Goal: Task Accomplishment & Management: Use online tool/utility

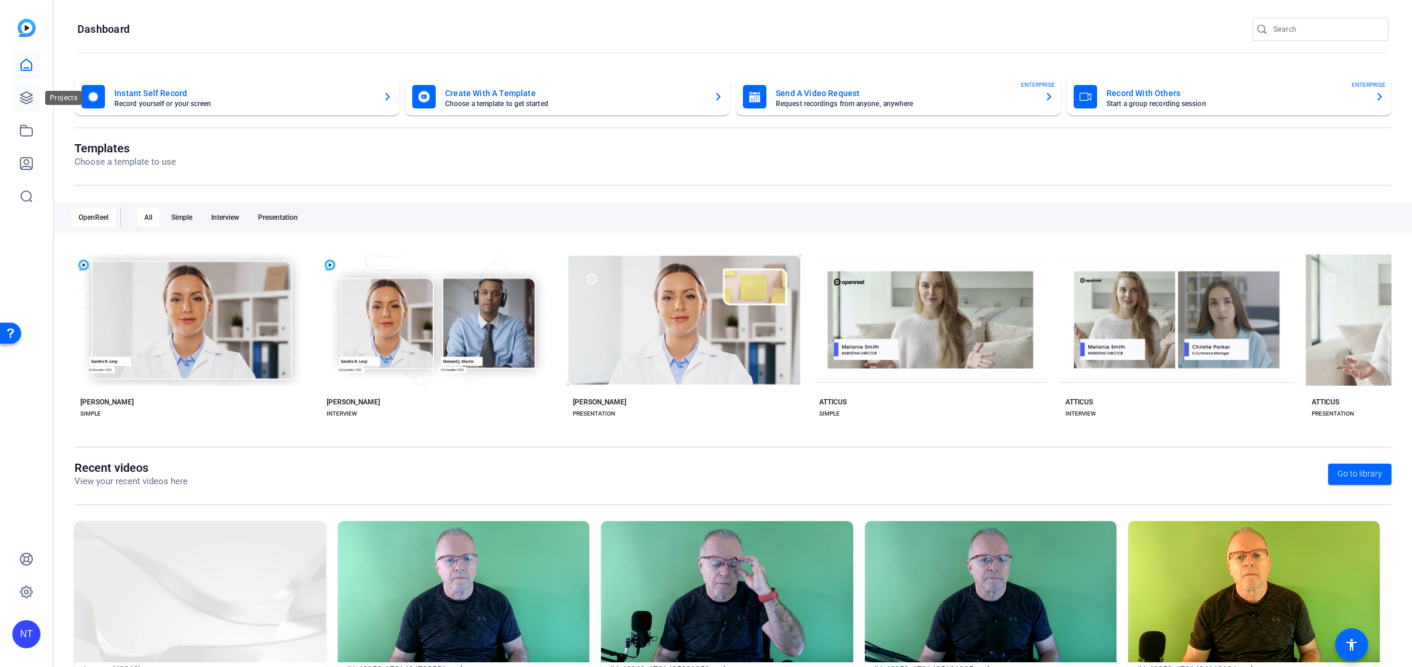
click at [27, 100] on icon at bounding box center [27, 98] width 12 height 12
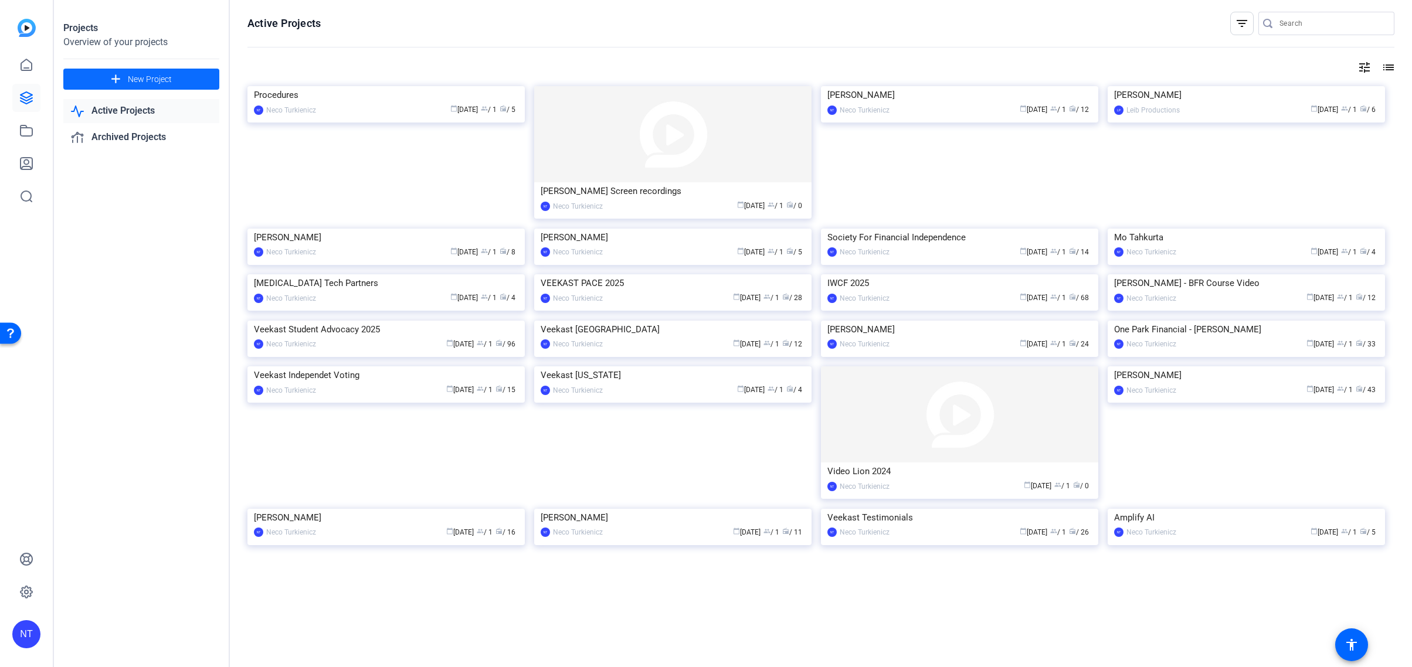
click at [172, 76] on span at bounding box center [141, 79] width 156 height 28
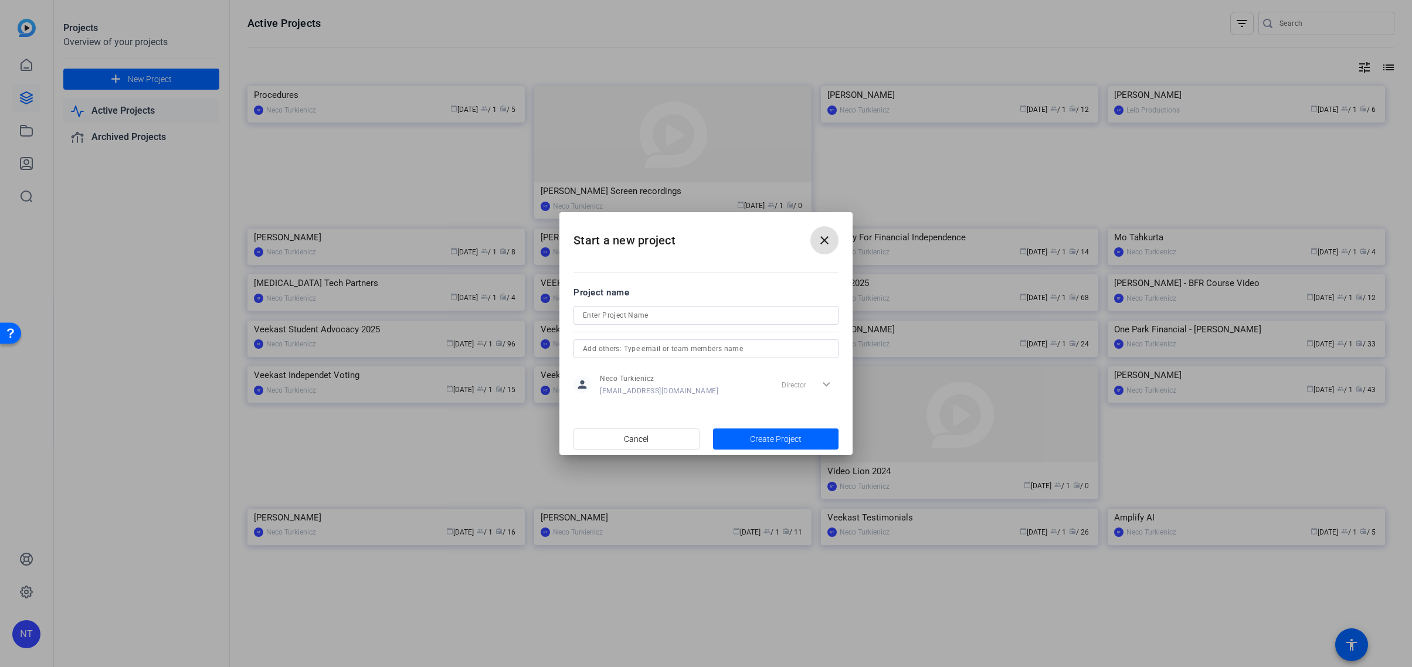
click at [631, 311] on input at bounding box center [706, 315] width 246 height 14
type input "LATET"
click at [762, 436] on span "Create Project" at bounding box center [776, 439] width 52 height 12
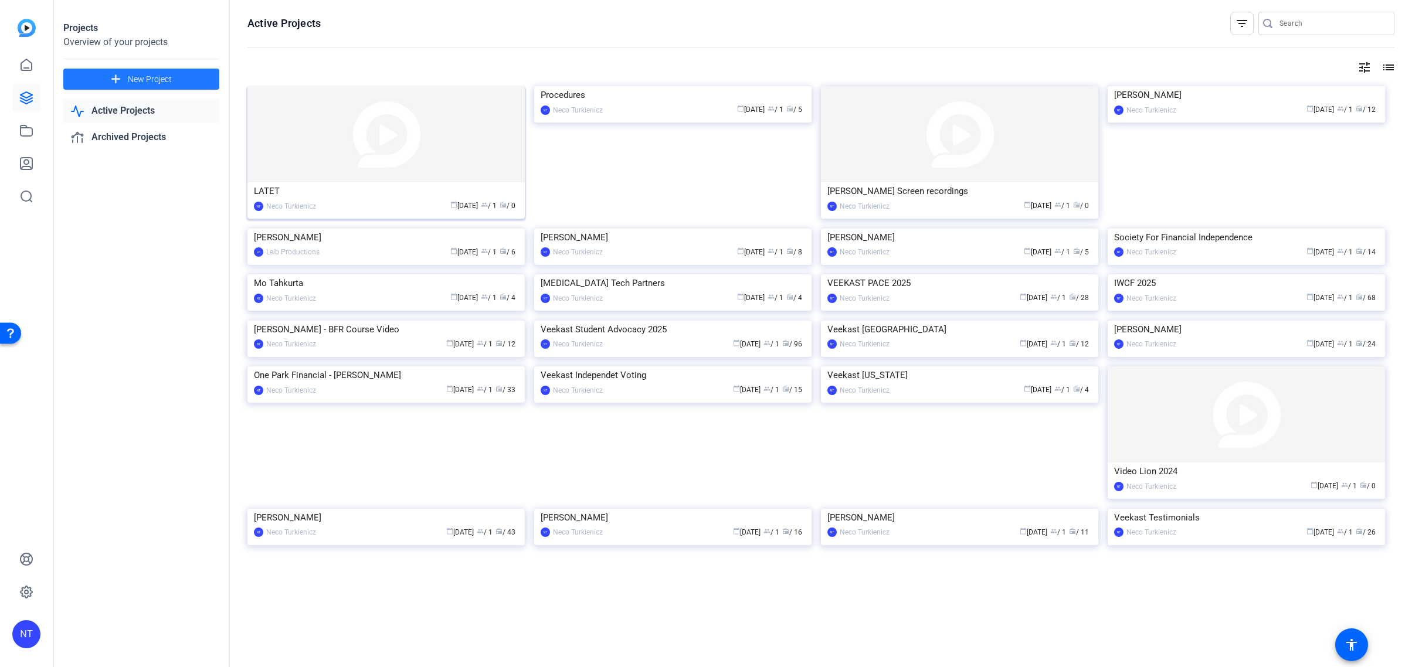
click at [363, 177] on img at bounding box center [385, 134] width 277 height 96
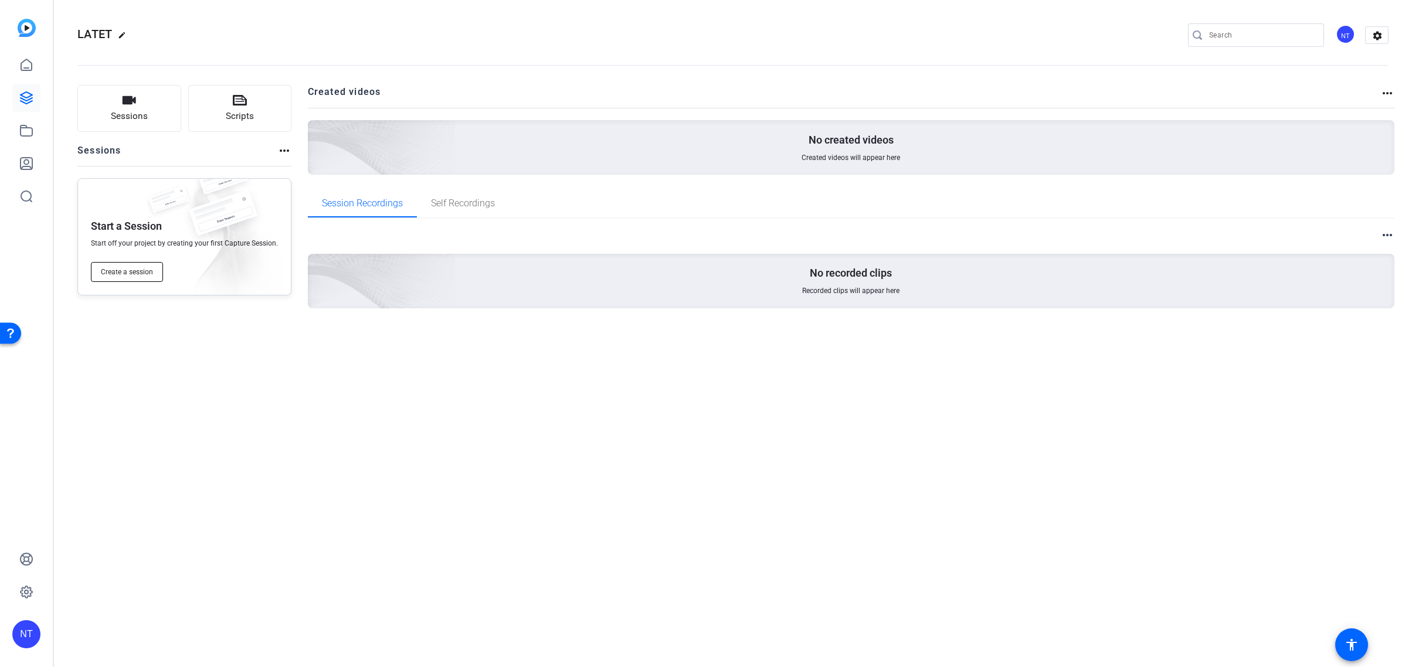
click at [126, 274] on span "Create a session" at bounding box center [127, 271] width 52 height 9
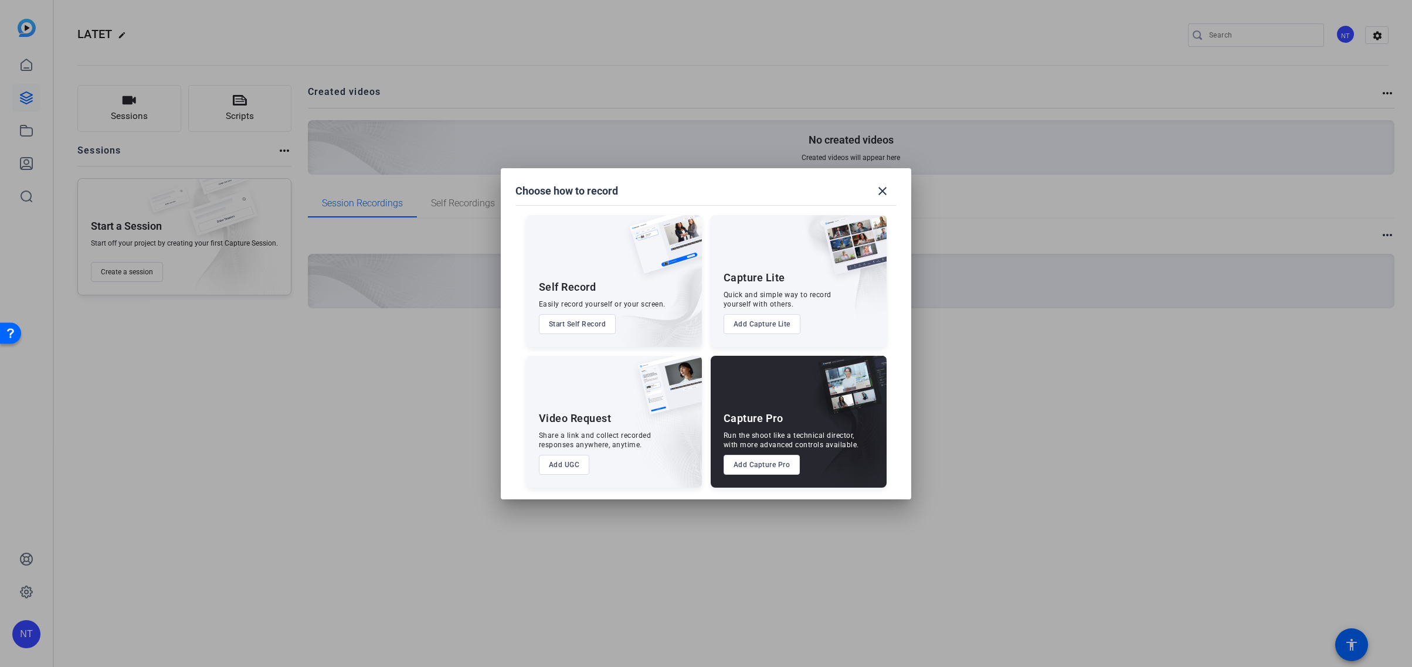
click at [761, 464] on button "Add Capture Pro" at bounding box center [762, 465] width 77 height 20
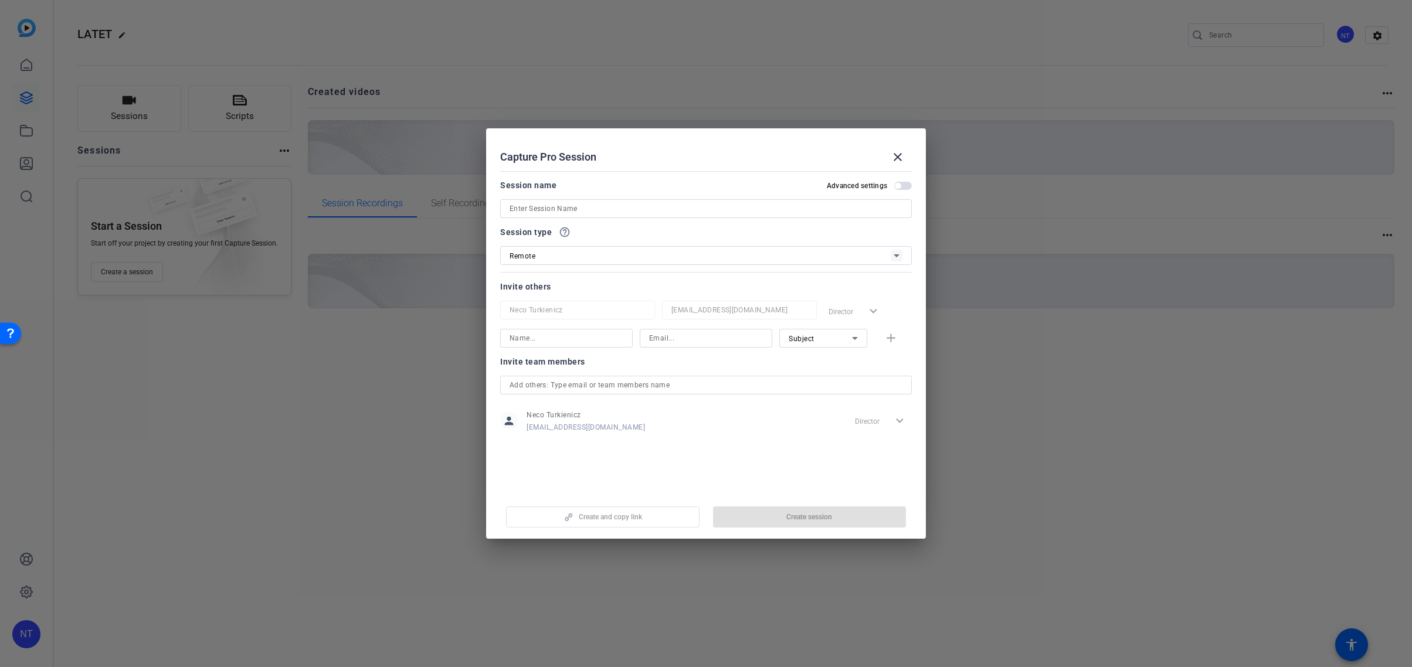
click at [560, 209] on input at bounding box center [706, 209] width 393 height 14
type input "LATET INTERVIEWS"
click at [793, 514] on span "Create session" at bounding box center [809, 517] width 46 height 9
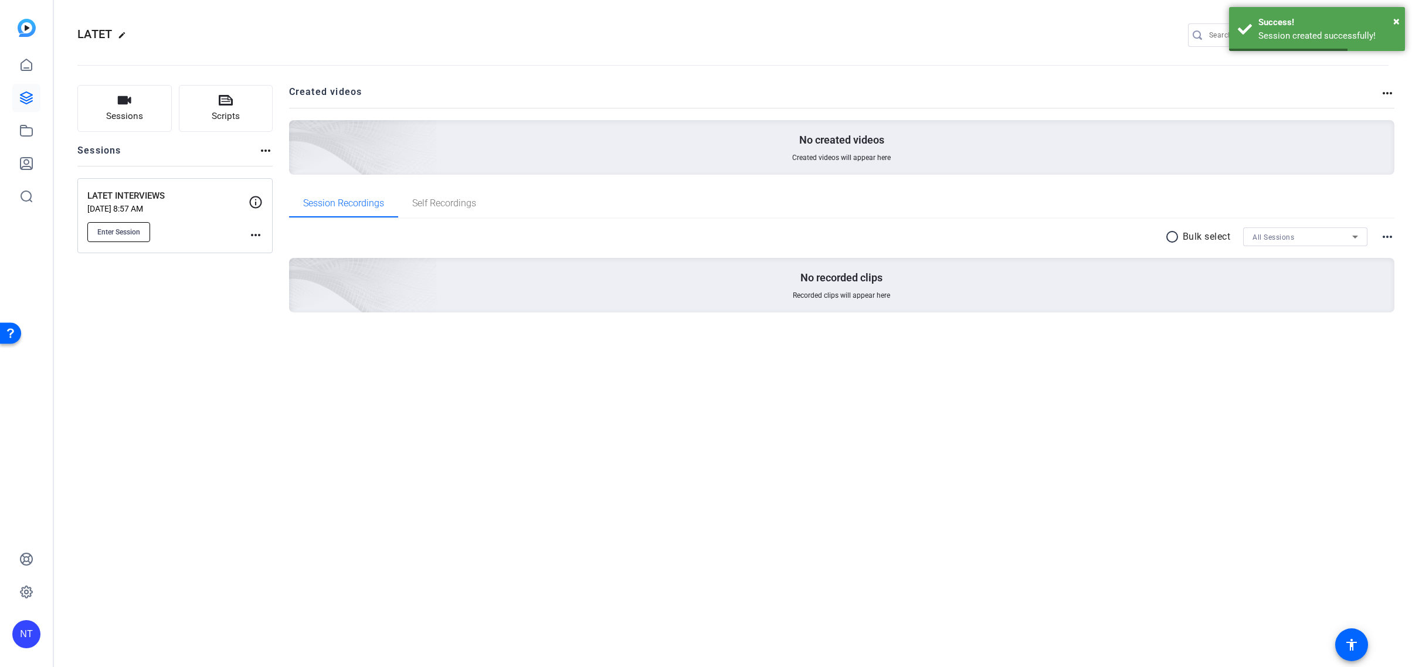
click at [117, 239] on button "Enter Session" at bounding box center [118, 232] width 63 height 20
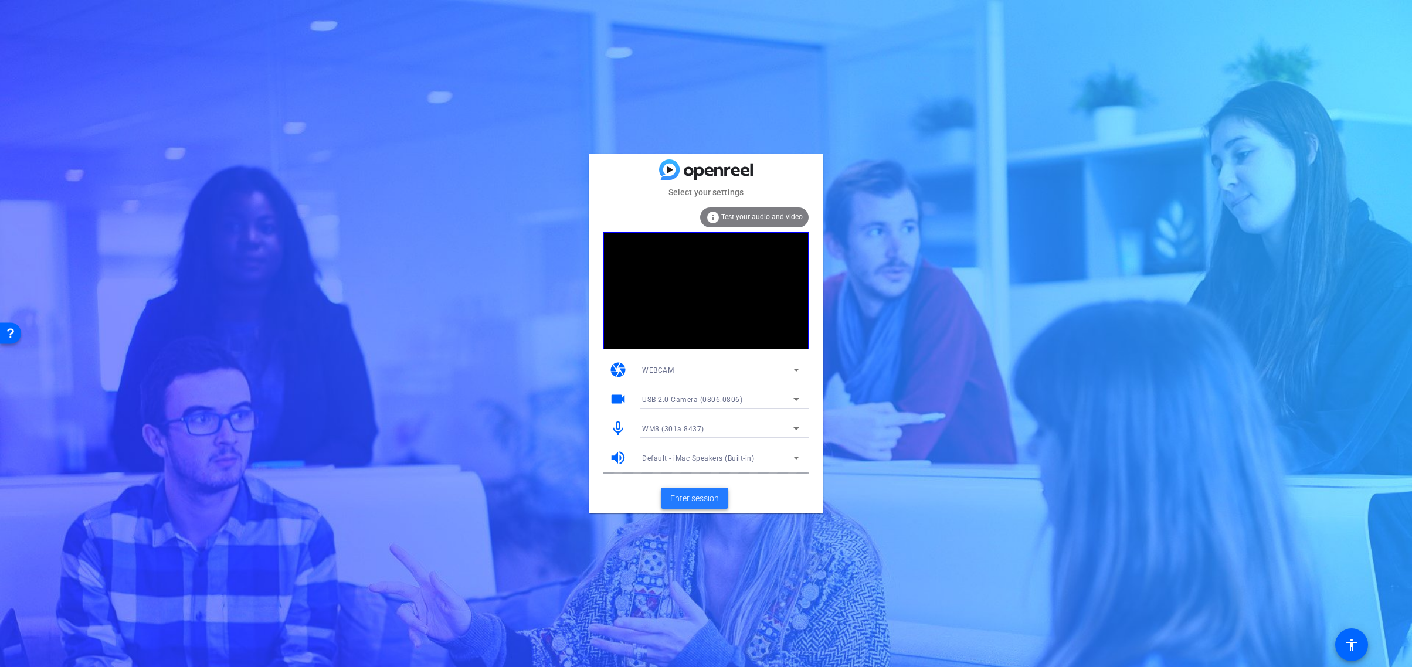
click at [694, 501] on span "Enter session" at bounding box center [694, 499] width 49 height 12
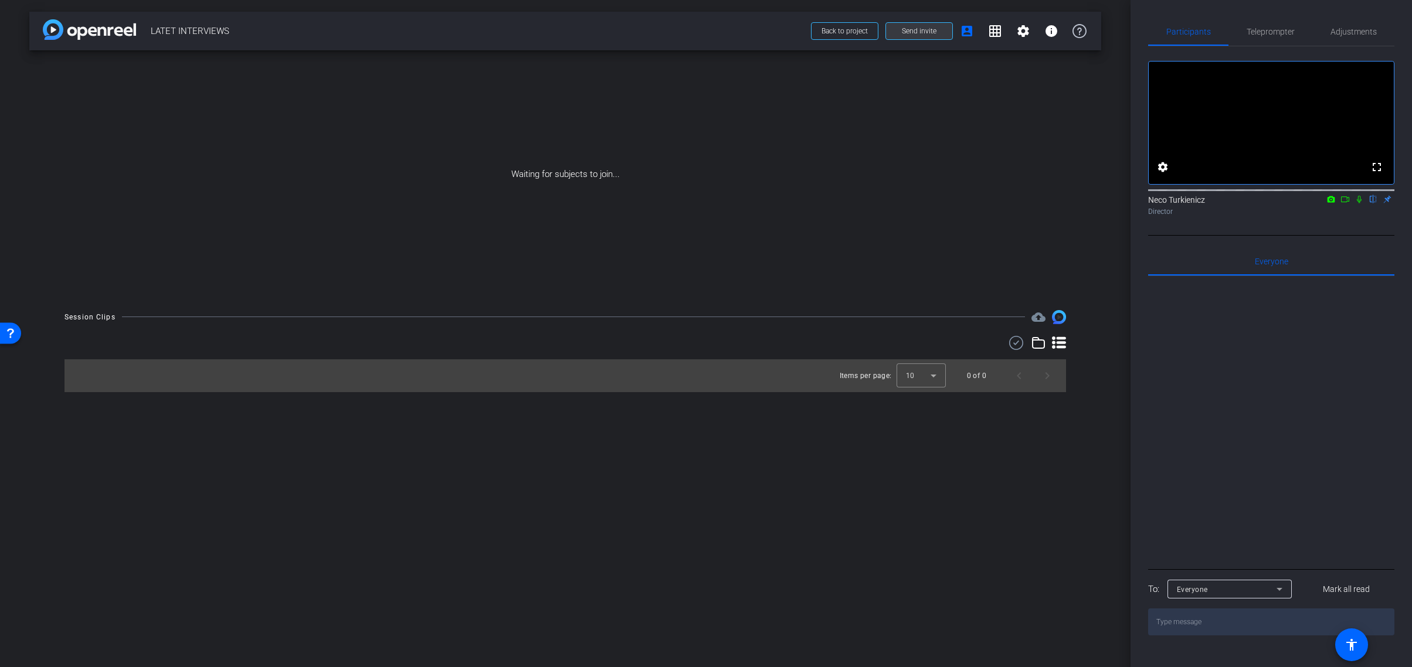
click at [924, 30] on span "Send invite" at bounding box center [919, 30] width 35 height 9
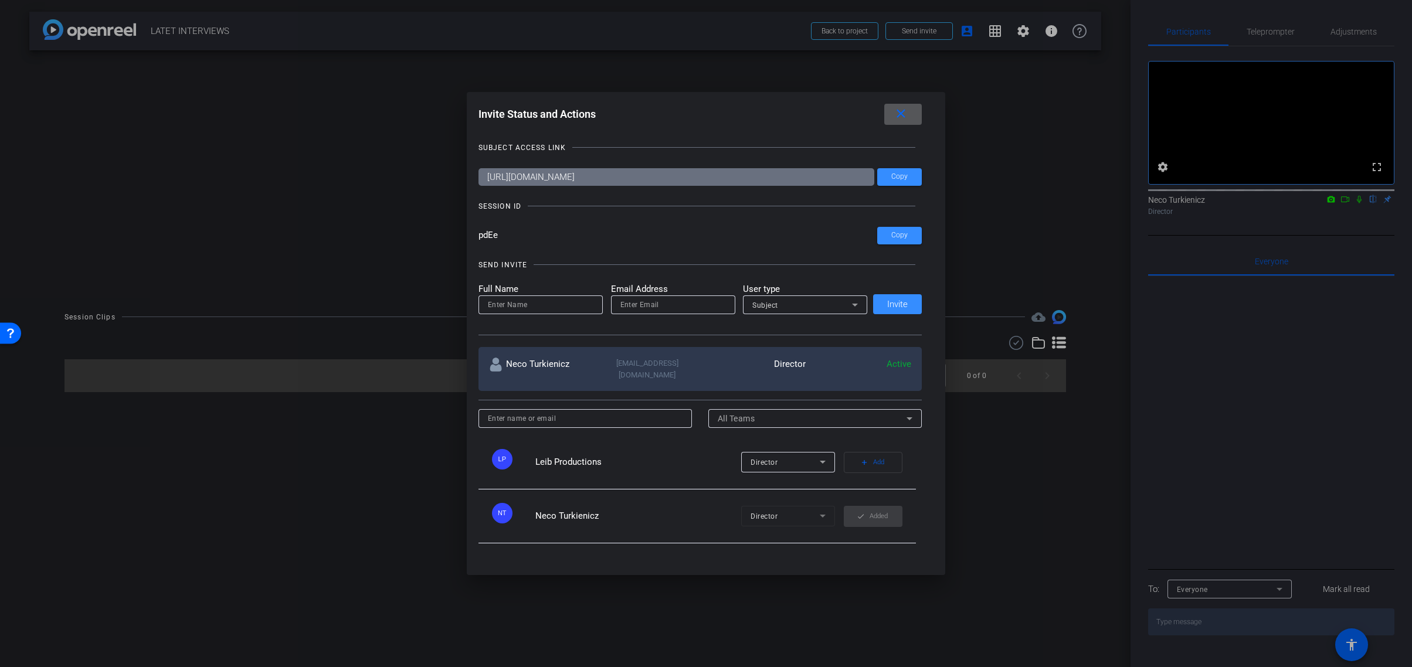
click at [647, 309] on input "email" at bounding box center [673, 305] width 106 height 14
paste input "telma@latet.org.il"
type input "telma@latet.org.il"
click at [0, 0] on input at bounding box center [0, 0] width 0 height 0
type input "Telma Obadia"
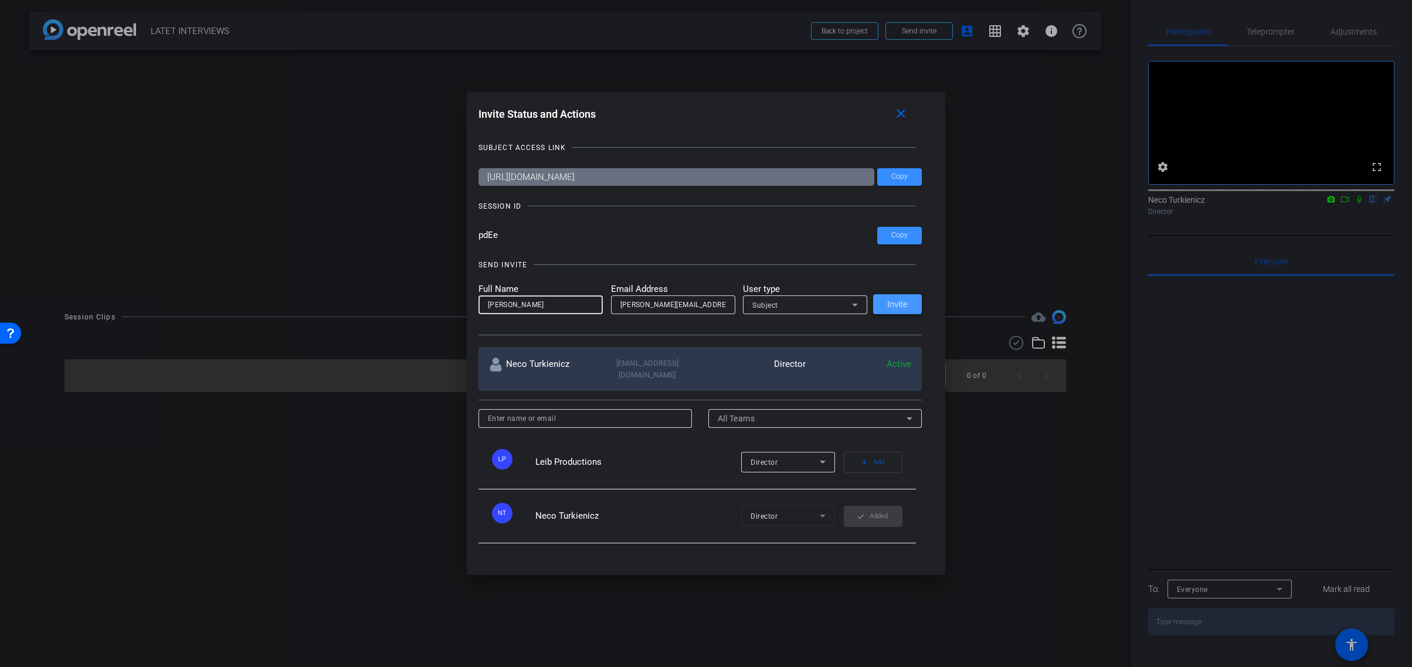
click at [898, 307] on span "Invite" at bounding box center [897, 304] width 21 height 9
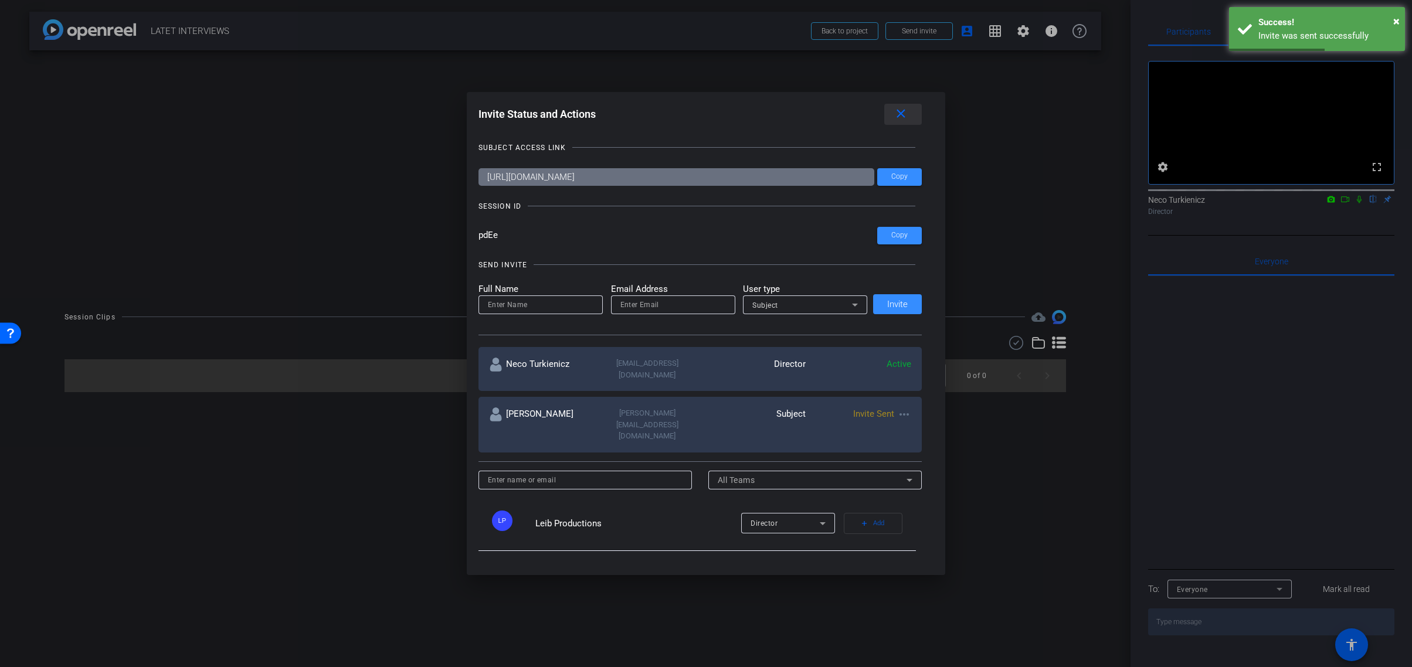
click at [904, 111] on mat-icon "close" at bounding box center [901, 114] width 15 height 15
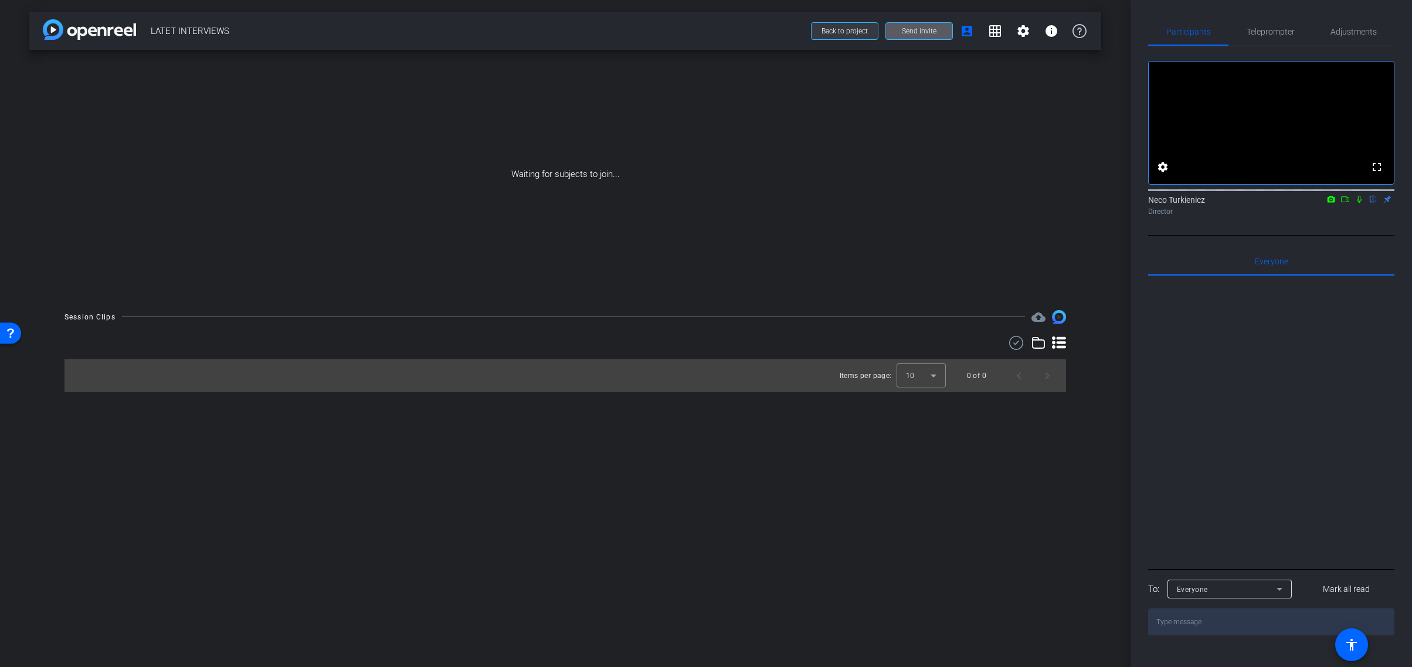
click at [834, 29] on span "Back to project" at bounding box center [845, 31] width 46 height 8
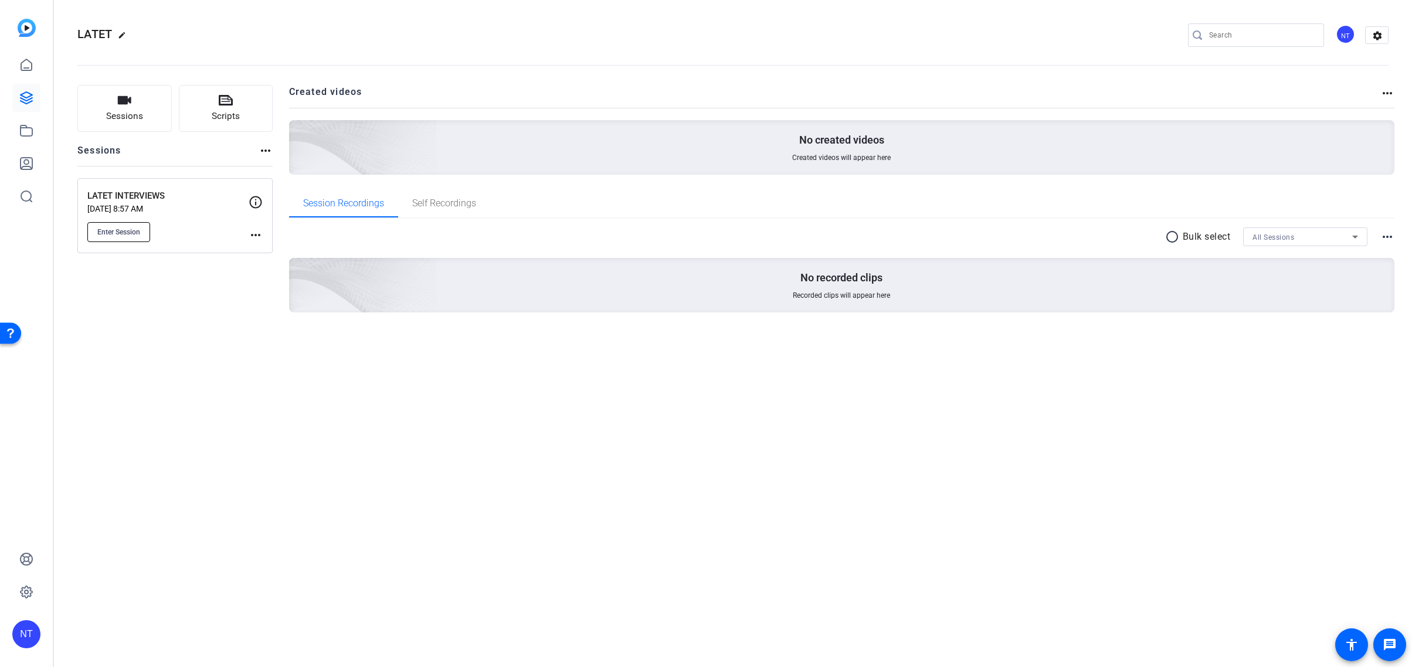
click at [114, 228] on span "Enter Session" at bounding box center [118, 232] width 43 height 9
click at [125, 234] on span "Enter Session" at bounding box center [118, 232] width 43 height 9
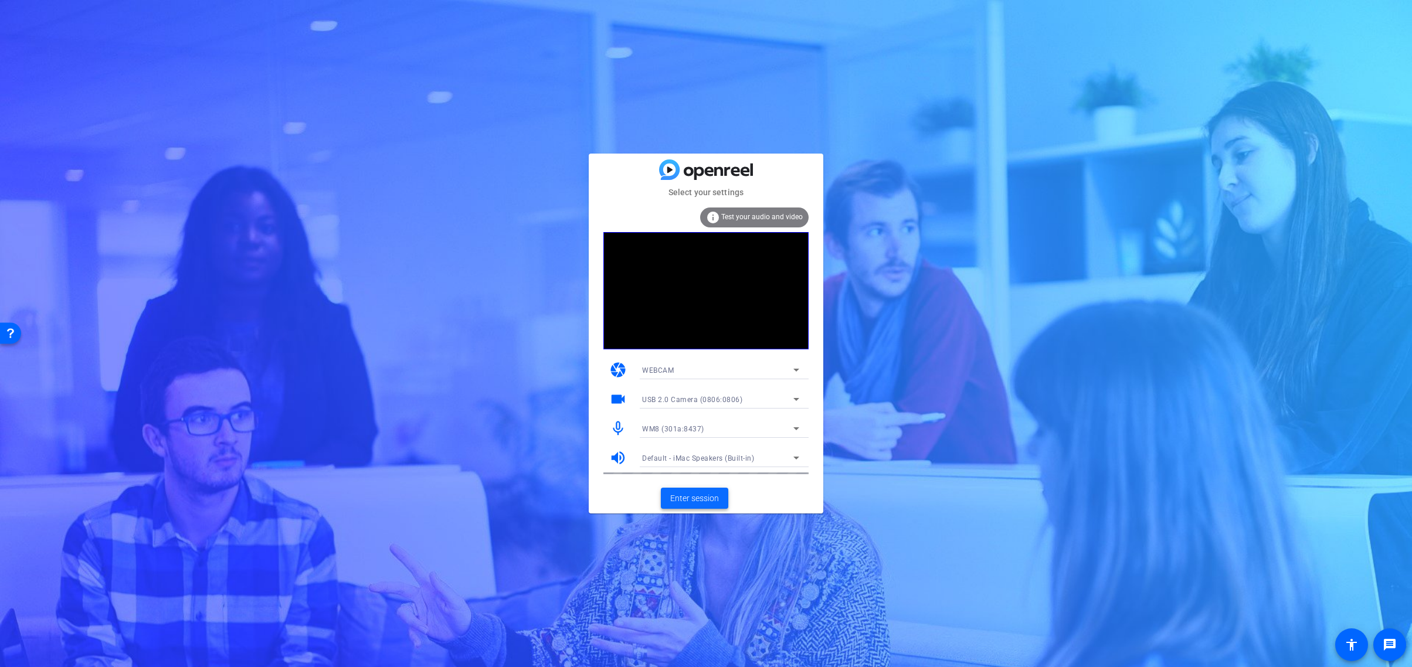
click at [702, 493] on span "Enter session" at bounding box center [694, 499] width 49 height 12
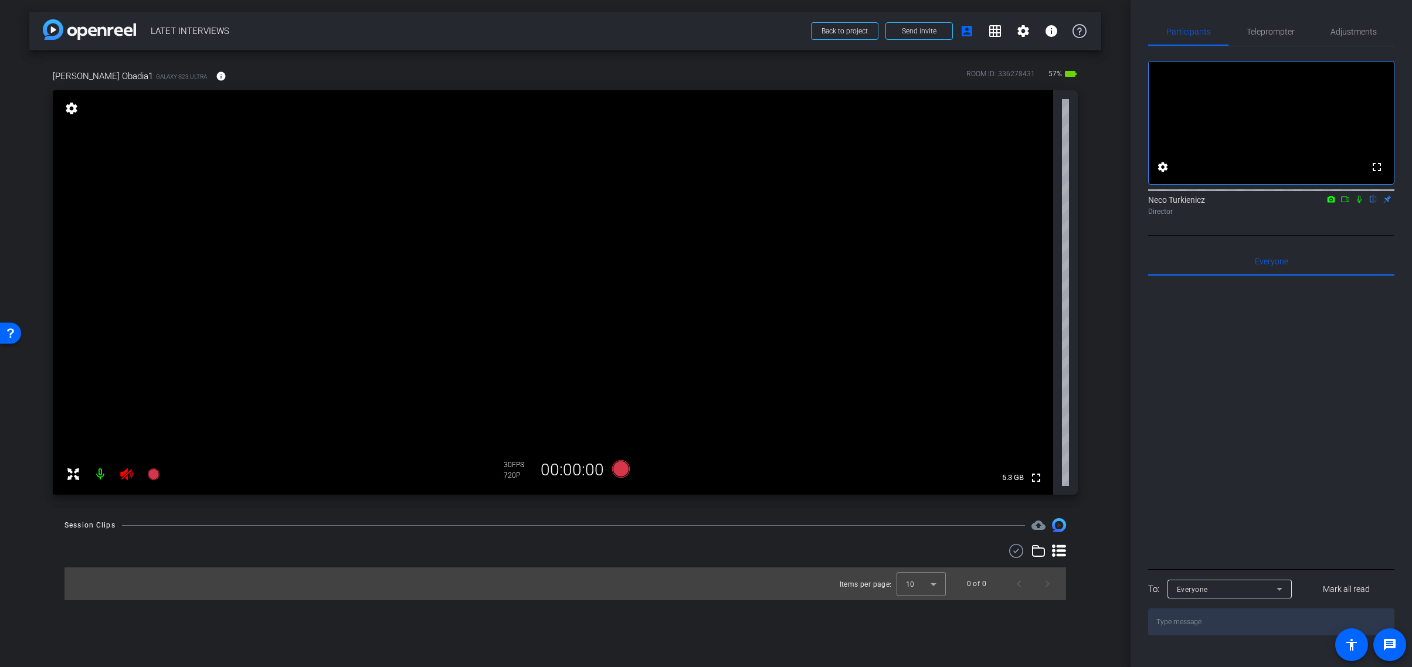
click at [126, 472] on icon at bounding box center [126, 475] width 12 height 12
click at [1173, 636] on textarea at bounding box center [1271, 622] width 246 height 27
click at [101, 474] on mat-icon at bounding box center [100, 474] width 23 height 23
click at [101, 473] on mat-icon at bounding box center [100, 474] width 23 height 23
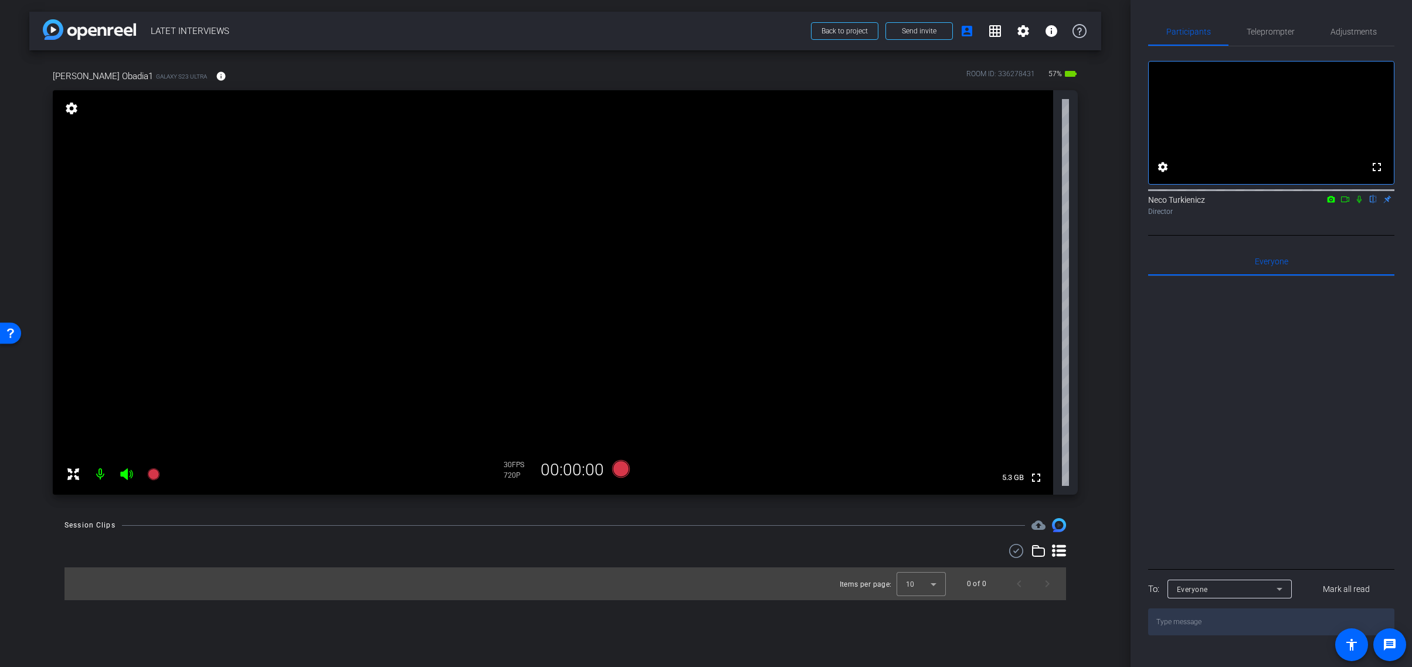
click at [125, 473] on icon at bounding box center [126, 475] width 12 height 12
click at [127, 474] on icon at bounding box center [126, 475] width 12 height 12
click at [1359, 29] on span "Adjustments" at bounding box center [1354, 32] width 46 height 8
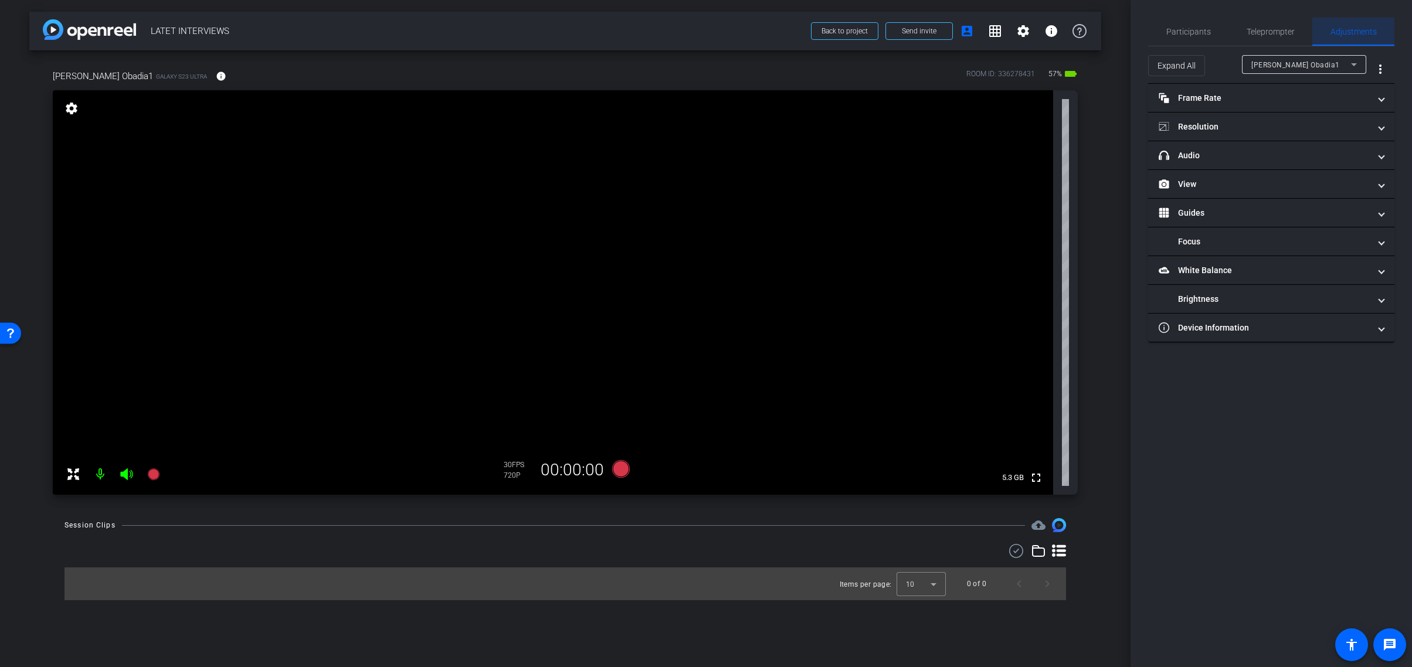
scroll to position [0, 0]
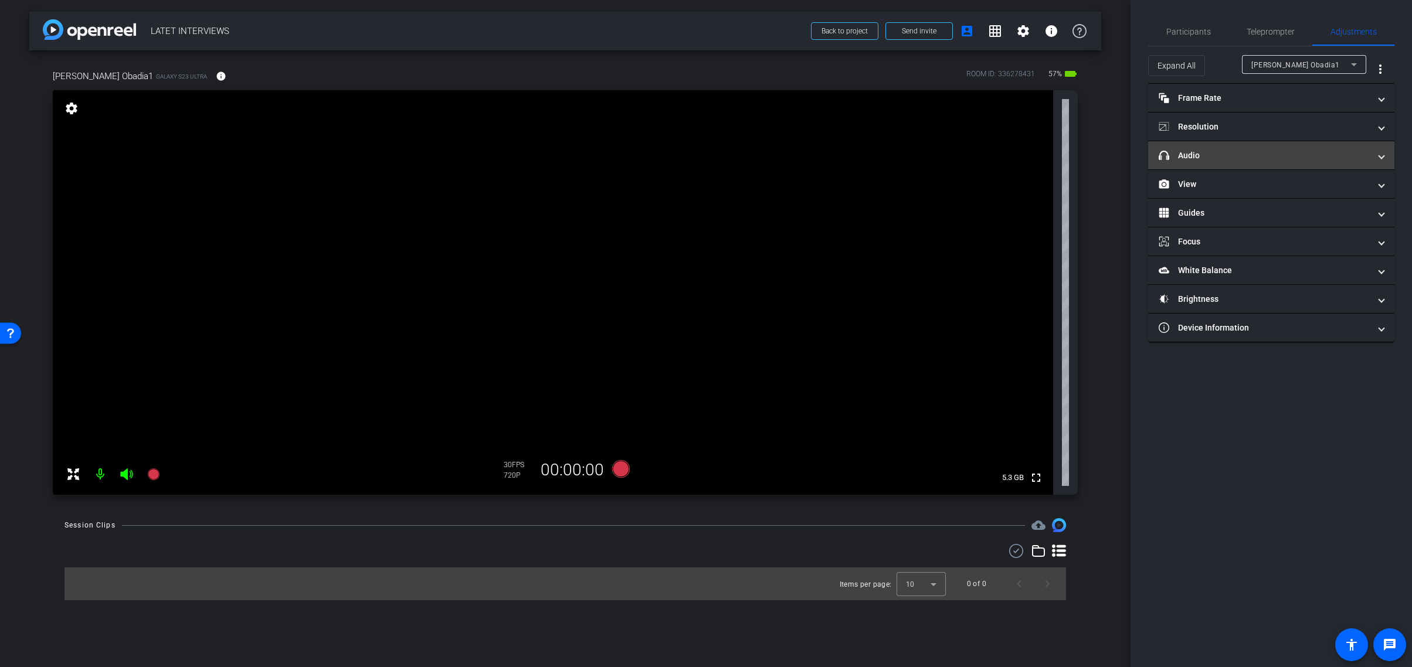
click at [1290, 154] on mat-panel-title "headphone icon Audio" at bounding box center [1264, 156] width 211 height 12
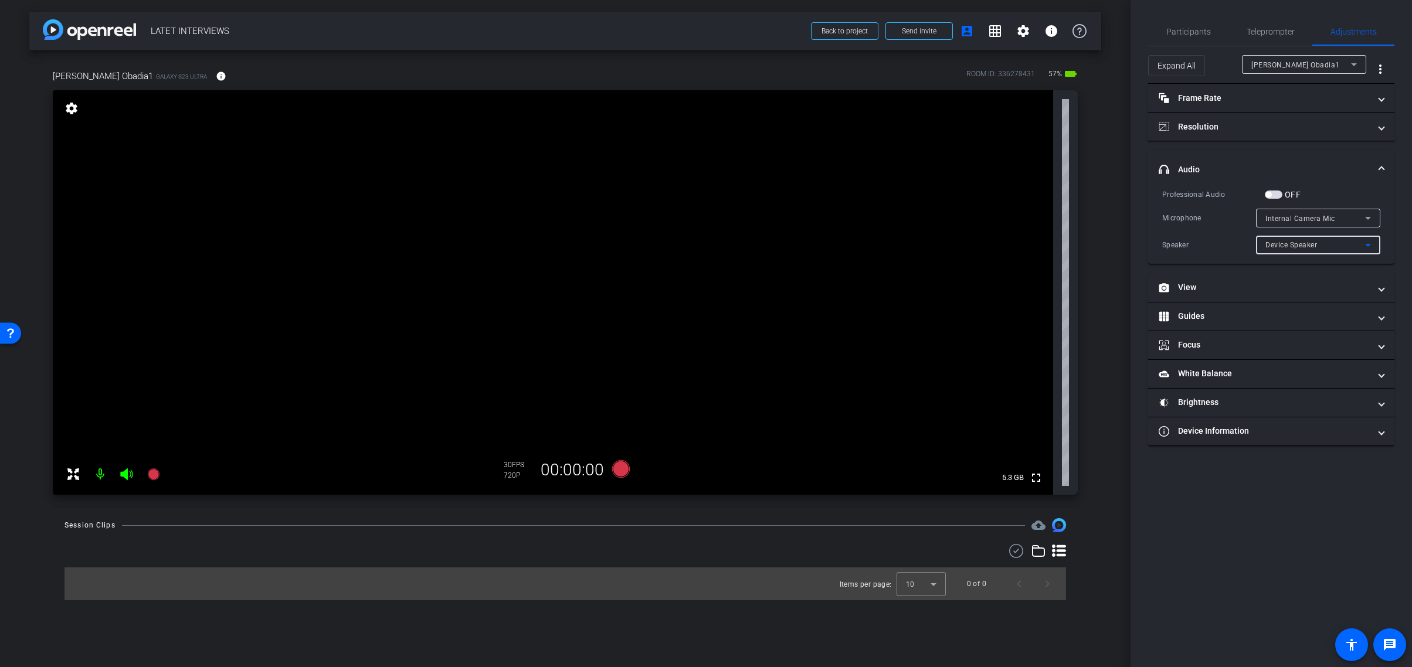
click at [1373, 246] on icon at bounding box center [1368, 245] width 14 height 14
click at [1372, 245] on div at bounding box center [706, 333] width 1412 height 667
click at [1372, 221] on icon at bounding box center [1368, 218] width 14 height 14
click at [1370, 219] on div at bounding box center [706, 333] width 1412 height 667
click at [1276, 193] on span "button" at bounding box center [1274, 195] width 18 height 8
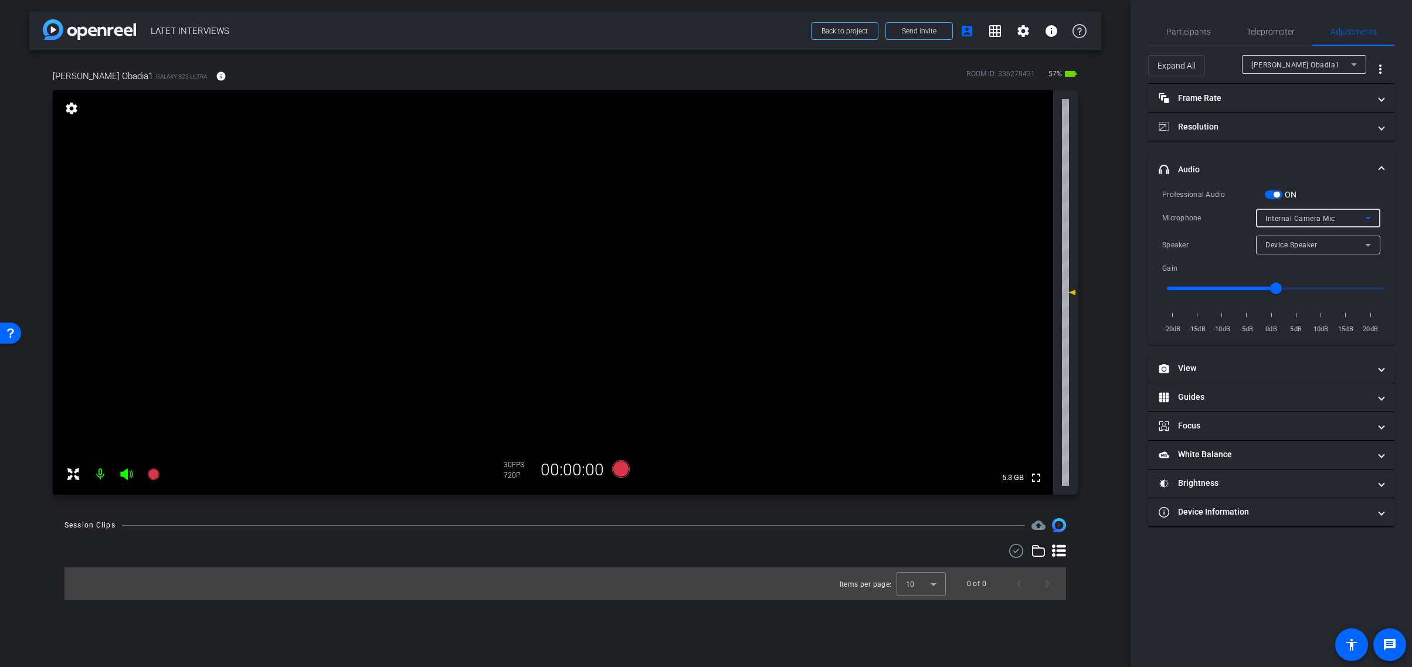
click at [1369, 215] on icon at bounding box center [1368, 218] width 14 height 14
click at [1369, 215] on div at bounding box center [706, 333] width 1412 height 667
click at [1268, 196] on span "button" at bounding box center [1274, 195] width 18 height 8
click at [1274, 193] on span "button" at bounding box center [1277, 195] width 6 height 6
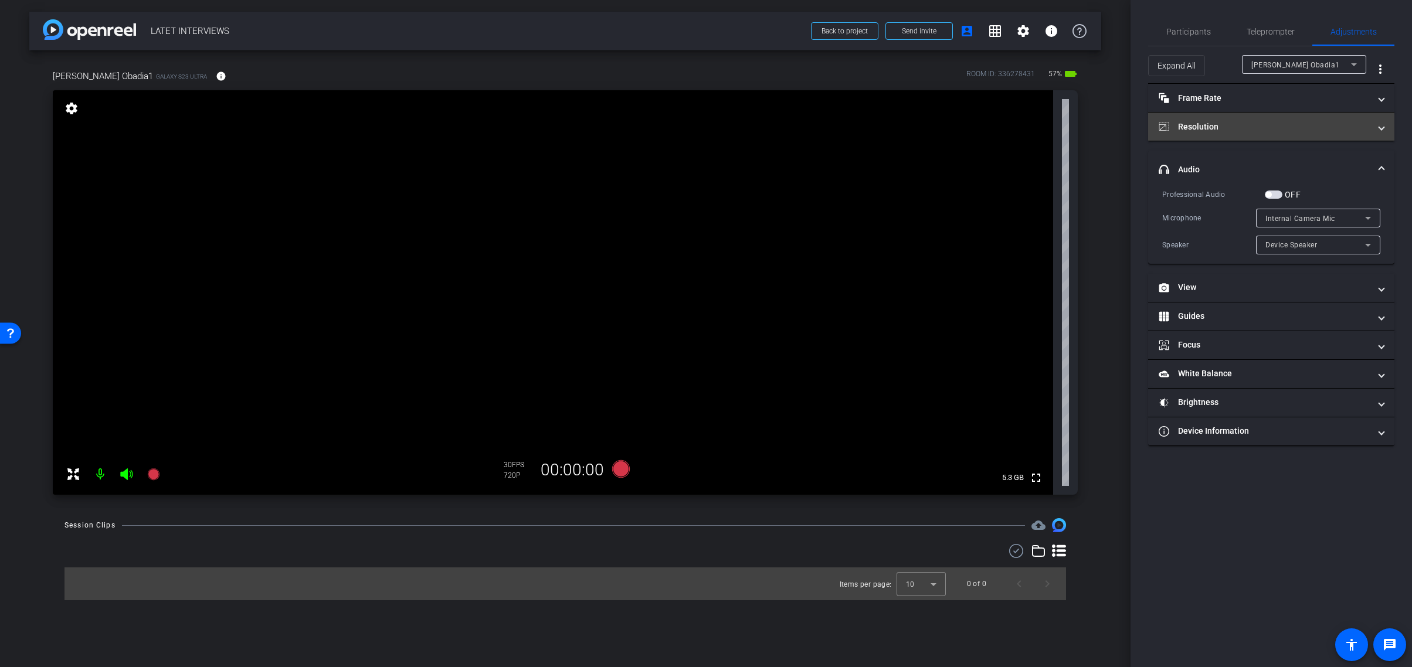
click at [1383, 128] on span at bounding box center [1381, 127] width 5 height 12
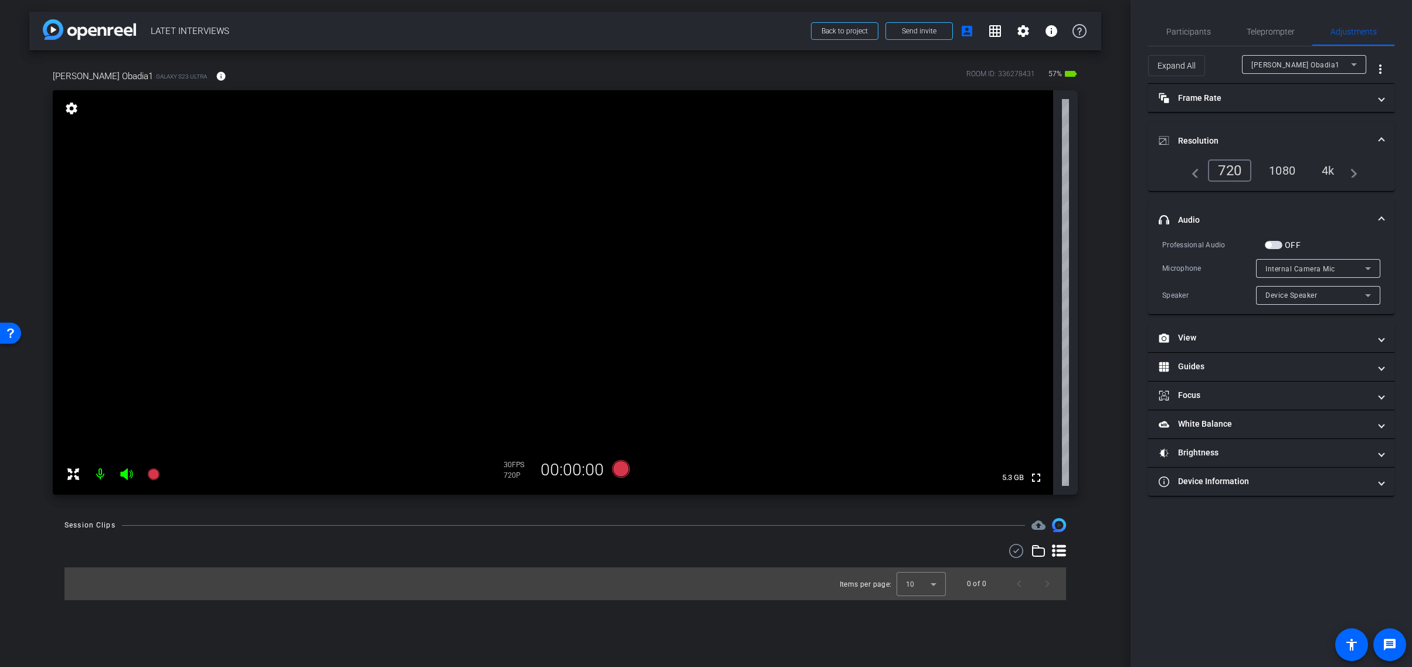
click at [1283, 174] on div "1080" at bounding box center [1282, 171] width 44 height 20
click at [1181, 31] on span "Participants" at bounding box center [1188, 32] width 45 height 8
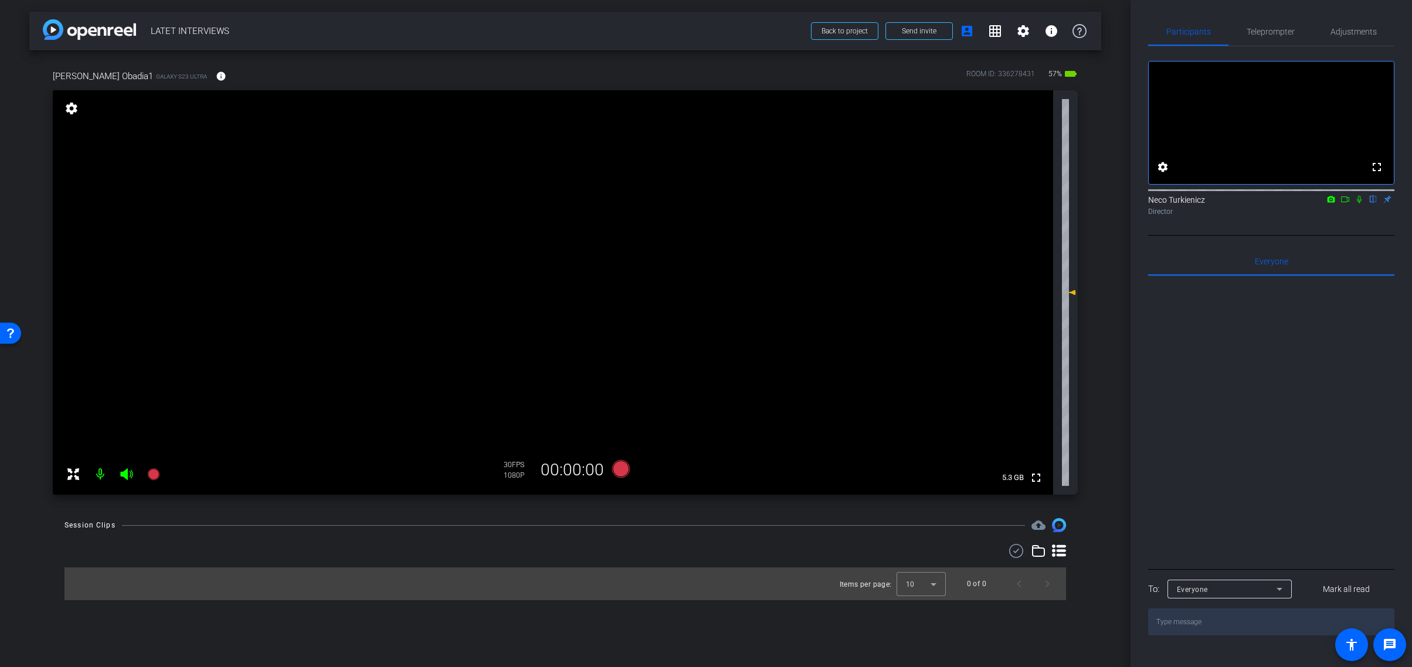
click at [1375, 204] on mat-icon "flip" at bounding box center [1373, 199] width 14 height 11
click at [842, 30] on span "Back to project" at bounding box center [845, 31] width 46 height 8
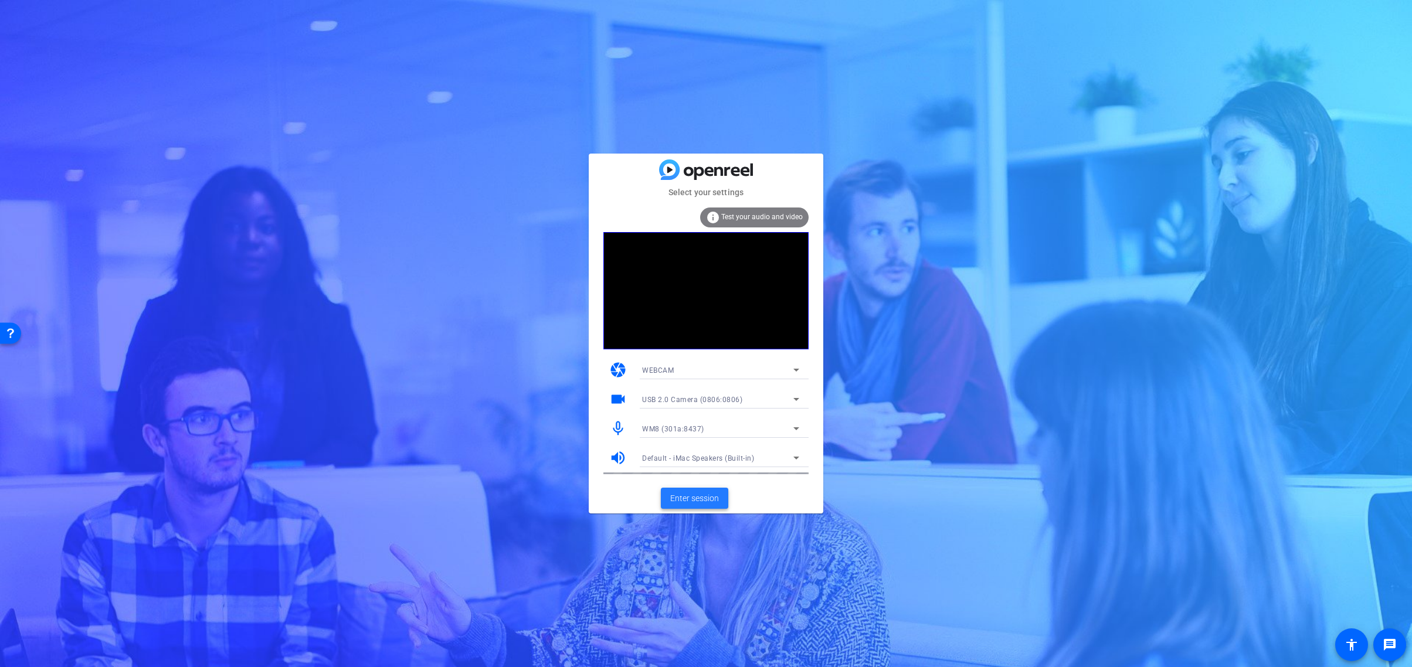
click at [696, 501] on span "Enter session" at bounding box center [694, 499] width 49 height 12
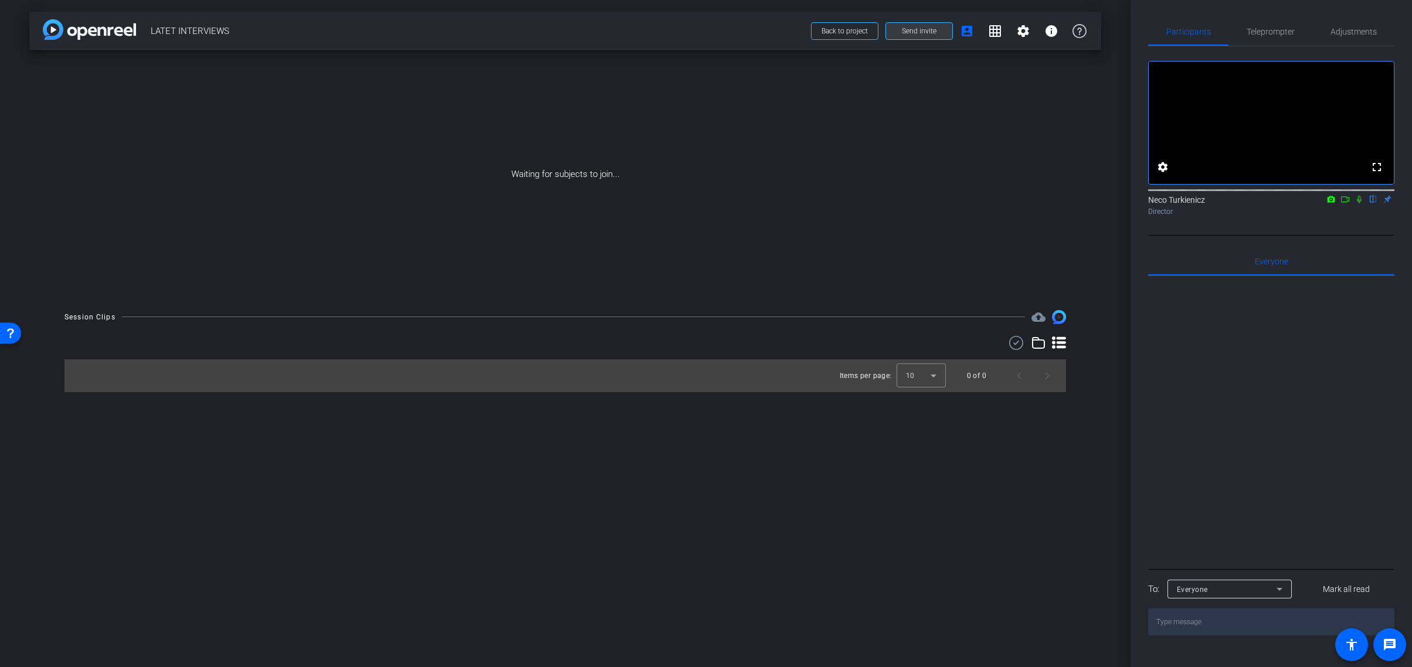
click at [912, 32] on span "Send invite" at bounding box center [919, 30] width 35 height 9
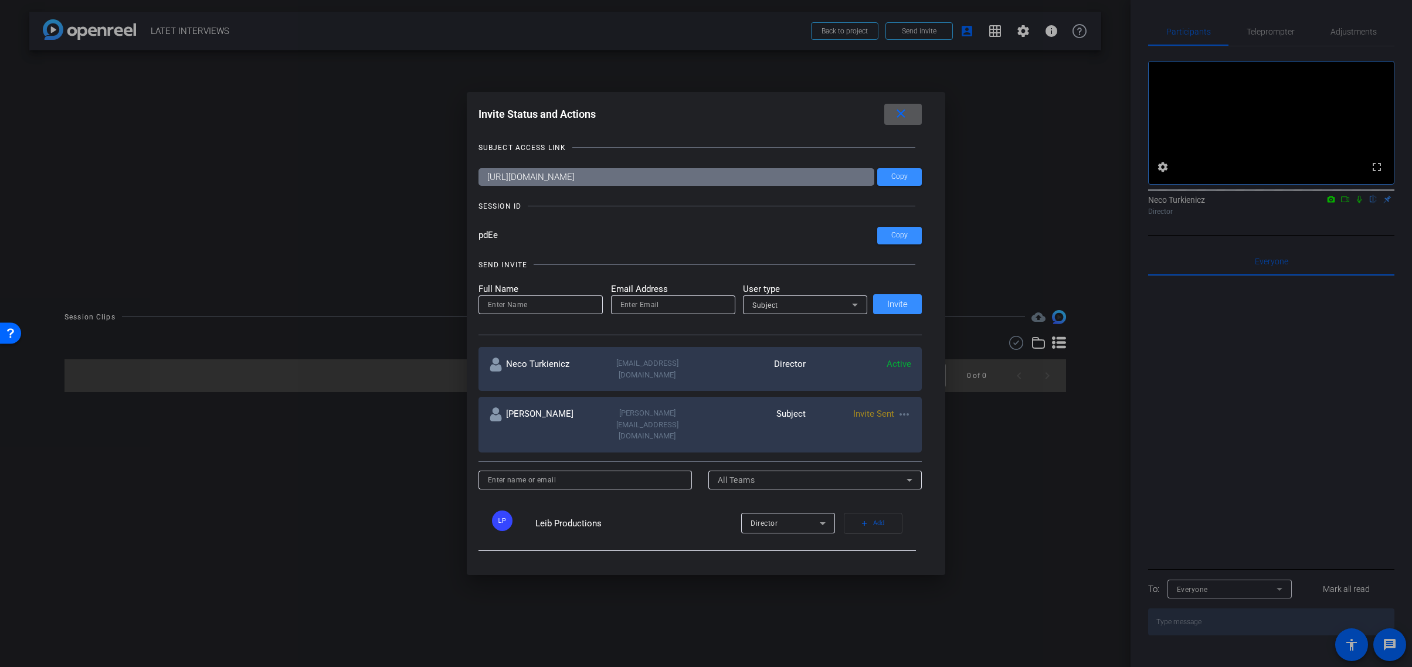
click at [905, 408] on mat-icon "more_horiz" at bounding box center [904, 415] width 14 height 14
click at [922, 433] on span "Re-Send Invite" at bounding box center [951, 439] width 88 height 14
click at [899, 115] on mat-icon "close" at bounding box center [901, 114] width 15 height 15
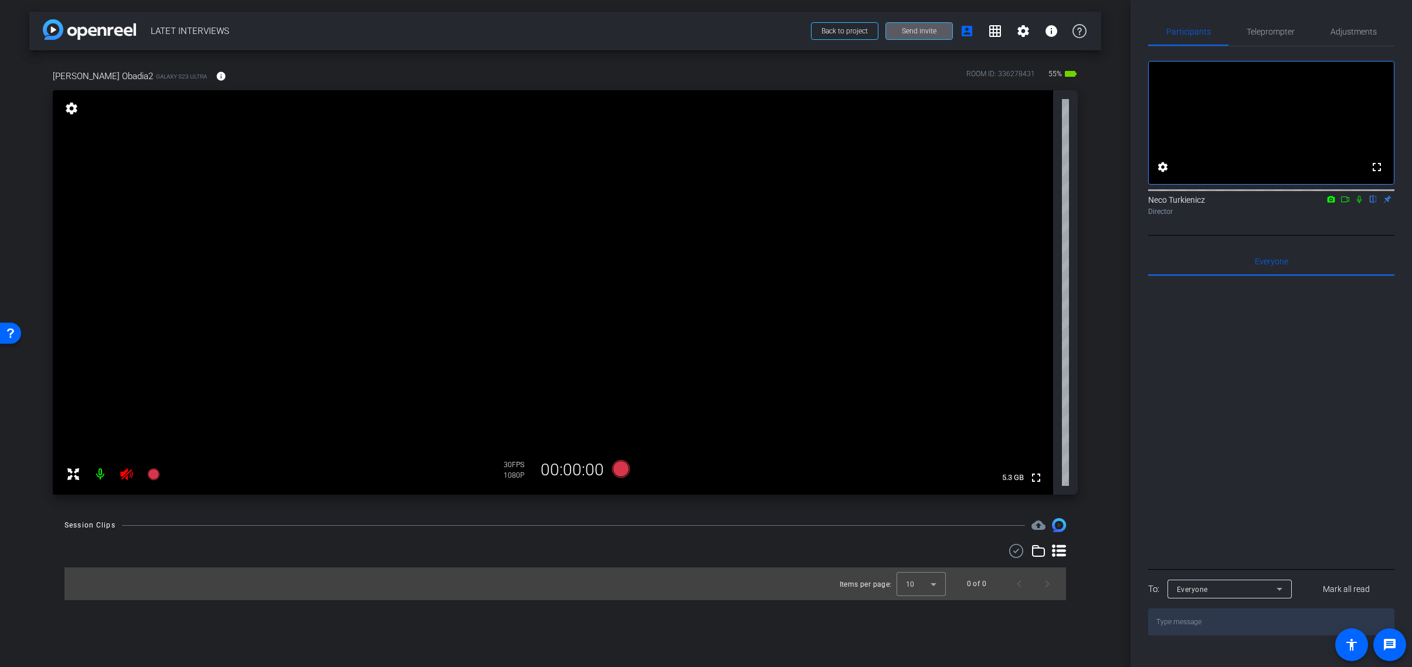
click at [124, 477] on icon at bounding box center [126, 475] width 12 height 12
click at [216, 77] on mat-icon "info" at bounding box center [221, 76] width 11 height 11
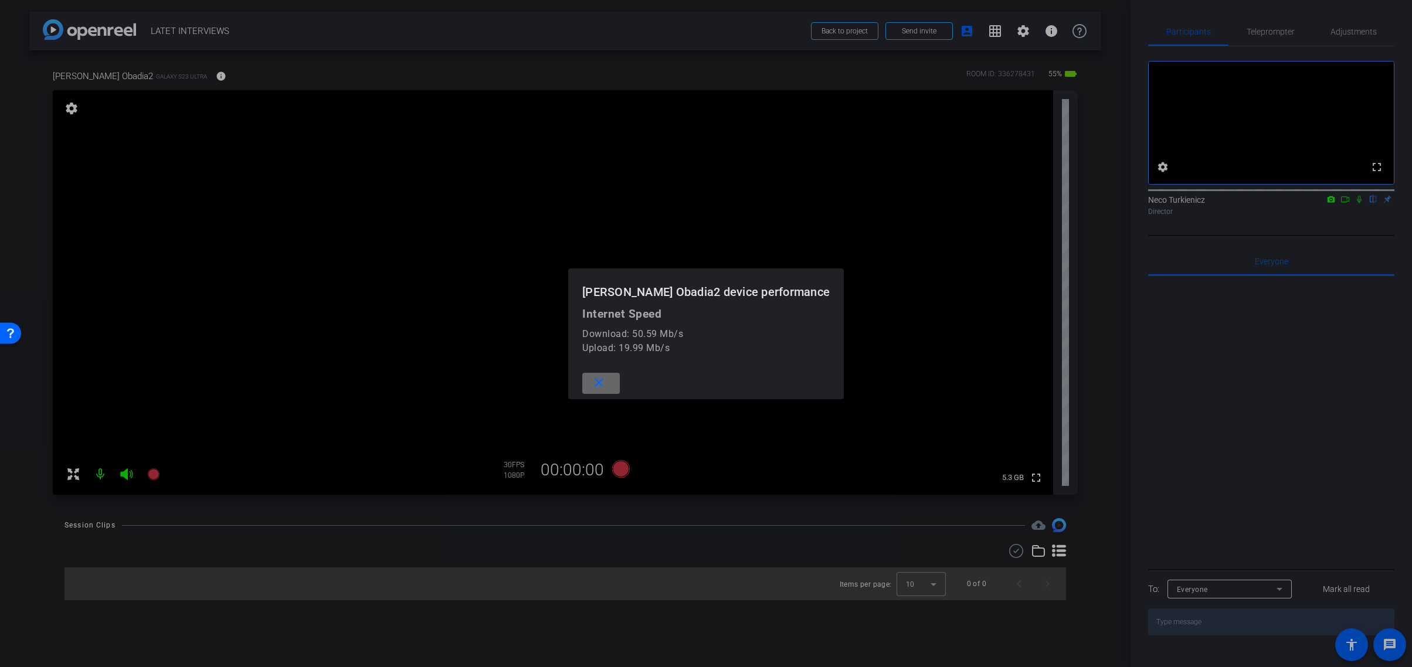
click at [606, 382] on mat-icon "close" at bounding box center [599, 383] width 15 height 15
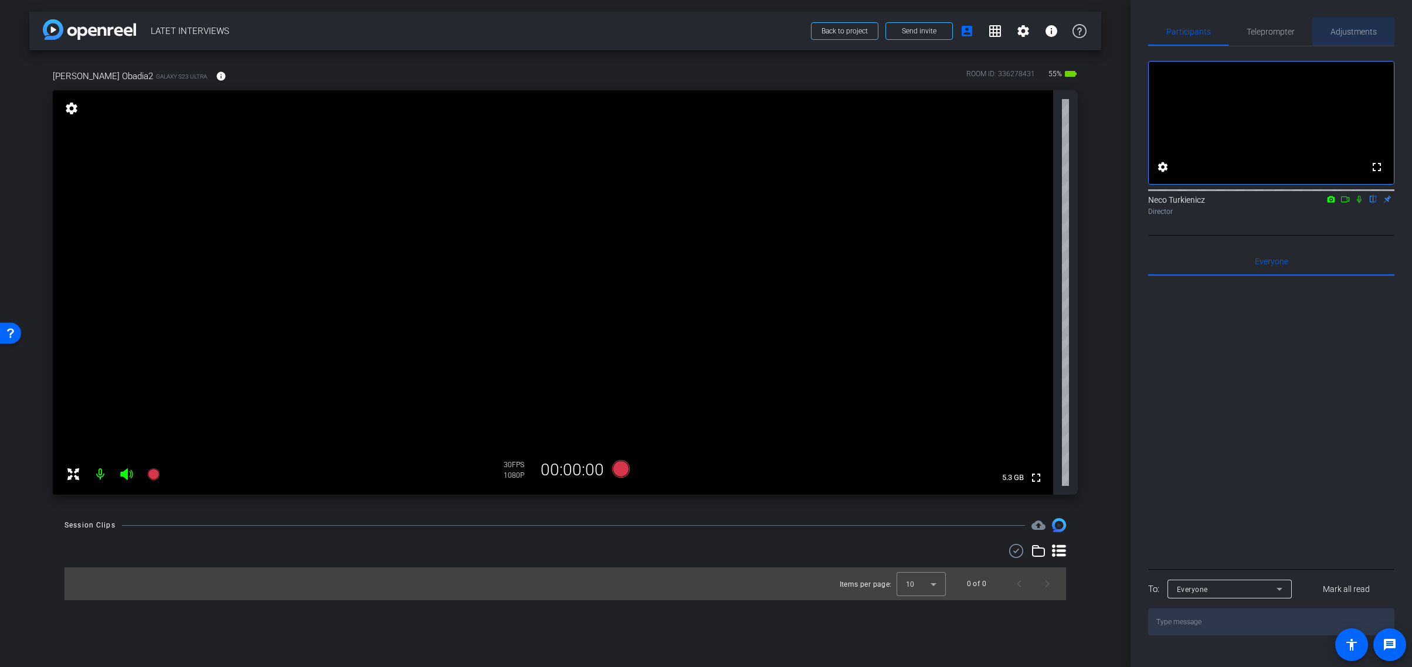
click at [1356, 31] on span "Adjustments" at bounding box center [1354, 32] width 46 height 8
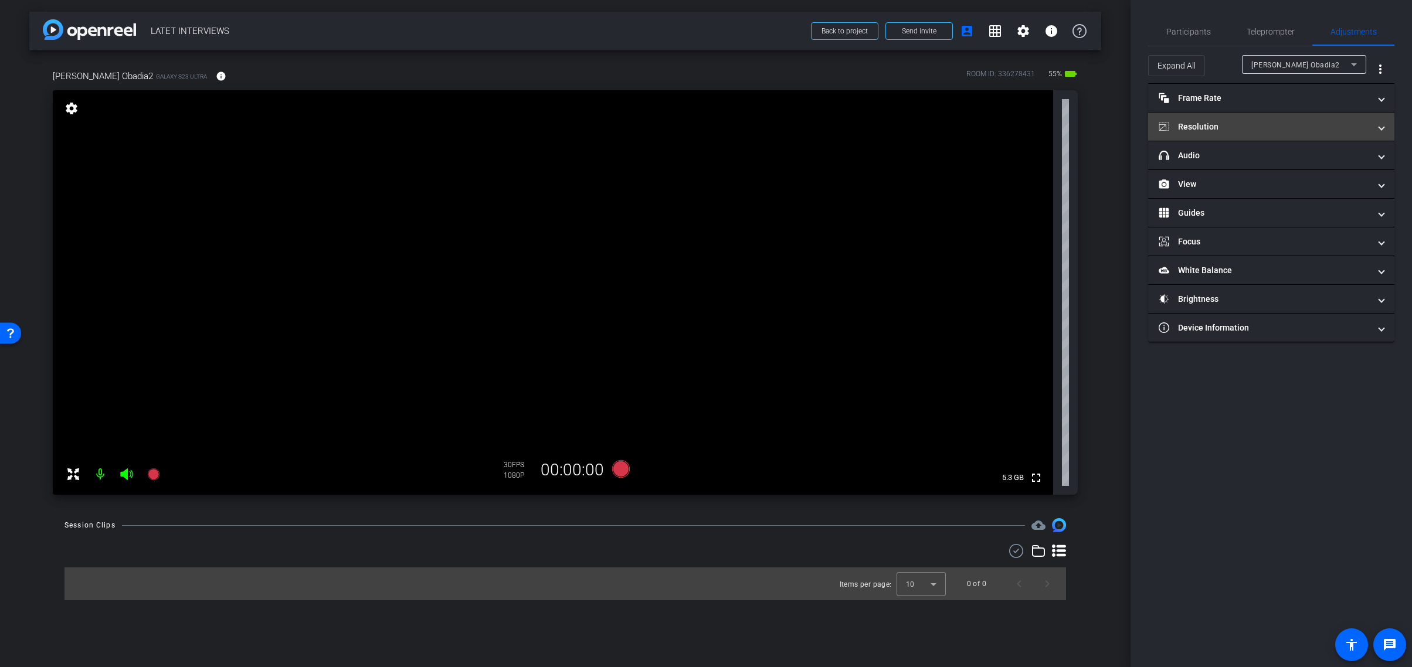
click at [1267, 134] on mat-expansion-panel-header "Resolution" at bounding box center [1271, 127] width 246 height 28
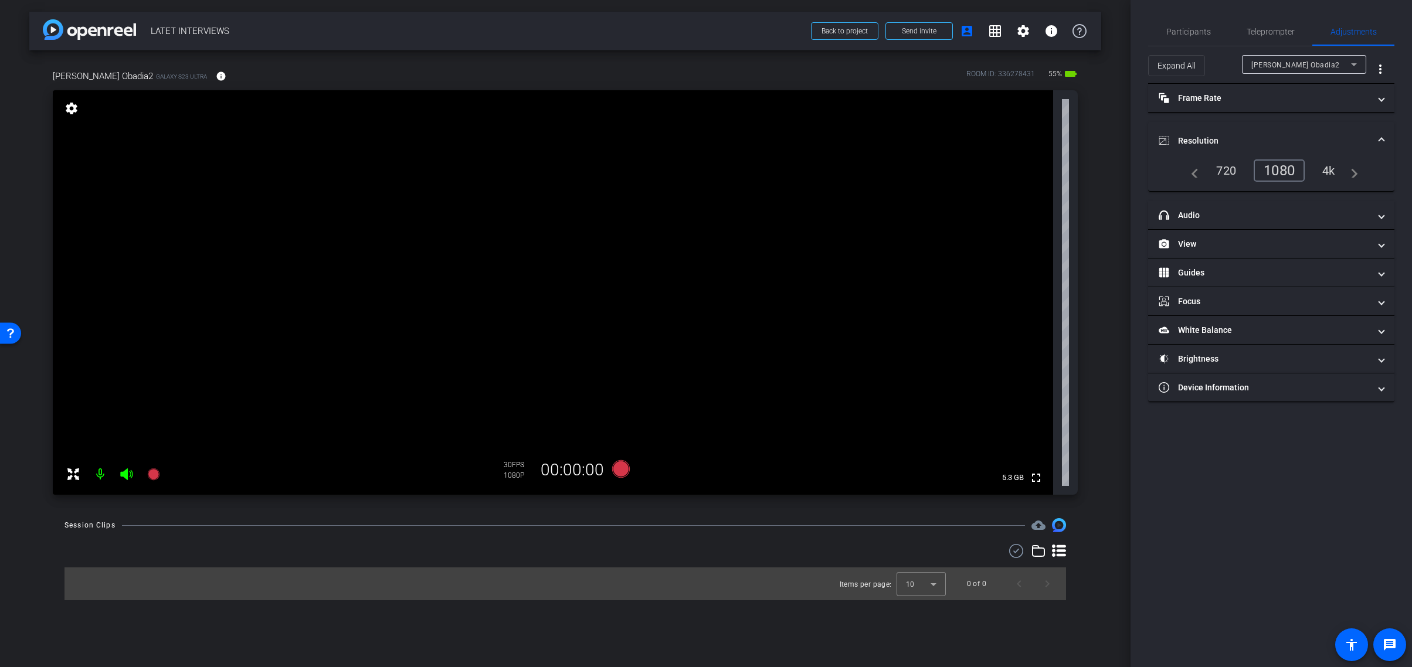
click at [1329, 170] on div "4k" at bounding box center [1329, 171] width 30 height 20
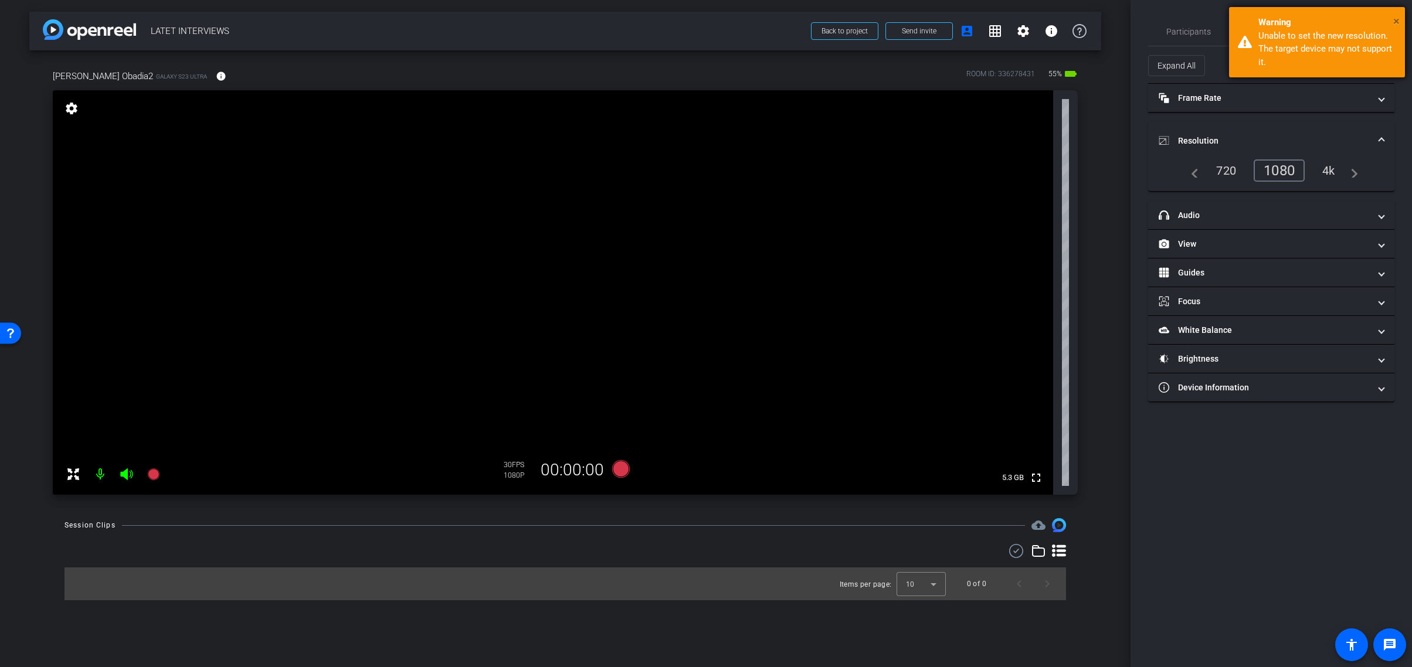
click at [1399, 19] on span "×" at bounding box center [1396, 21] width 6 height 14
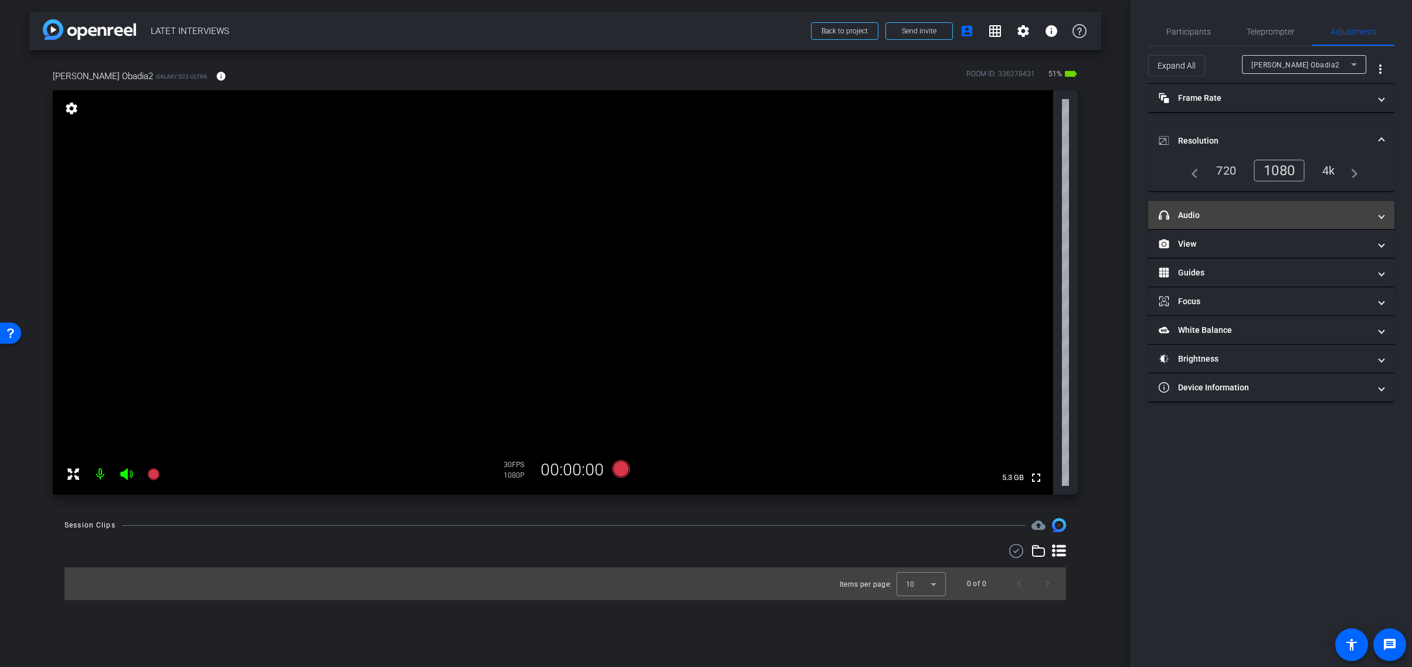
click at [1376, 215] on span "headphone icon Audio" at bounding box center [1269, 215] width 220 height 12
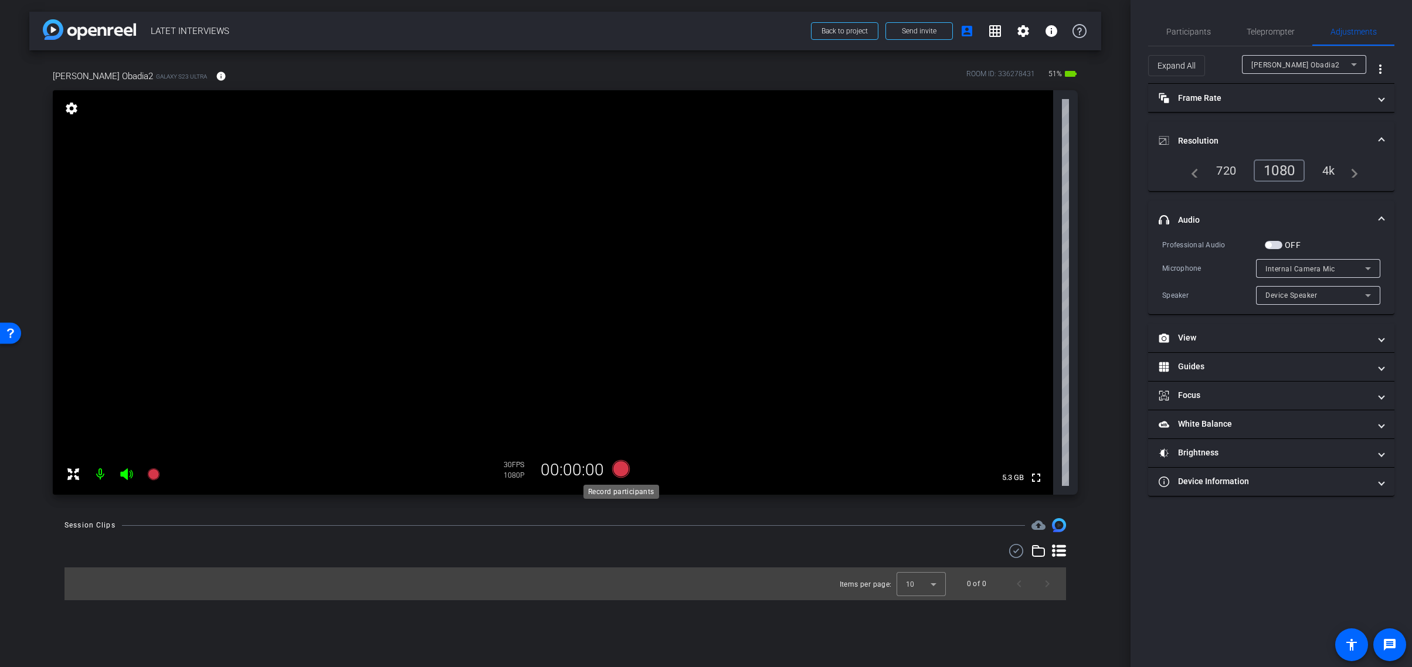
click at [623, 471] on icon at bounding box center [621, 469] width 18 height 18
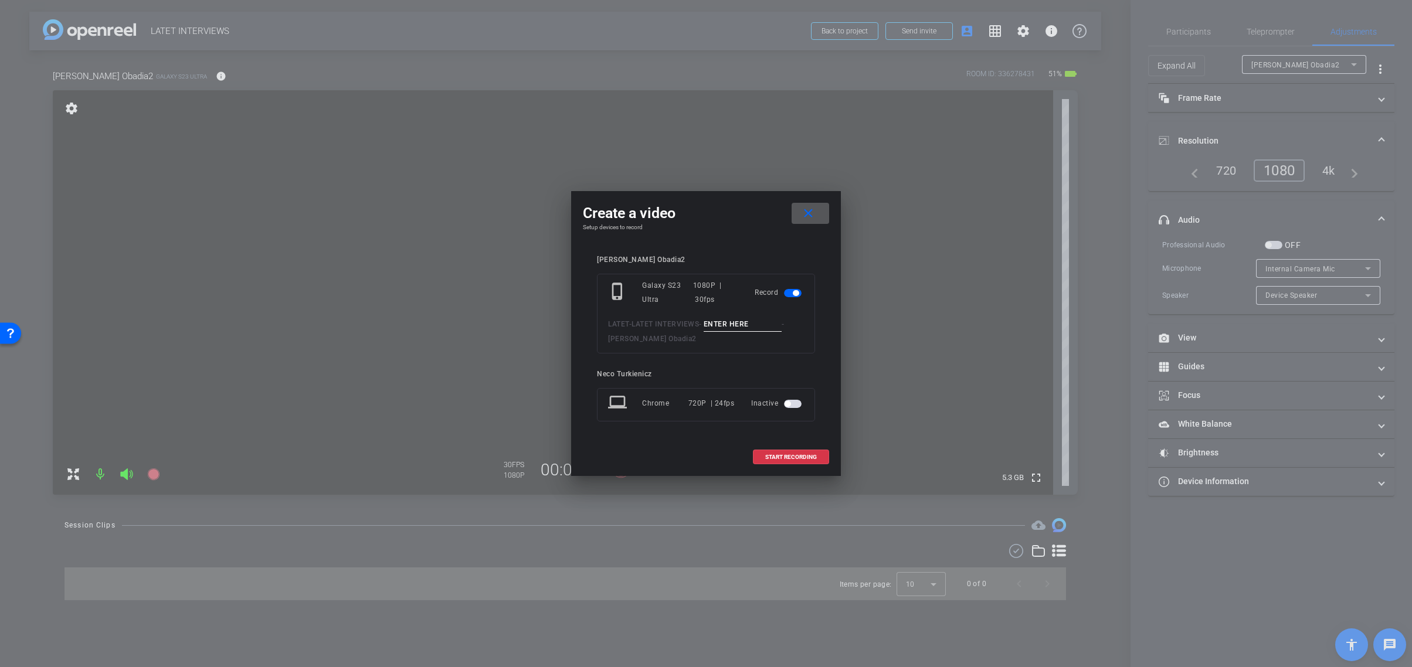
click at [741, 323] on input at bounding box center [743, 324] width 79 height 15
type input "test01"
click at [787, 455] on span "START RECORDING" at bounding box center [791, 457] width 52 height 6
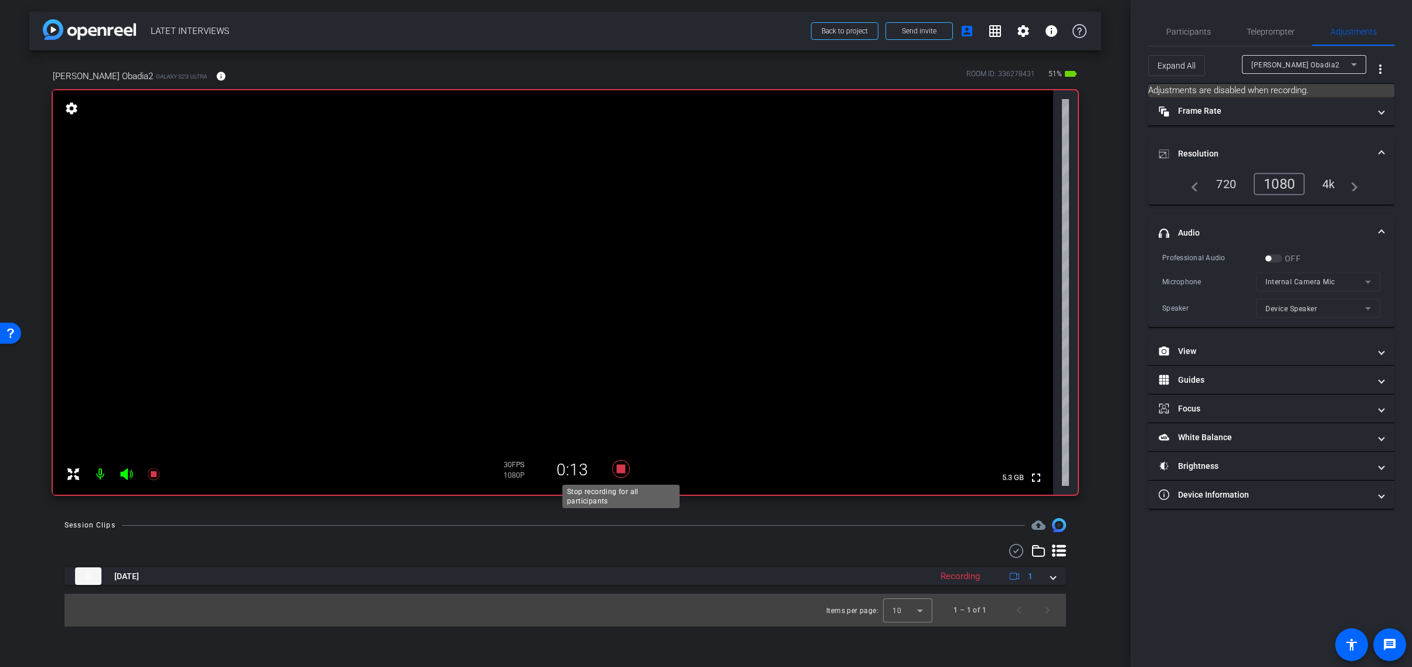
click at [625, 468] on icon at bounding box center [621, 469] width 18 height 18
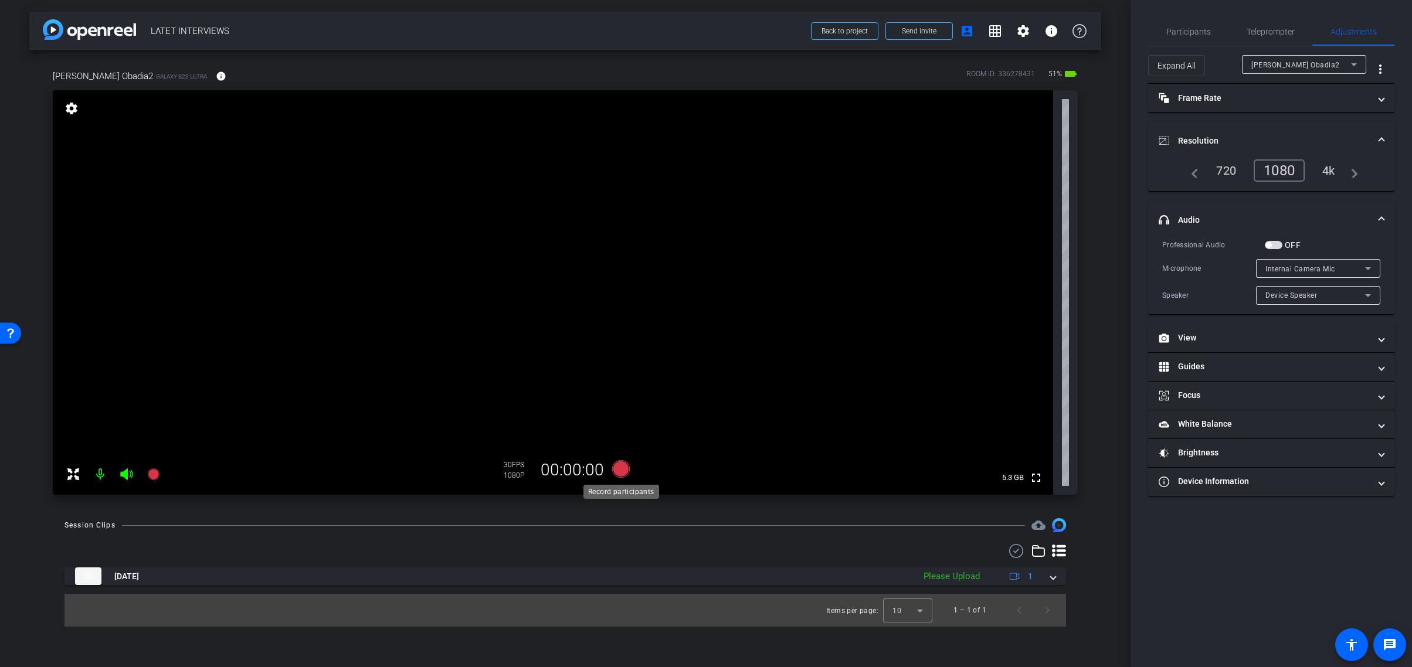
click at [623, 469] on icon at bounding box center [621, 469] width 18 height 18
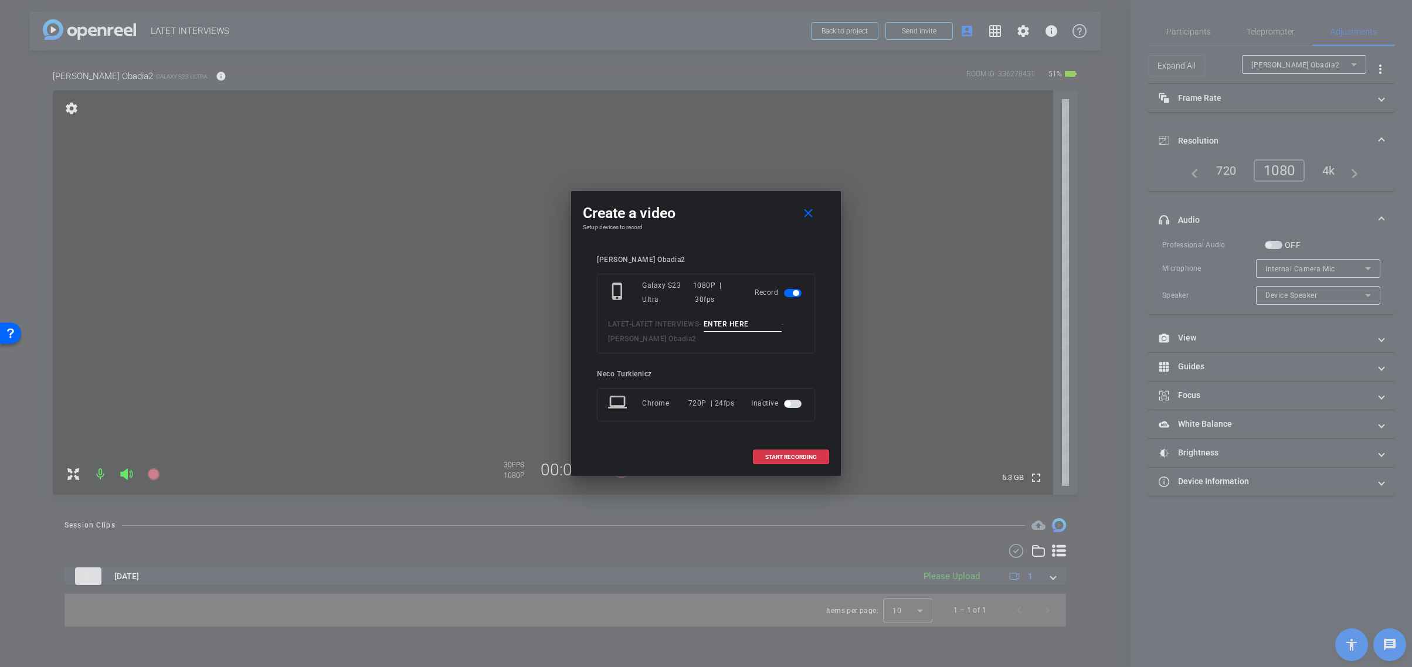
click at [731, 327] on input at bounding box center [743, 324] width 79 height 15
type input "t02"
click at [796, 455] on span "START RECORDING" at bounding box center [791, 457] width 52 height 6
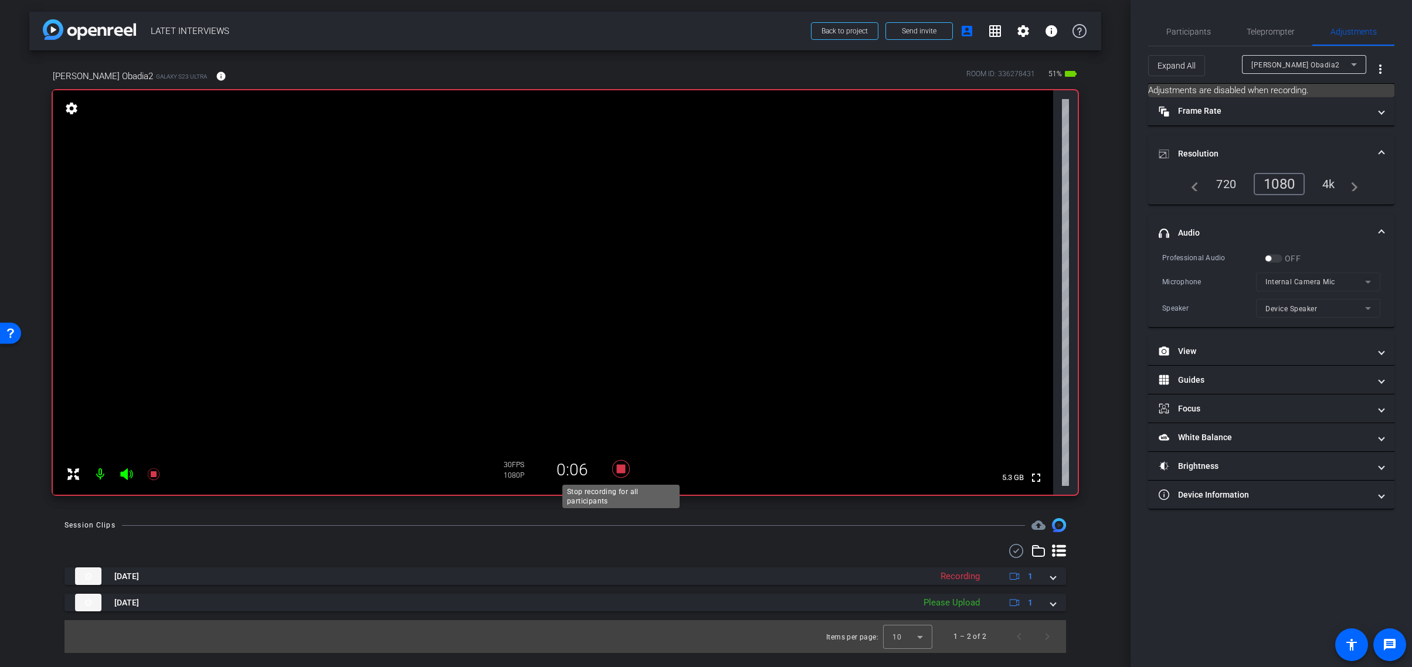
drag, startPoint x: 623, startPoint y: 468, endPoint x: 731, endPoint y: 485, distance: 108.7
click at [628, 469] on icon at bounding box center [621, 469] width 28 height 21
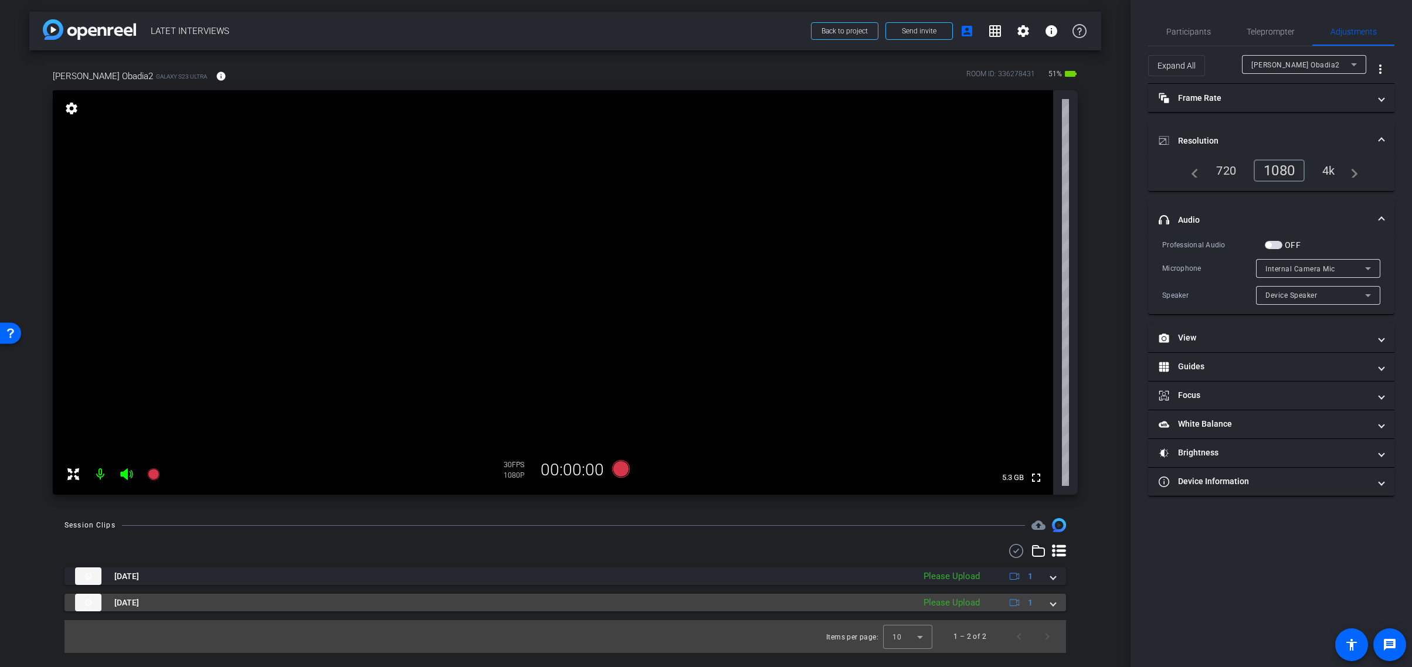
click at [1052, 602] on span at bounding box center [1053, 603] width 5 height 12
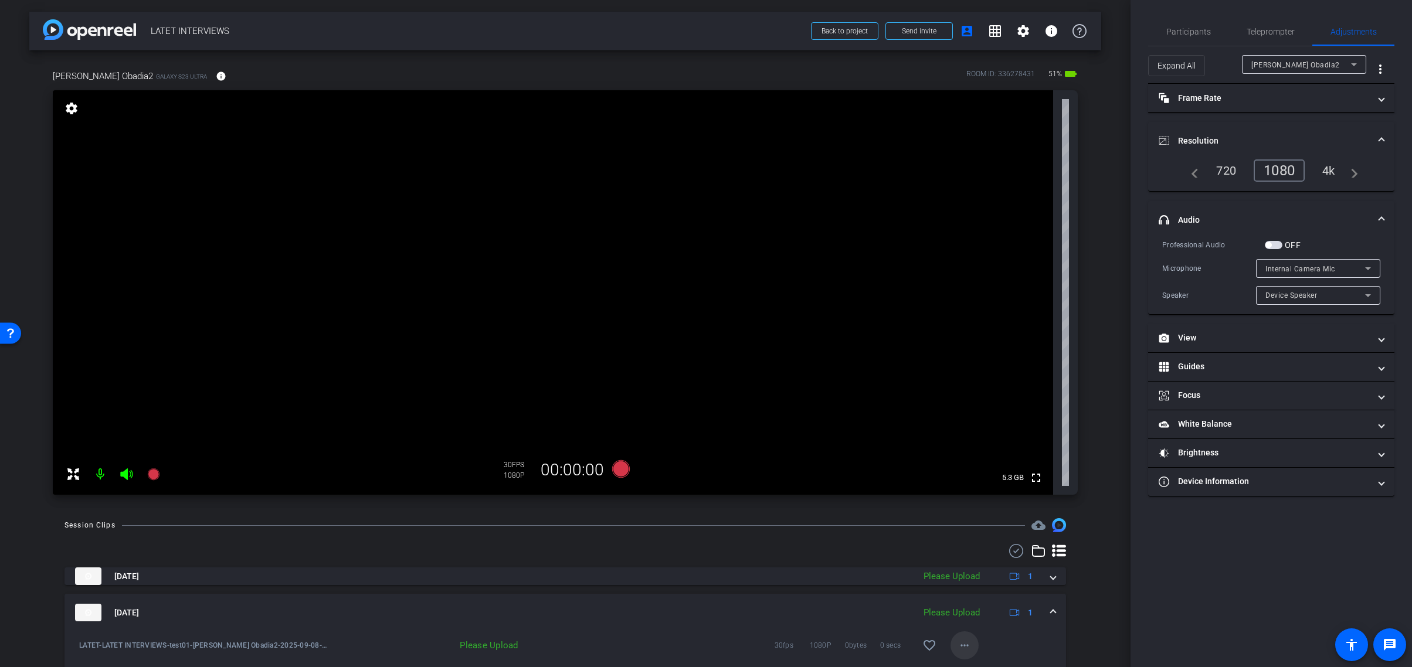
click at [961, 641] on mat-icon "more_horiz" at bounding box center [965, 646] width 14 height 14
click at [975, 591] on span "Upload" at bounding box center [983, 592] width 47 height 14
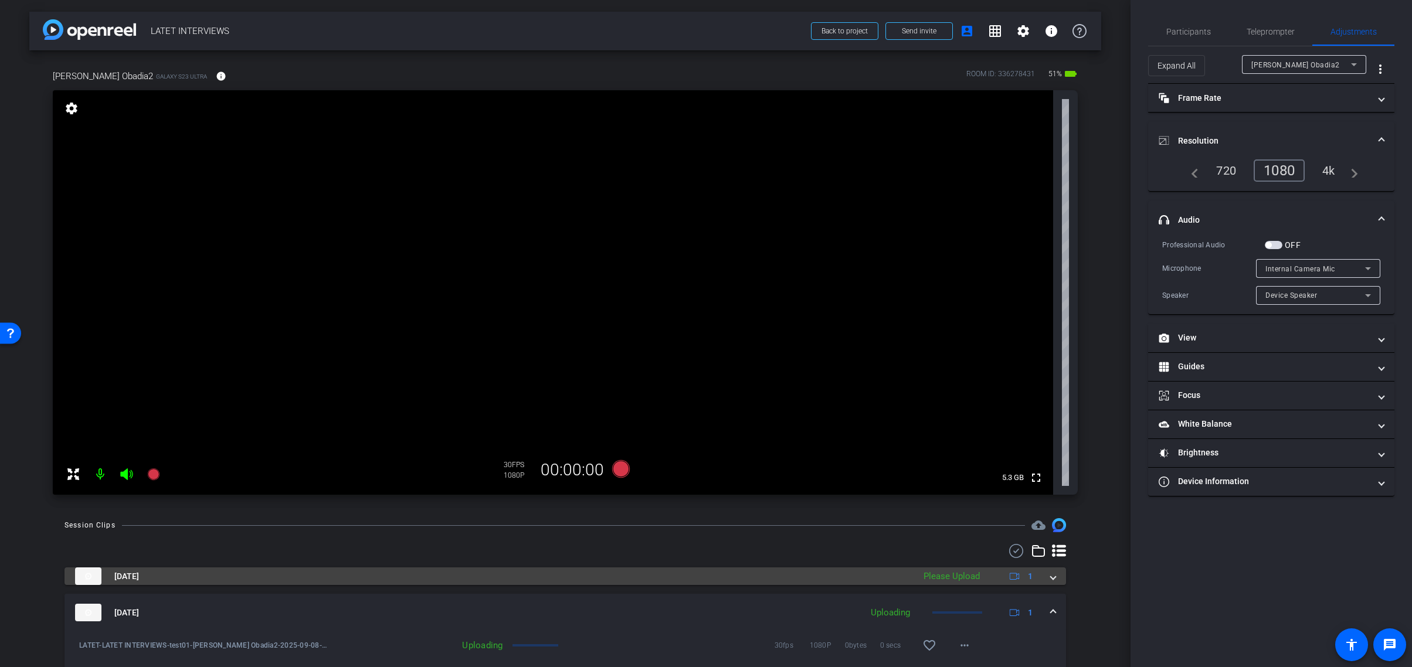
click at [1055, 582] on span at bounding box center [1053, 577] width 5 height 12
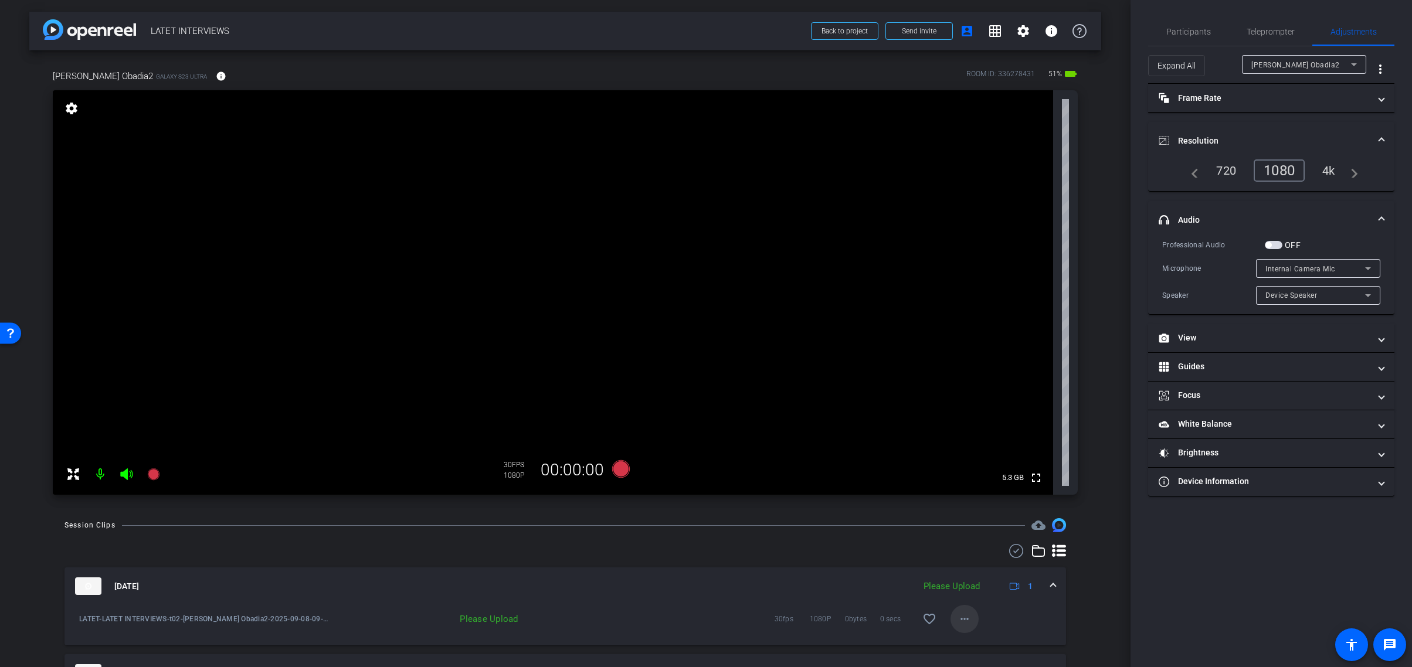
click at [962, 620] on mat-icon "more_horiz" at bounding box center [965, 619] width 14 height 14
click at [974, 564] on span "Upload" at bounding box center [983, 566] width 47 height 14
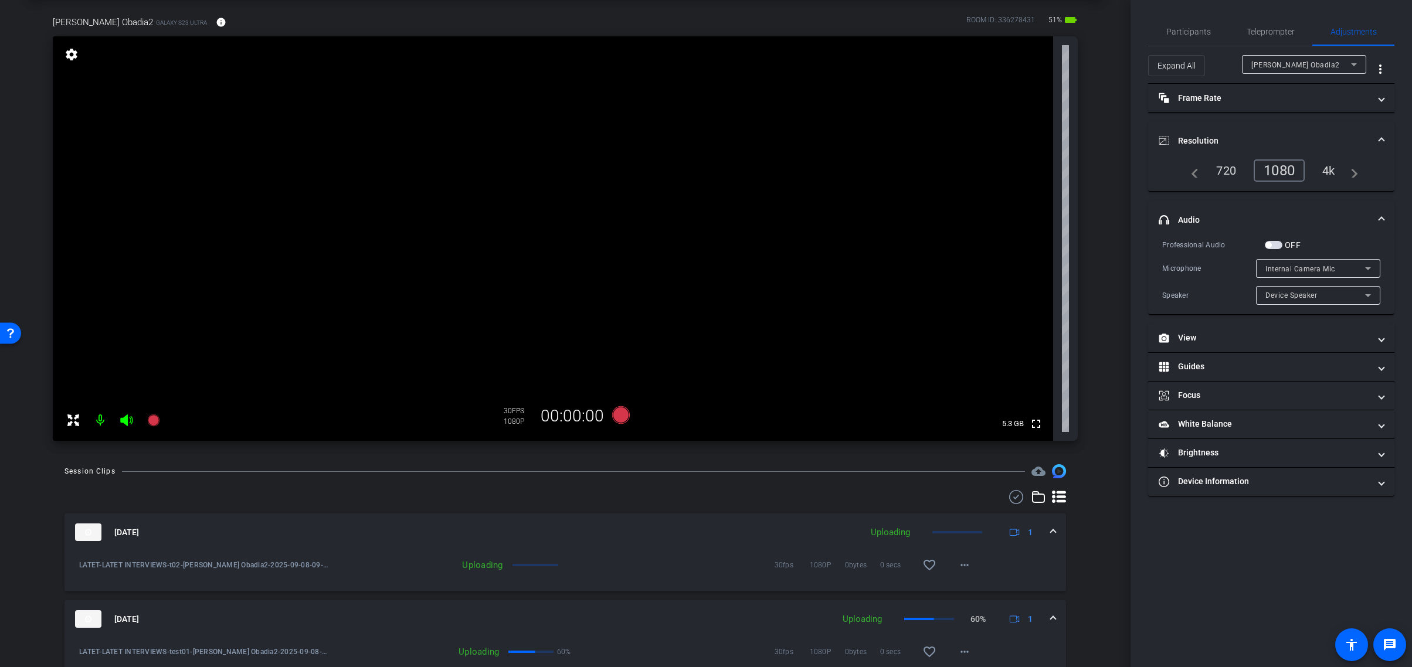
scroll to position [87, 0]
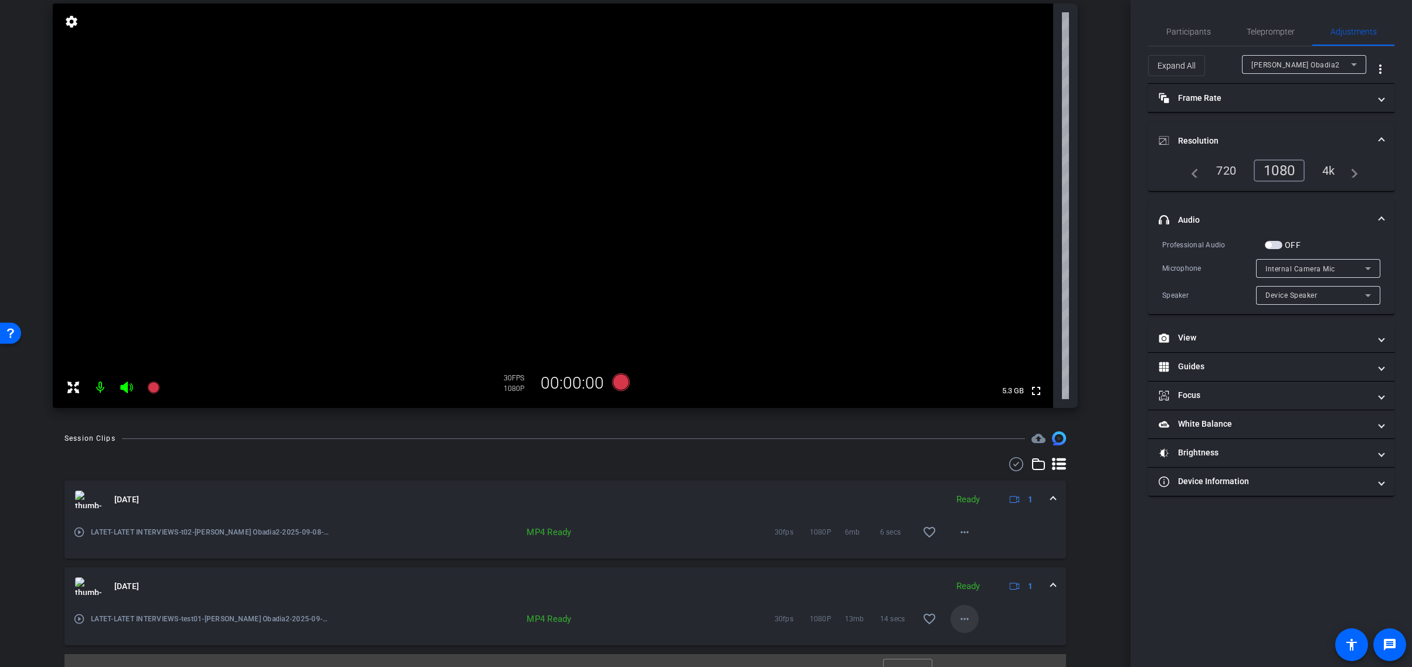
click at [965, 619] on mat-icon "more_horiz" at bounding box center [965, 619] width 14 height 14
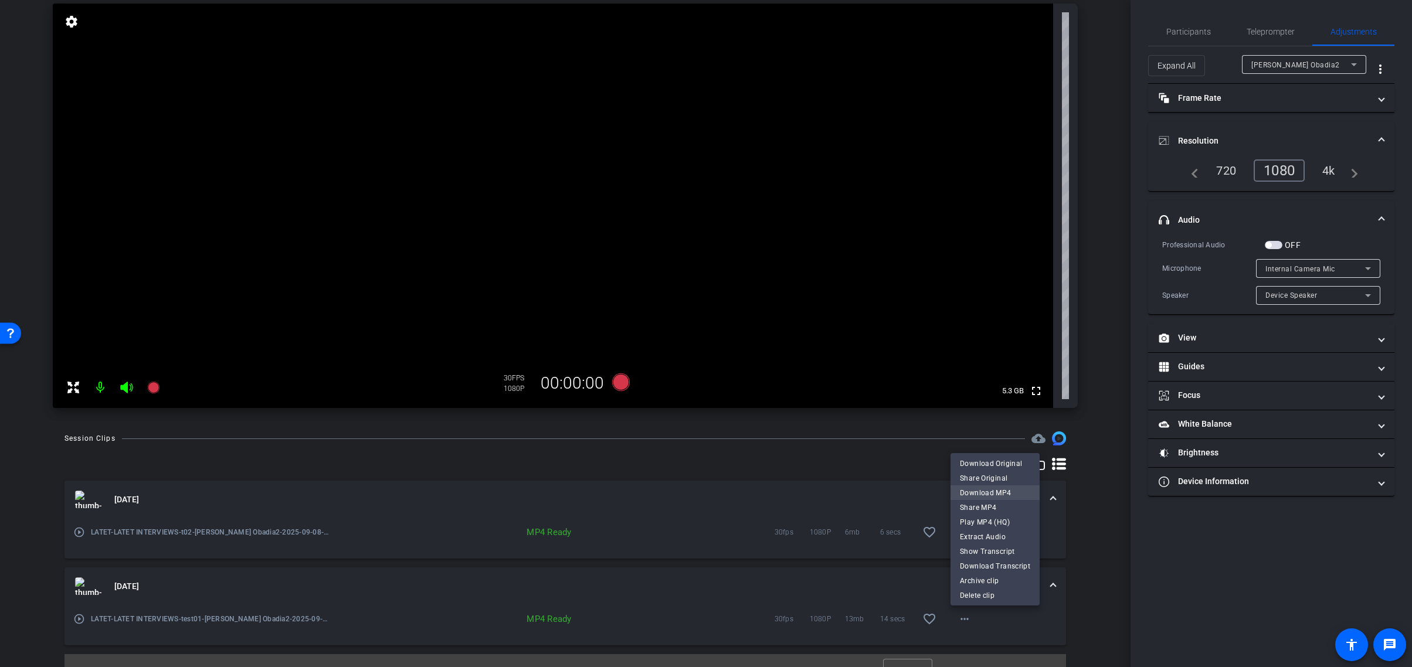
click at [1006, 491] on span "Download MP4" at bounding box center [995, 493] width 70 height 14
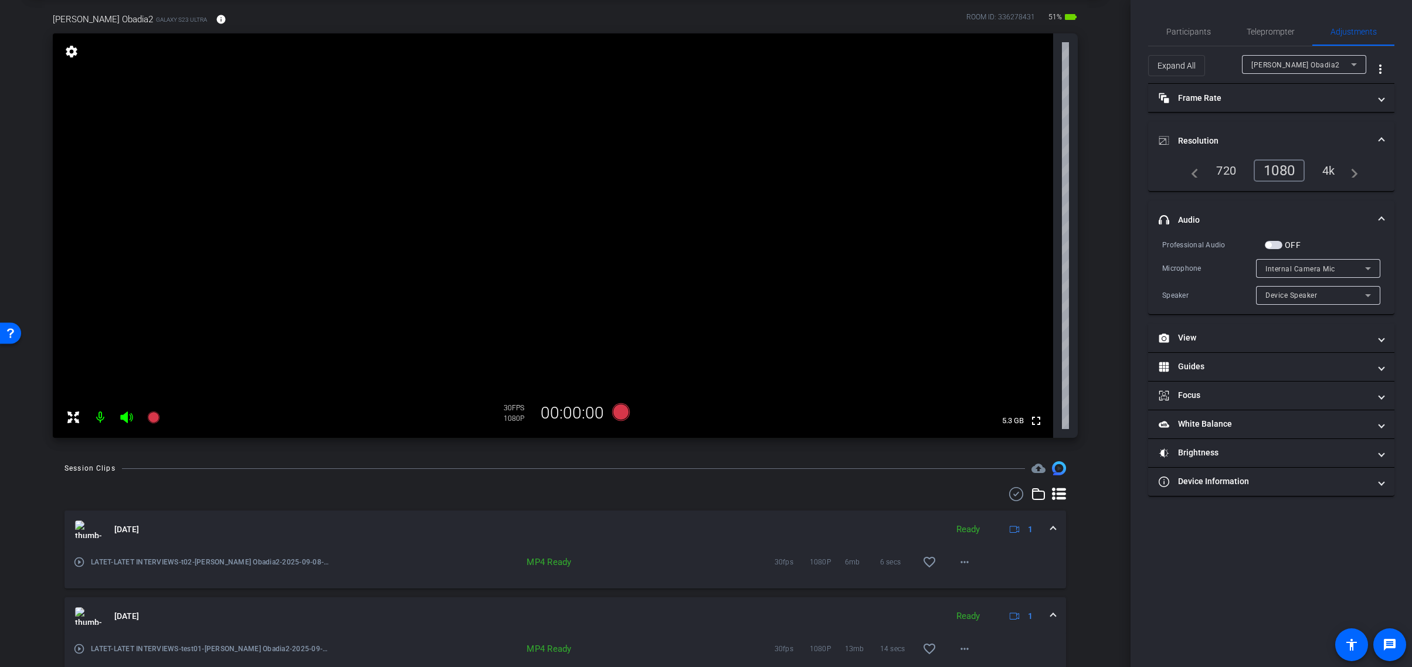
scroll to position [57, 0]
click at [1353, 65] on icon at bounding box center [1354, 64] width 6 height 3
click at [1353, 65] on div at bounding box center [706, 333] width 1412 height 667
click at [1353, 65] on icon at bounding box center [1354, 64] width 6 height 3
click at [1353, 65] on div at bounding box center [706, 333] width 1412 height 667
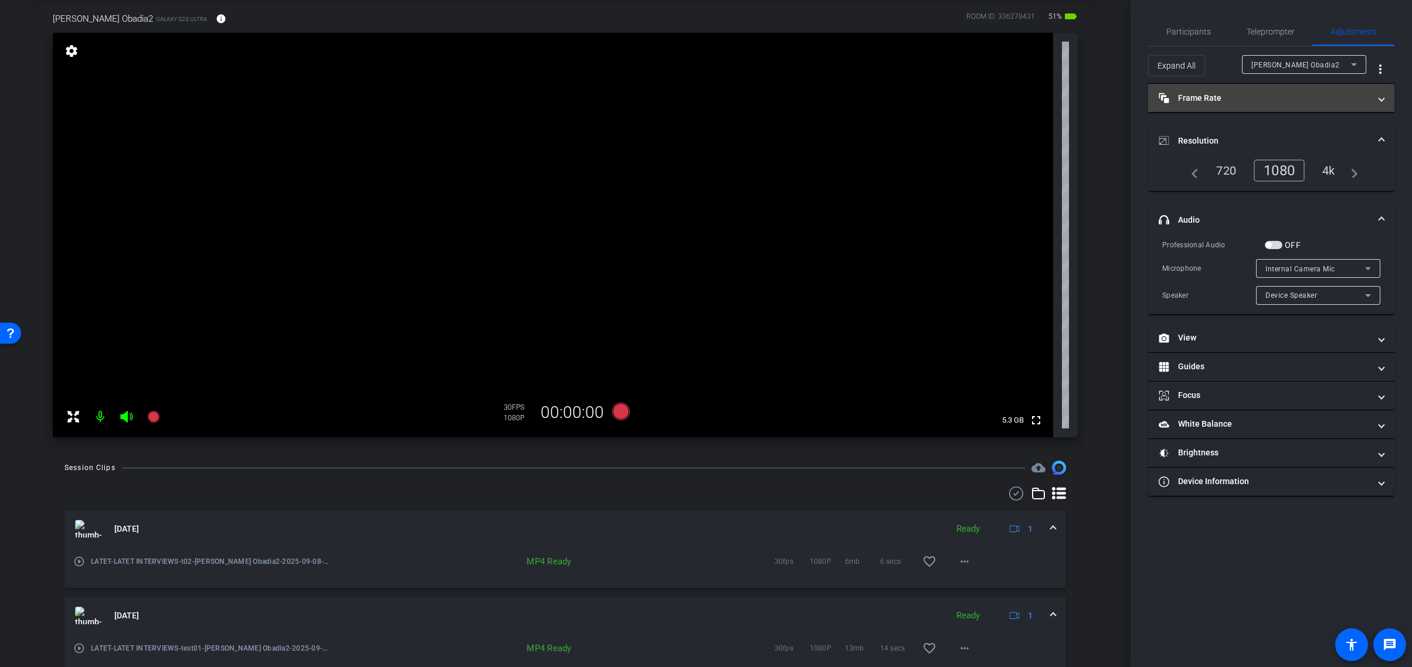
click at [1382, 101] on span at bounding box center [1381, 98] width 5 height 12
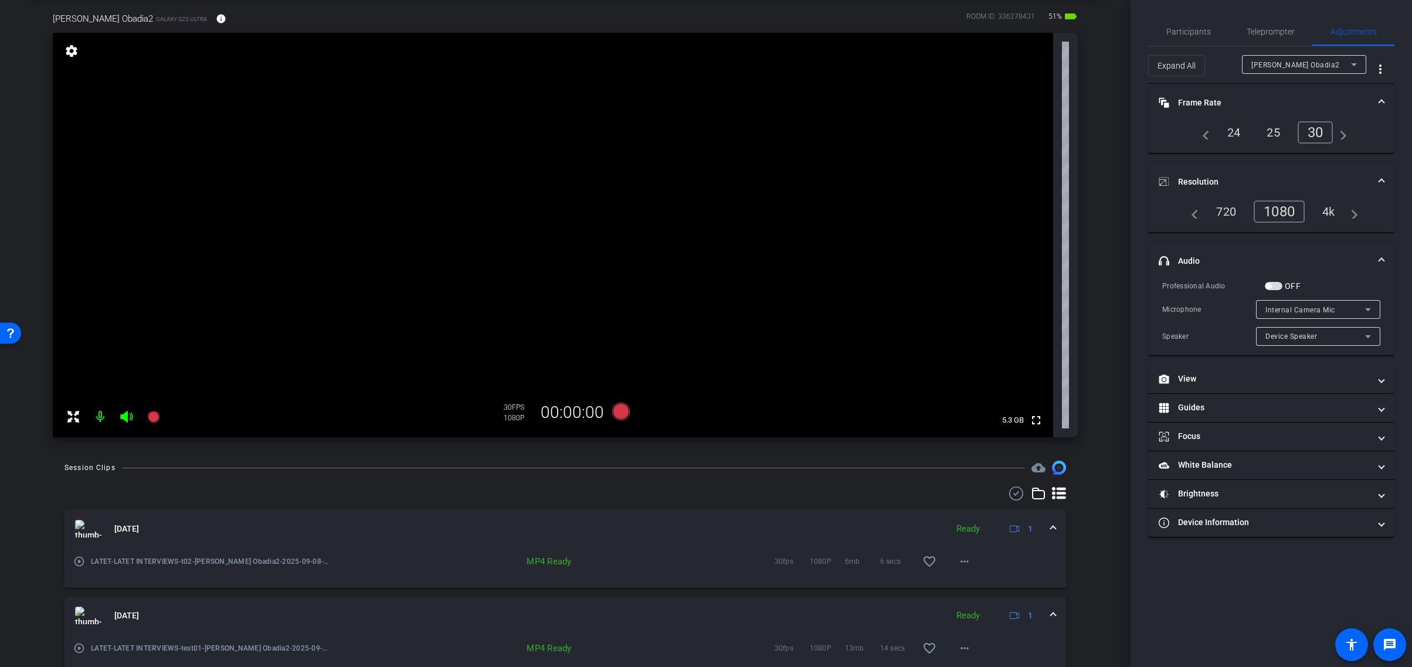
click at [1359, 151] on div "navigate_before 24 25 30 navigate_next" at bounding box center [1271, 137] width 246 height 32
click at [1331, 209] on div "4k" at bounding box center [1329, 212] width 30 height 20
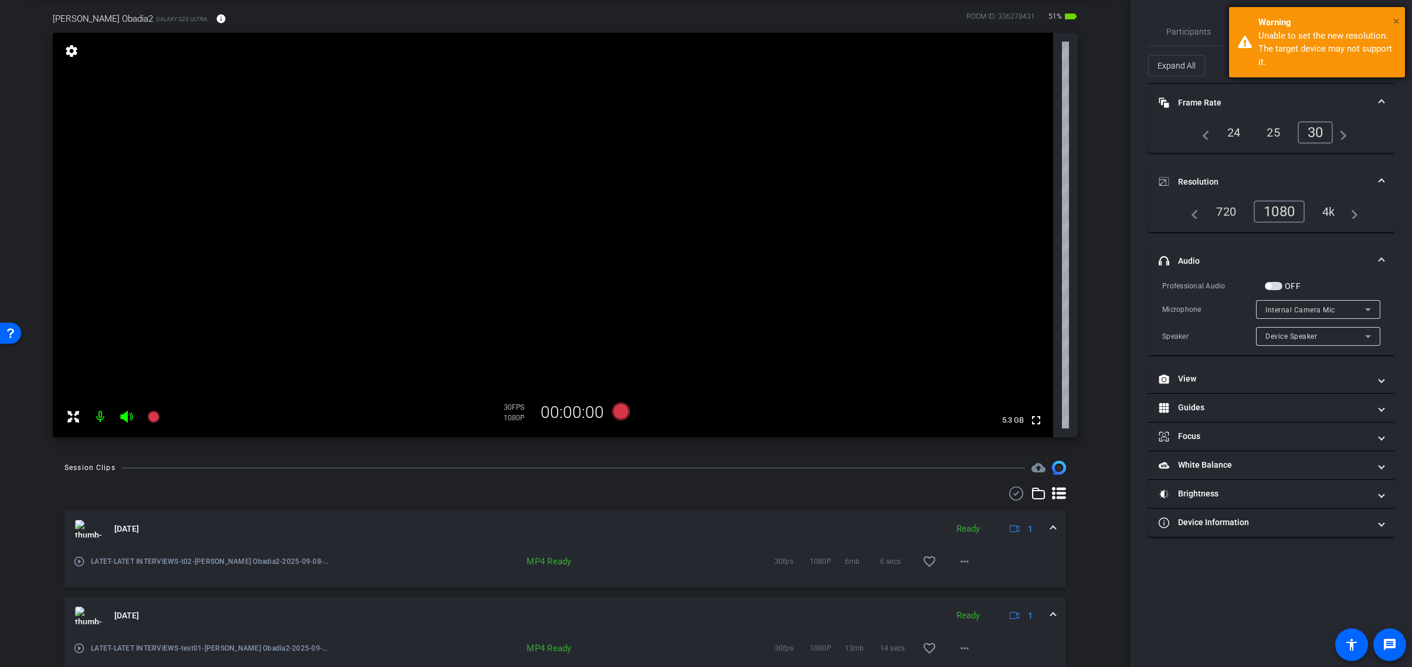
click at [1396, 18] on span "×" at bounding box center [1396, 21] width 6 height 14
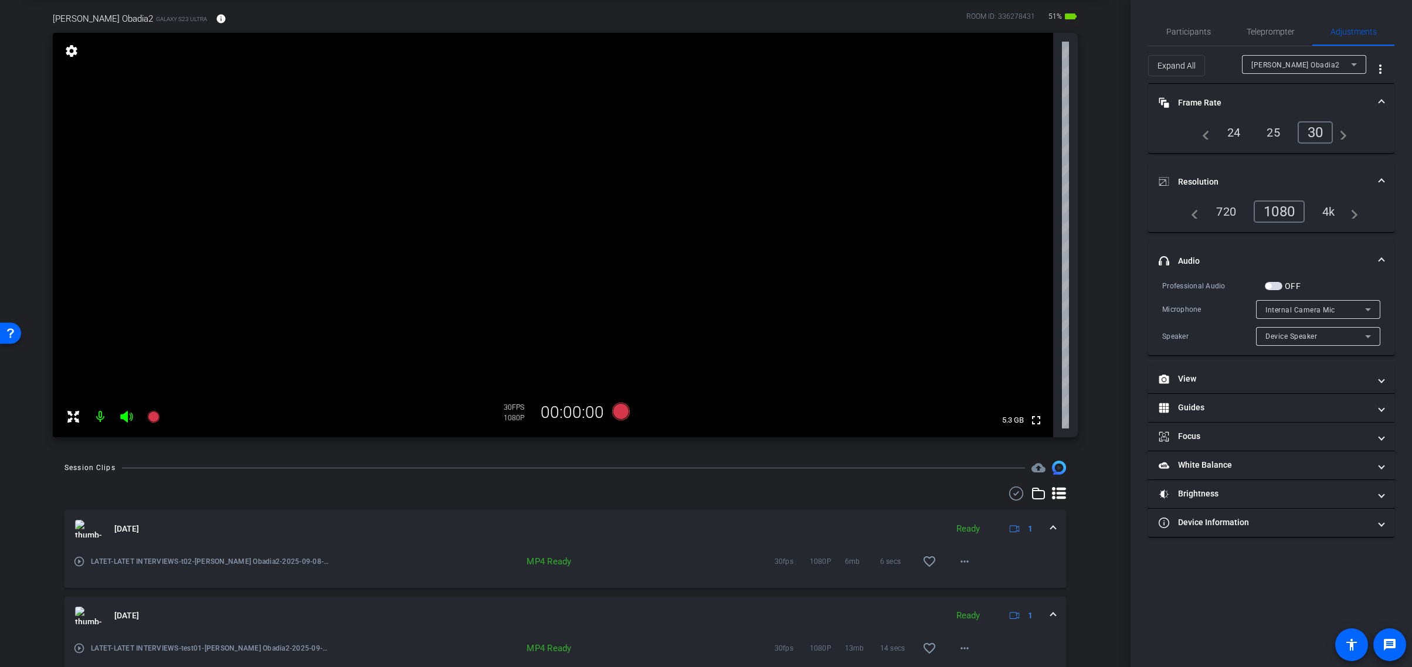
click at [1349, 309] on div "Internal Camera Mic" at bounding box center [1316, 310] width 100 height 15
click at [1349, 309] on div at bounding box center [706, 333] width 1412 height 667
click at [1370, 309] on icon at bounding box center [1368, 310] width 14 height 14
click at [1369, 309] on div at bounding box center [706, 333] width 1412 height 667
click at [1370, 308] on icon at bounding box center [1368, 309] width 6 height 3
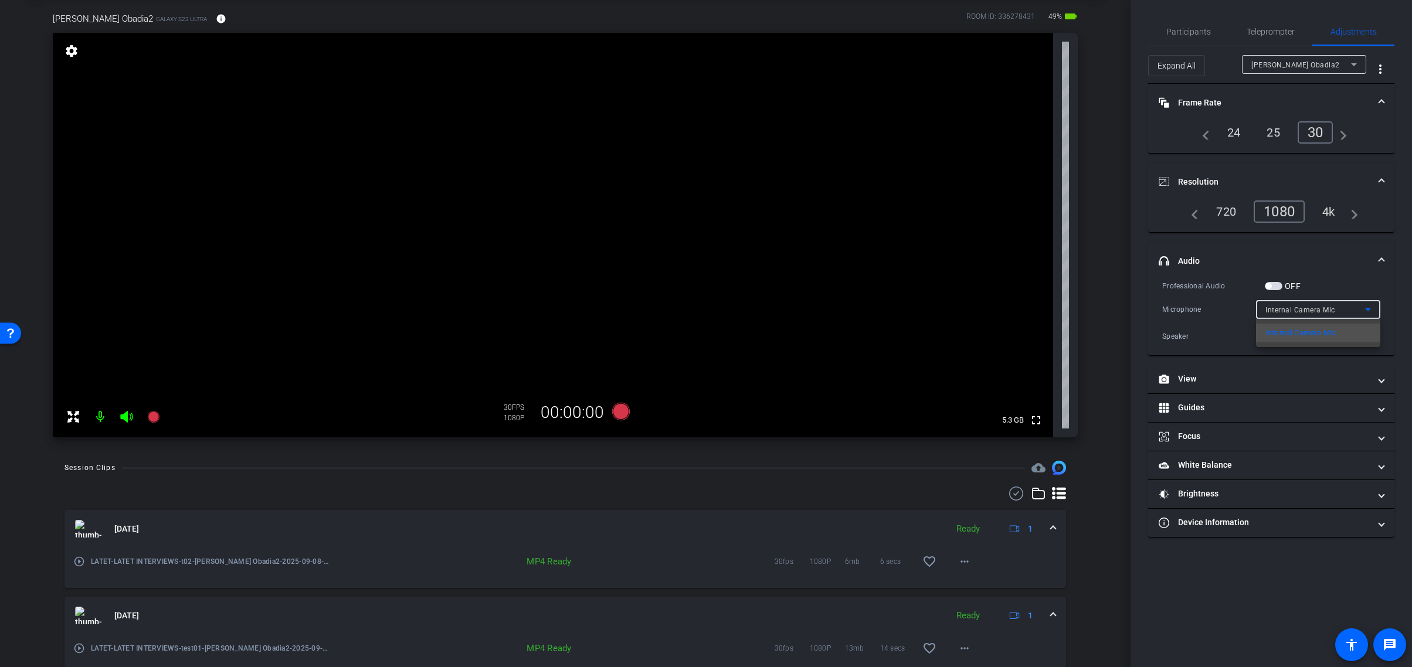
click at [1370, 308] on div at bounding box center [706, 333] width 1412 height 667
click at [1278, 283] on span "button" at bounding box center [1274, 286] width 18 height 8
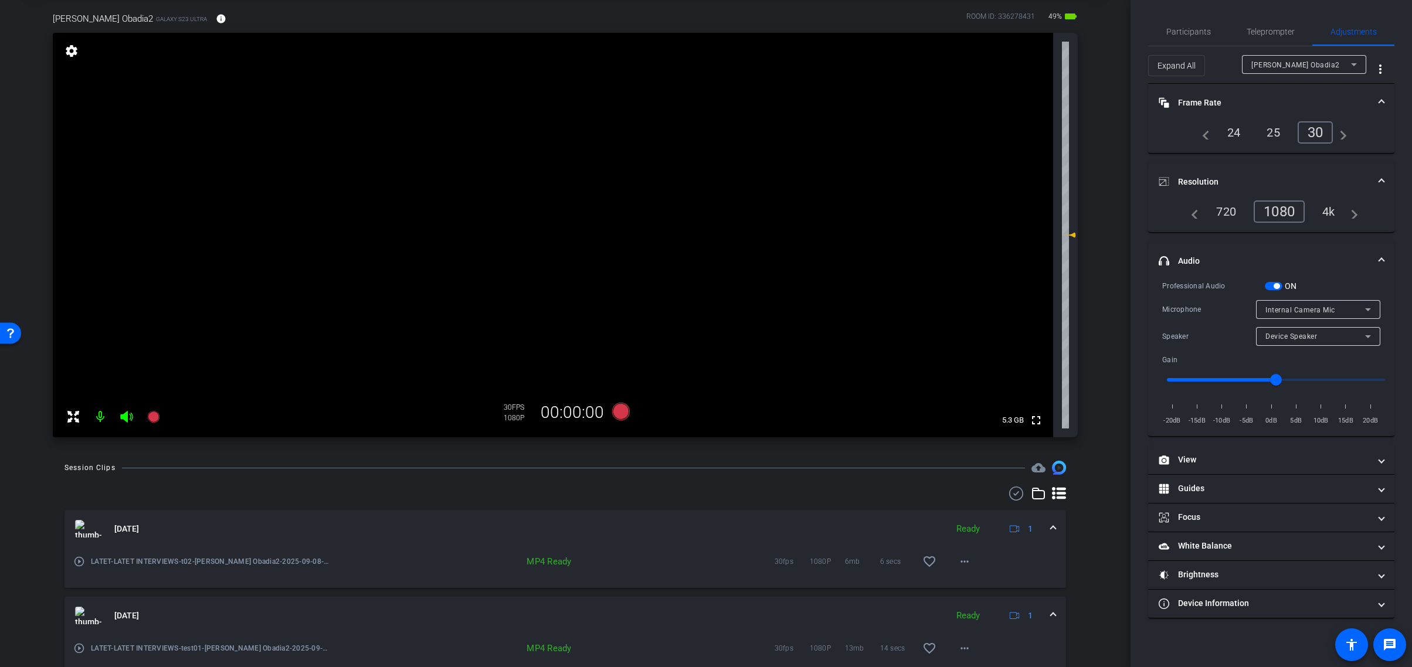
click at [1363, 309] on icon at bounding box center [1368, 310] width 14 height 14
click at [1308, 351] on span "Internal Mic 1" at bounding box center [1290, 352] width 48 height 14
click at [1372, 310] on icon at bounding box center [1368, 310] width 14 height 14
click at [1318, 372] on mat-option "Internal Mic 2" at bounding box center [1318, 370] width 124 height 19
click at [1372, 309] on icon at bounding box center [1368, 310] width 14 height 14
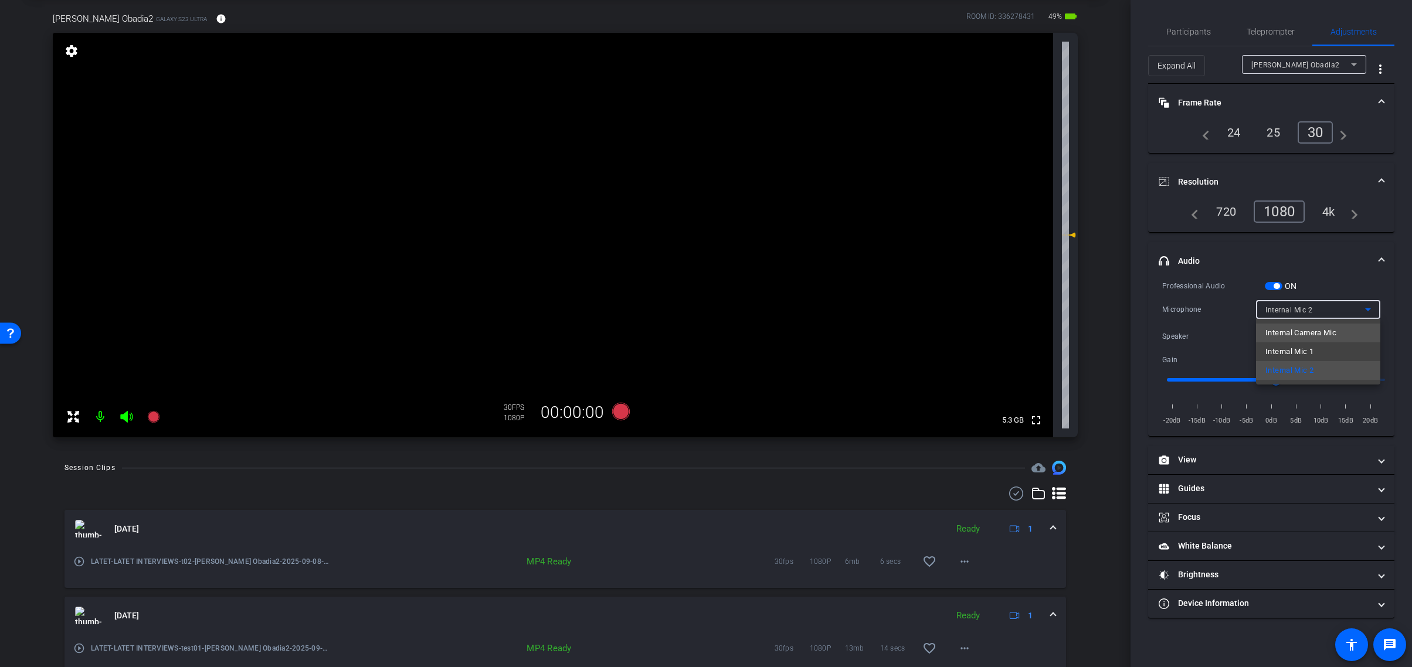
click at [1300, 335] on span "Internal Camera Mic" at bounding box center [1301, 333] width 71 height 14
click at [1271, 286] on span "button" at bounding box center [1274, 286] width 18 height 8
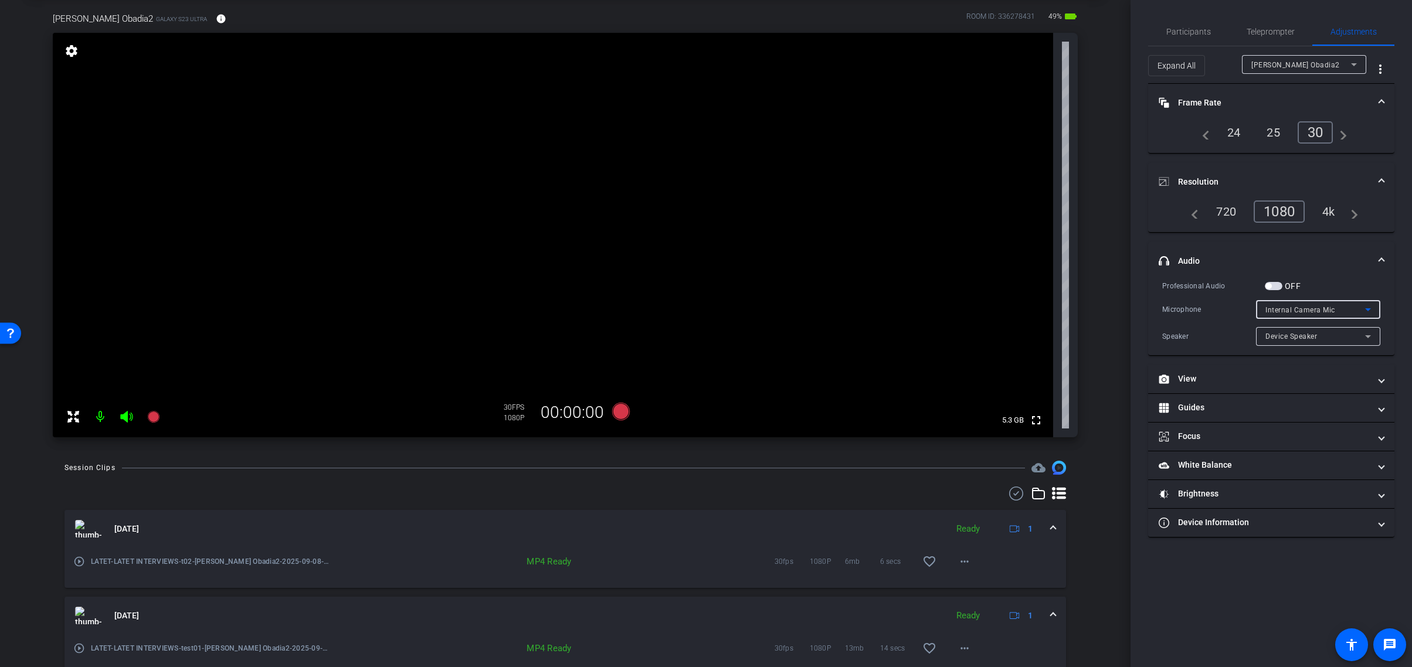
click at [1367, 308] on icon at bounding box center [1368, 310] width 14 height 14
click at [1367, 308] on div at bounding box center [706, 333] width 1412 height 667
click at [1276, 284] on span "button" at bounding box center [1274, 286] width 18 height 8
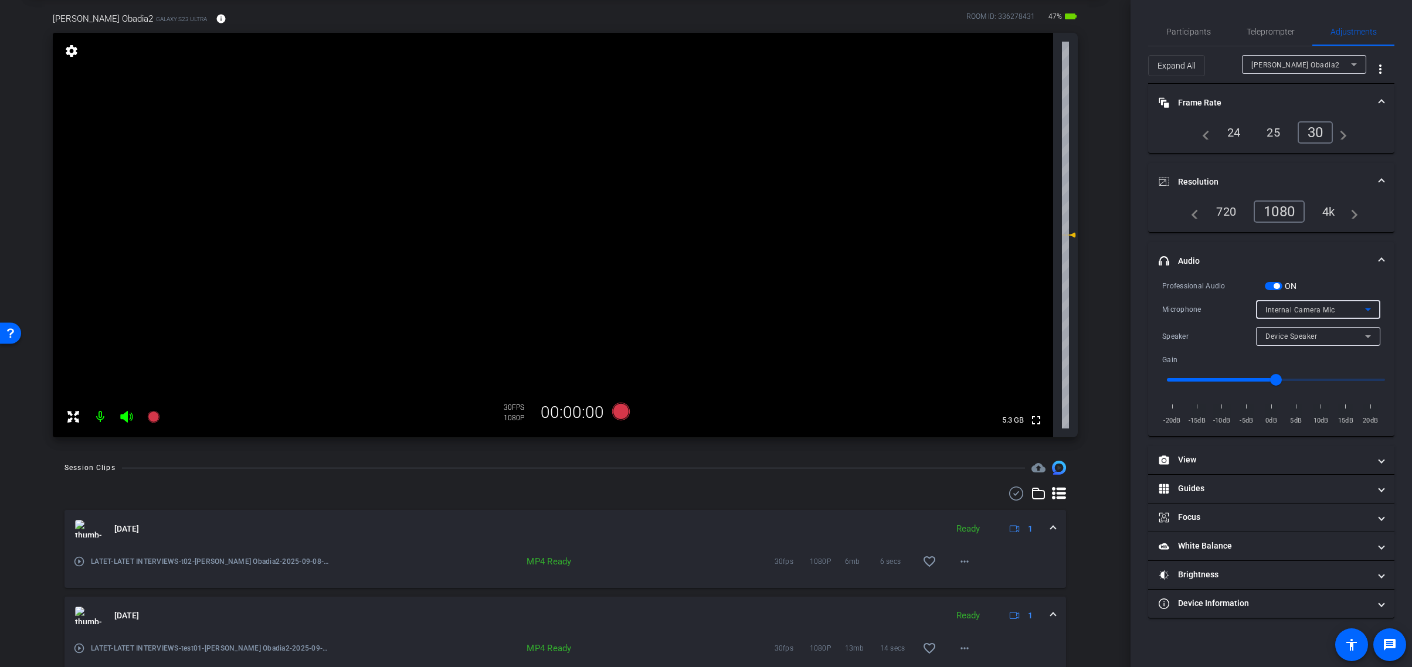
click at [1353, 308] on div "Internal Camera Mic" at bounding box center [1316, 310] width 100 height 15
click at [1353, 308] on div at bounding box center [706, 333] width 1412 height 667
click at [1271, 286] on span "button" at bounding box center [1274, 286] width 18 height 8
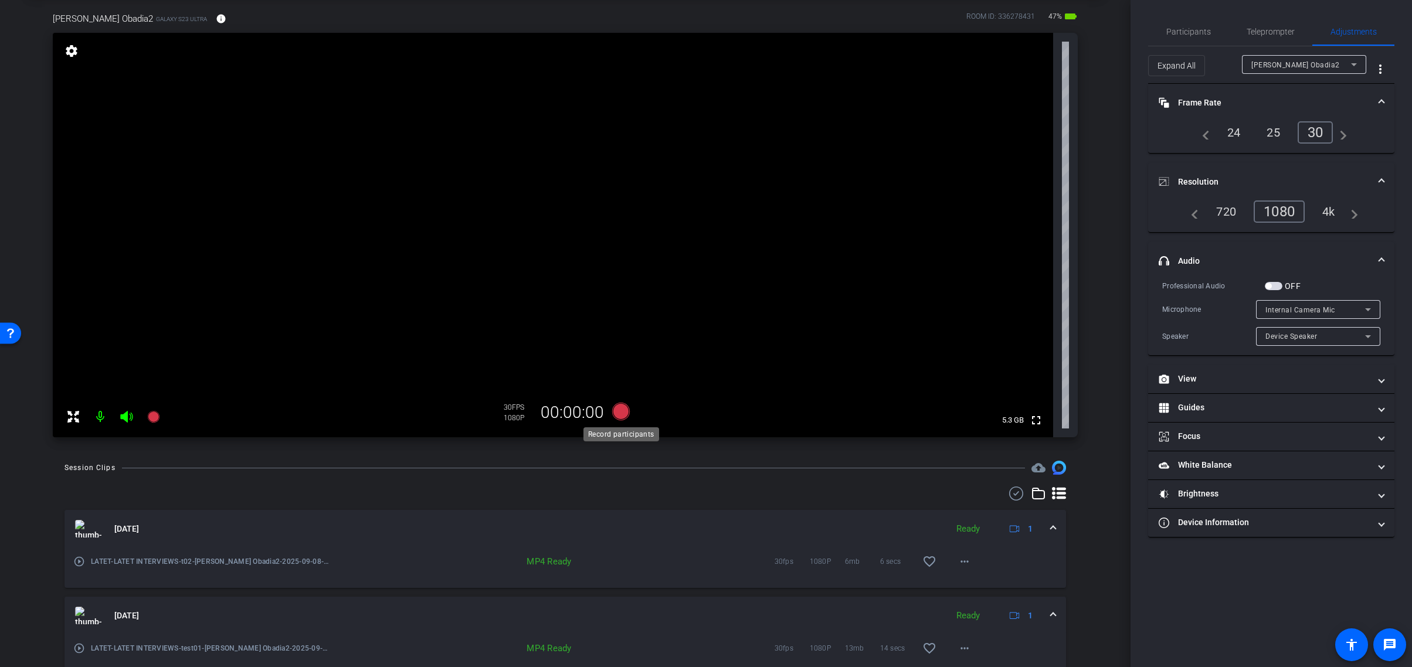
click at [615, 409] on icon at bounding box center [621, 412] width 18 height 18
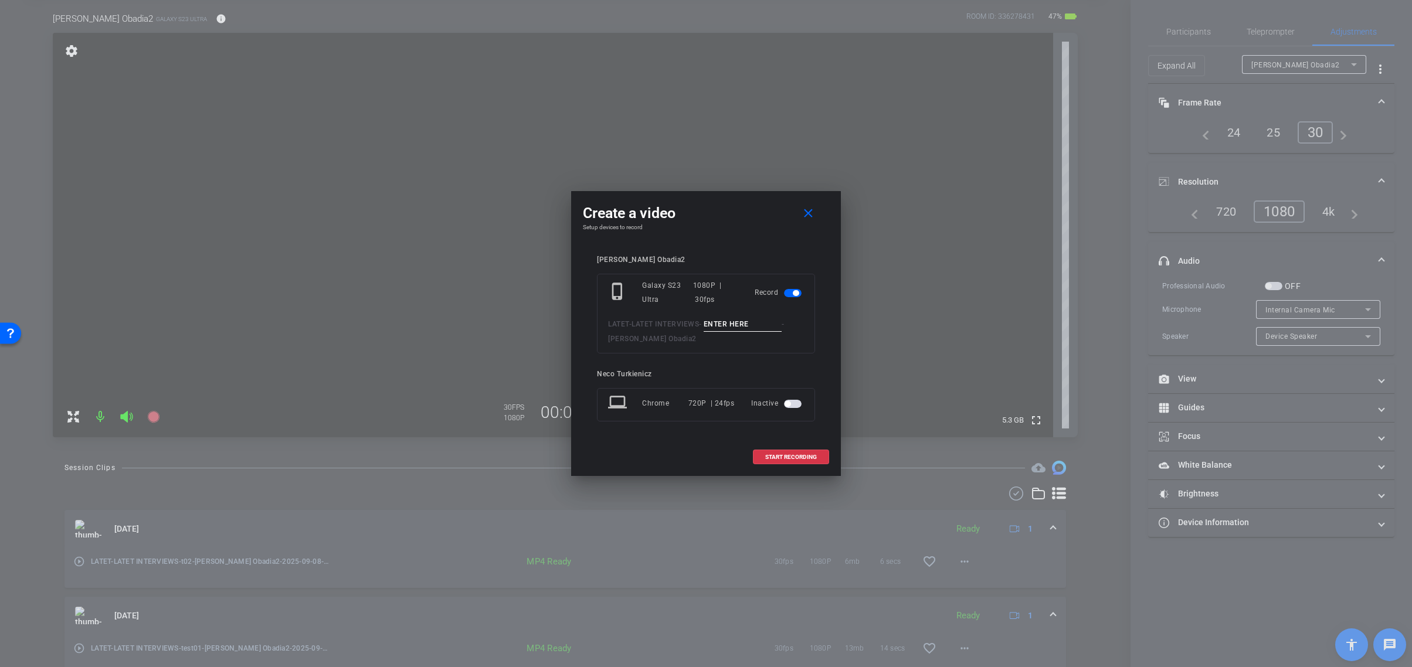
click at [744, 327] on input at bounding box center [743, 324] width 79 height 15
type input "T3"
click at [790, 460] on span "START RECORDING" at bounding box center [791, 457] width 52 height 6
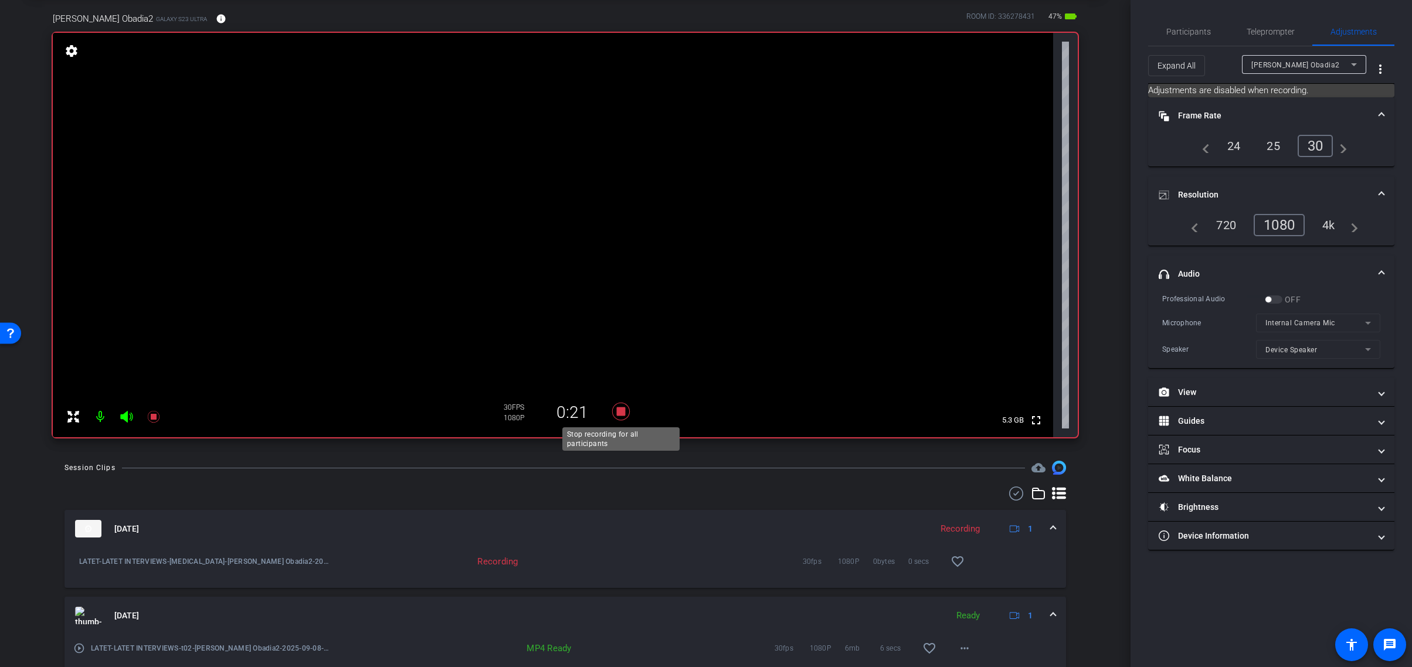
click at [622, 411] on icon at bounding box center [621, 412] width 18 height 18
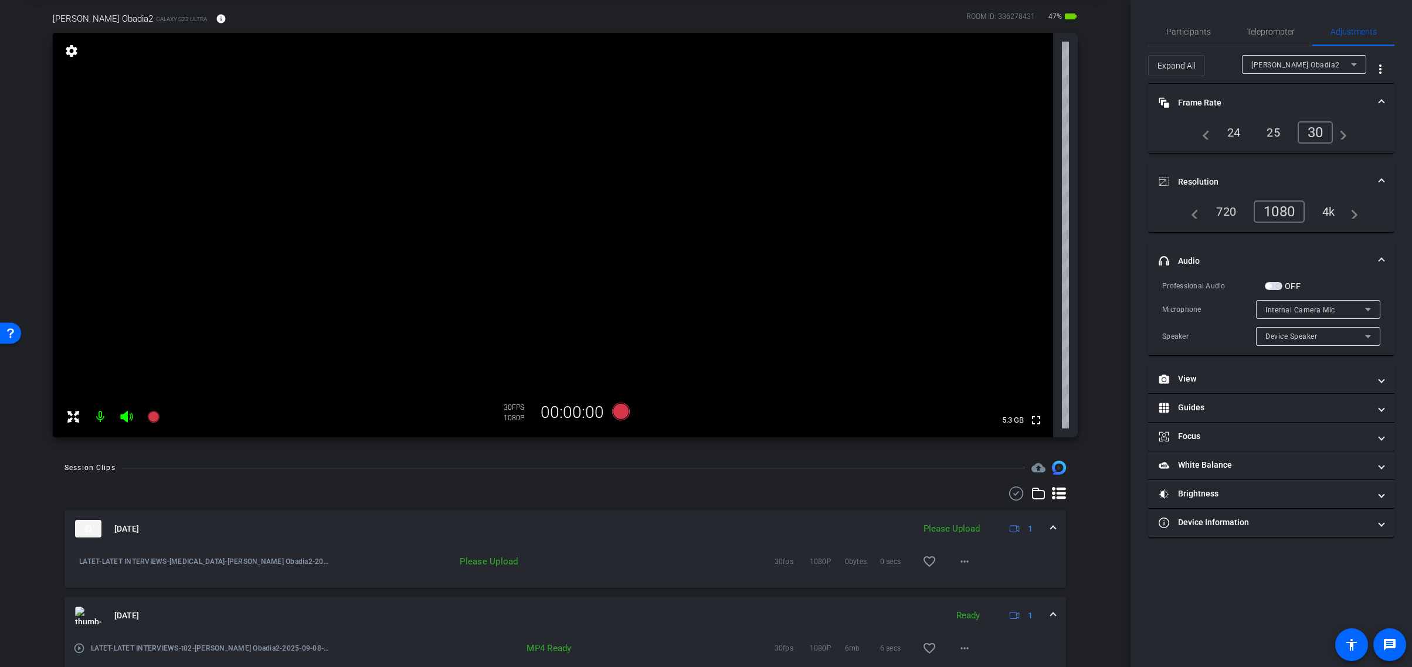
click at [1275, 287] on span "button" at bounding box center [1274, 286] width 18 height 8
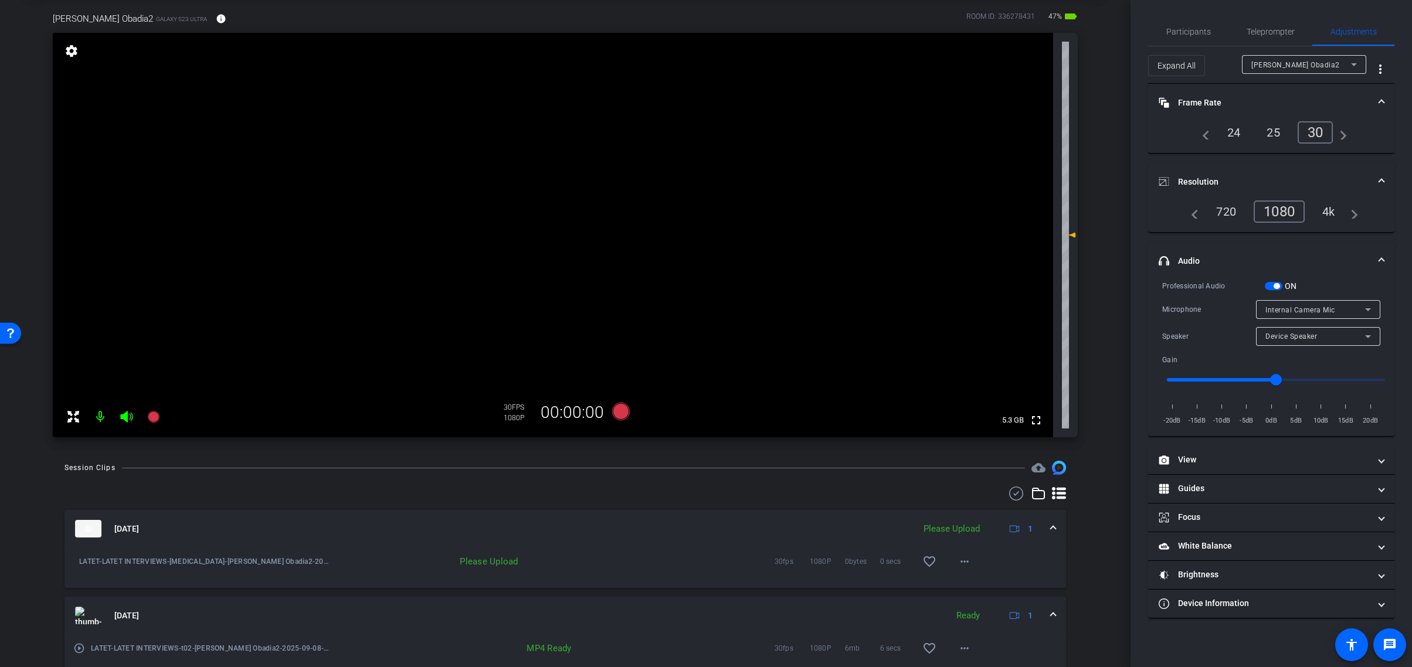
click at [1358, 310] on div "Internal Camera Mic" at bounding box center [1316, 310] width 100 height 15
click at [1358, 310] on div at bounding box center [706, 333] width 1412 height 667
click at [1358, 310] on div "Internal Camera Mic" at bounding box center [1316, 310] width 100 height 15
click at [1308, 352] on span "Internal Mic 1" at bounding box center [1290, 352] width 48 height 14
click at [623, 410] on icon at bounding box center [621, 412] width 18 height 18
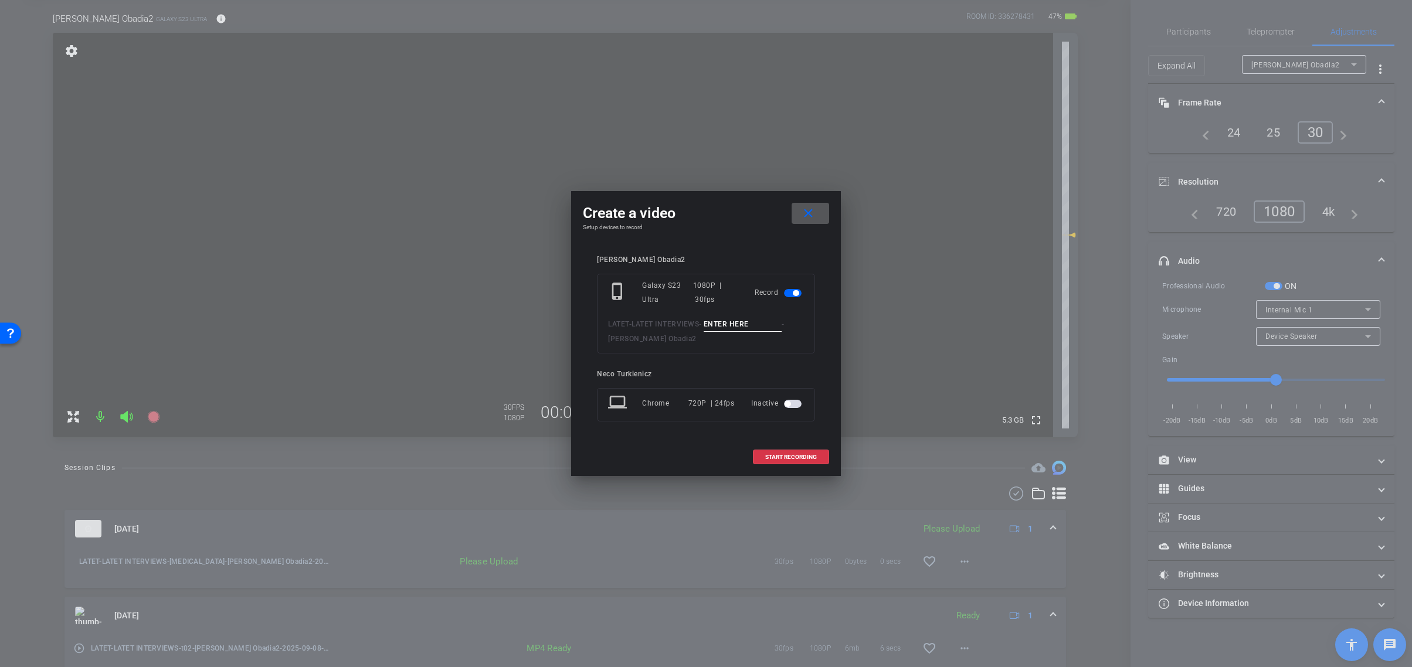
click at [731, 324] on input at bounding box center [743, 324] width 79 height 15
type input "T3"
click at [786, 456] on span "START RECORDING" at bounding box center [791, 457] width 52 height 6
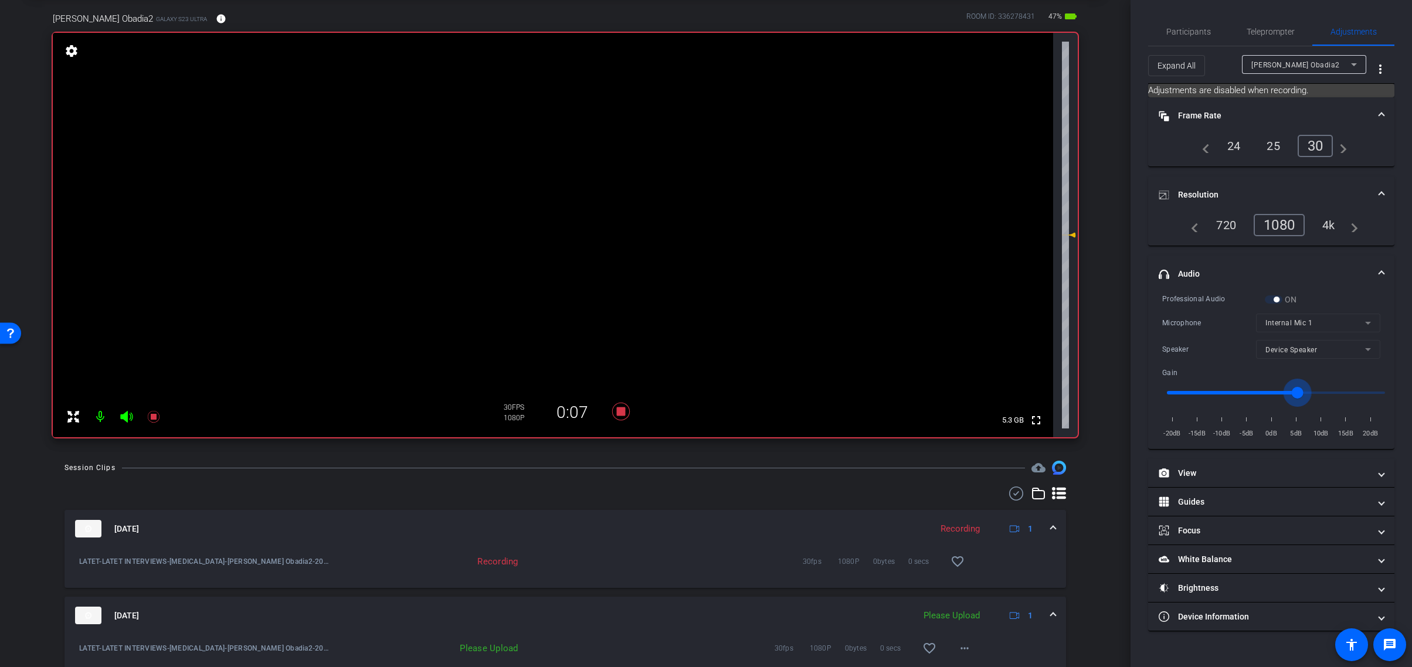
click at [1300, 394] on input "range" at bounding box center [1276, 393] width 243 height 26
click at [1291, 393] on input "range" at bounding box center [1276, 393] width 243 height 26
type input "5"
drag, startPoint x: 1291, startPoint y: 393, endPoint x: 1301, endPoint y: 392, distance: 10.0
click at [1301, 392] on input "range" at bounding box center [1276, 393] width 243 height 26
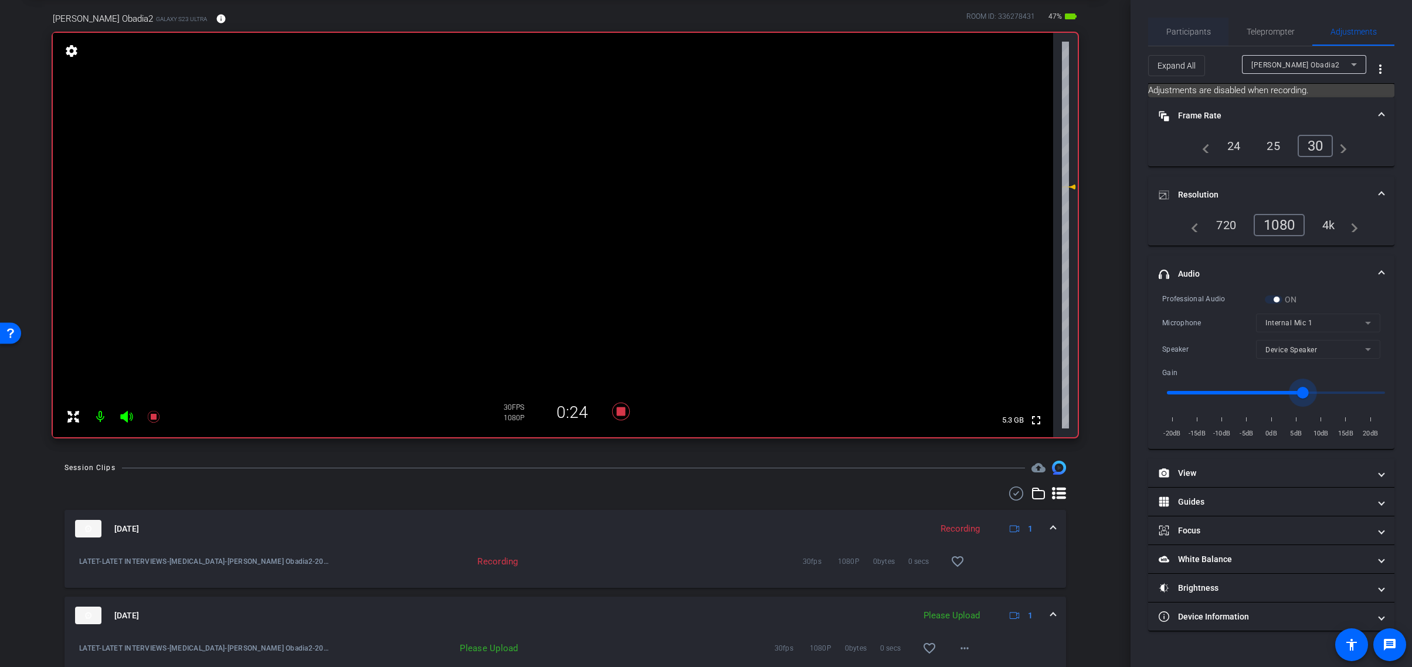
click at [1195, 31] on span "Participants" at bounding box center [1188, 32] width 45 height 8
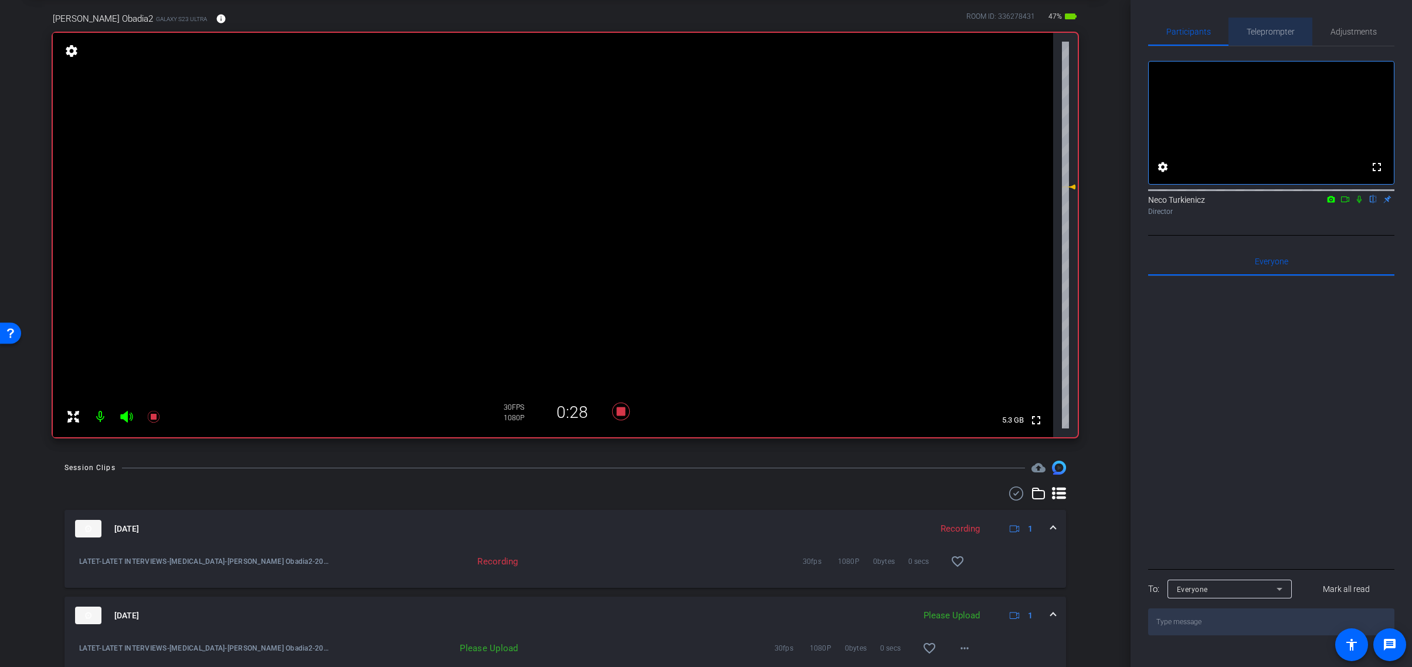
click at [1277, 33] on span "Teleprompter" at bounding box center [1271, 32] width 48 height 8
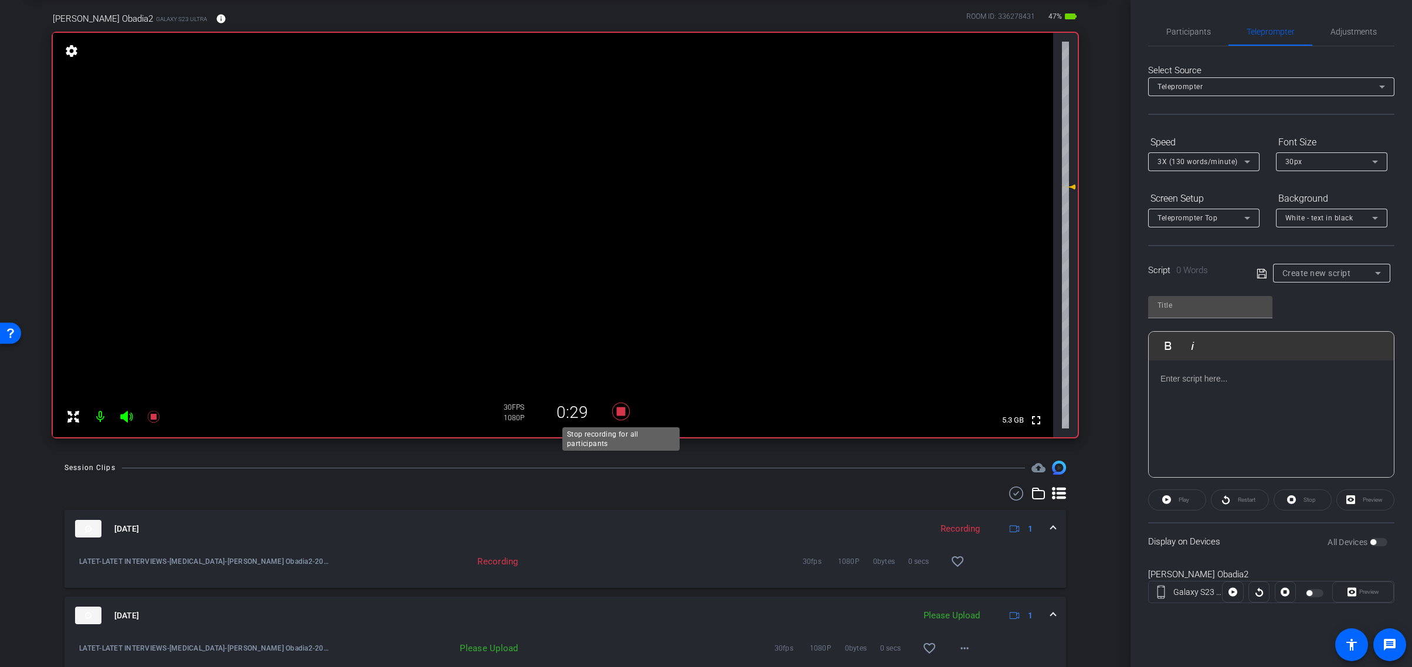
click at [623, 409] on icon at bounding box center [621, 412] width 18 height 18
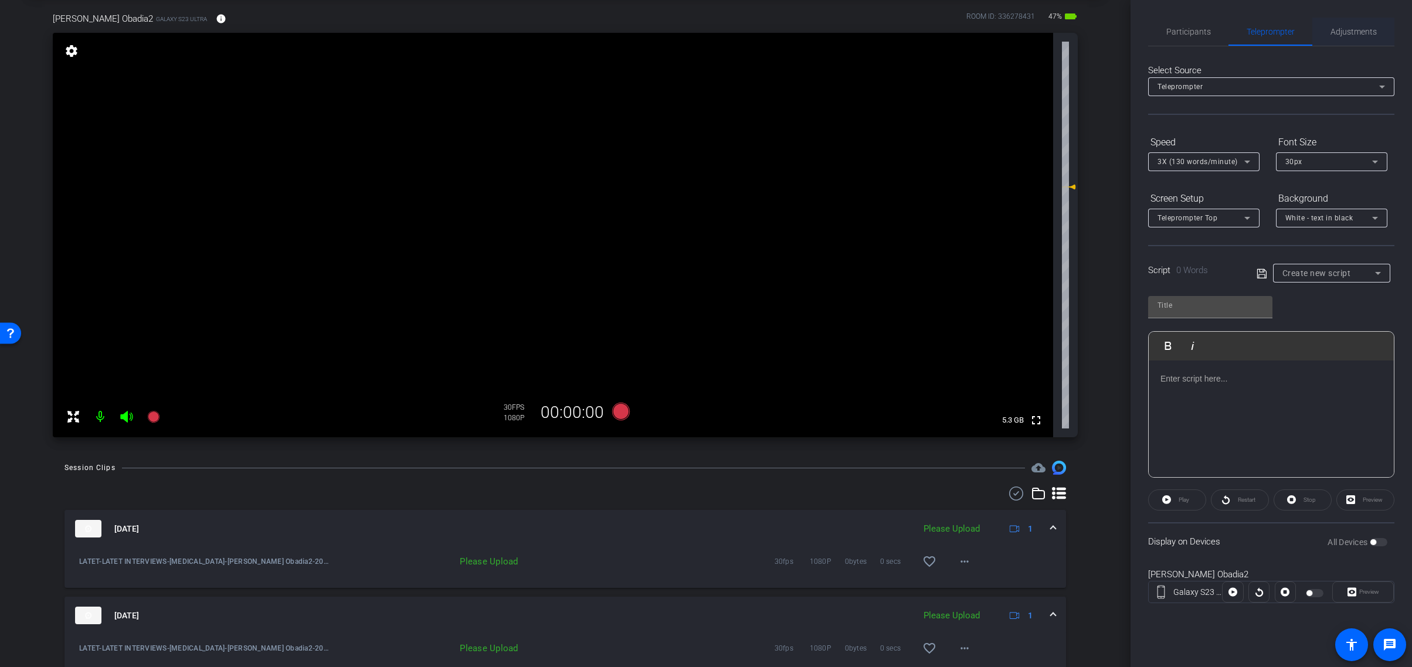
click at [1354, 30] on span "Adjustments" at bounding box center [1354, 32] width 46 height 8
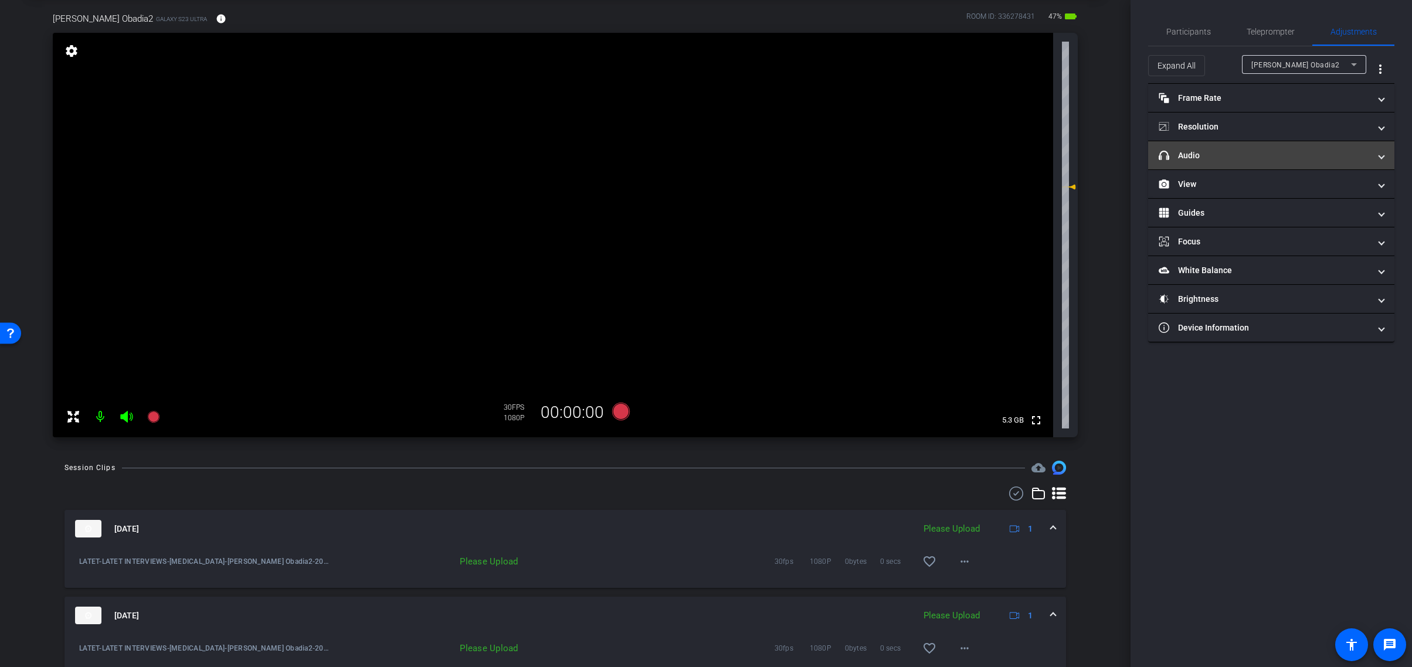
click at [1232, 157] on mat-panel-title "headphone icon Audio" at bounding box center [1264, 156] width 211 height 12
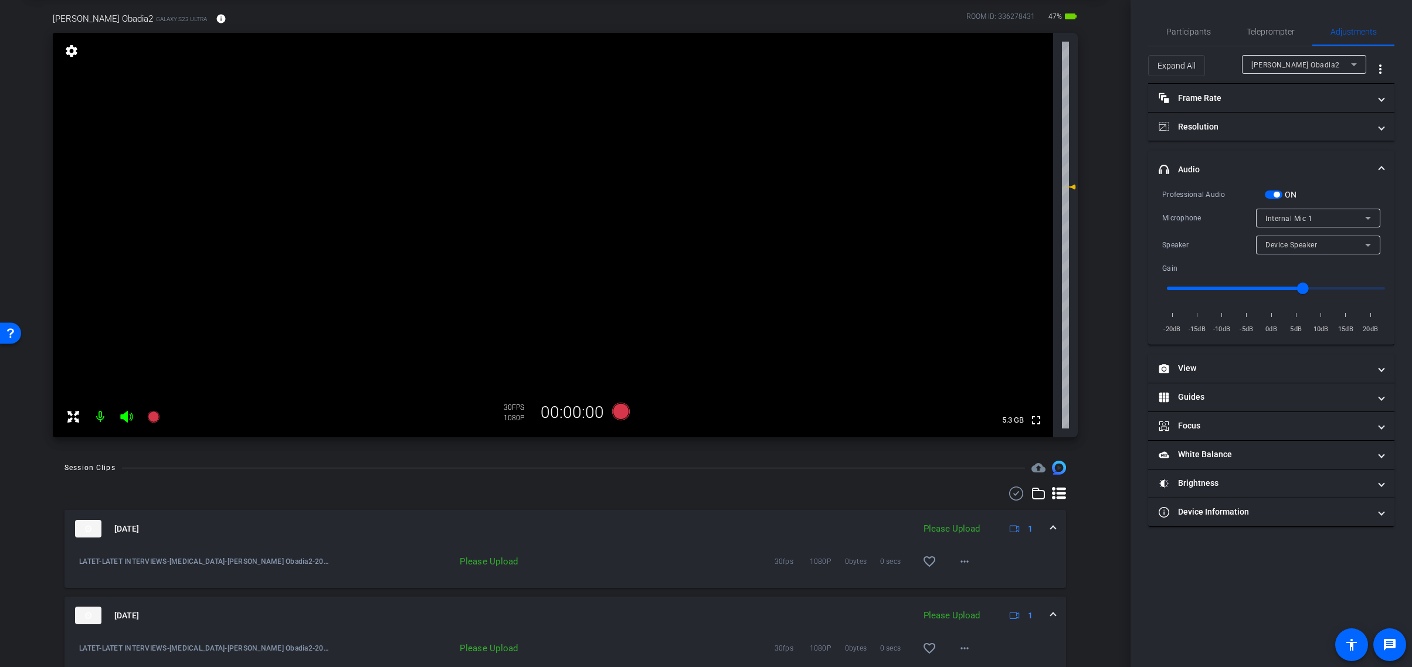
click at [1271, 198] on span "button" at bounding box center [1274, 195] width 18 height 8
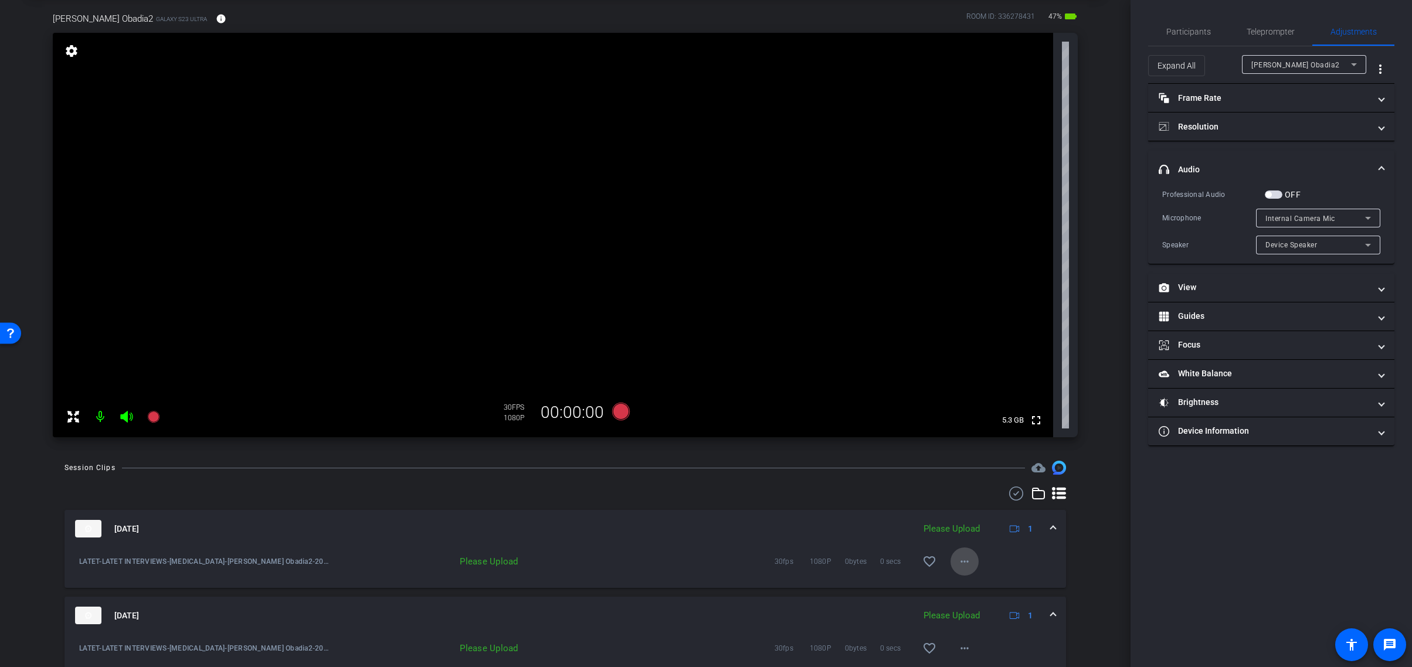
click at [964, 565] on mat-icon "more_horiz" at bounding box center [965, 562] width 14 height 14
click at [982, 585] on span "Upload" at bounding box center [983, 586] width 47 height 14
click at [965, 643] on mat-icon "more_horiz" at bounding box center [965, 649] width 14 height 14
click at [979, 593] on span "Upload" at bounding box center [983, 595] width 47 height 14
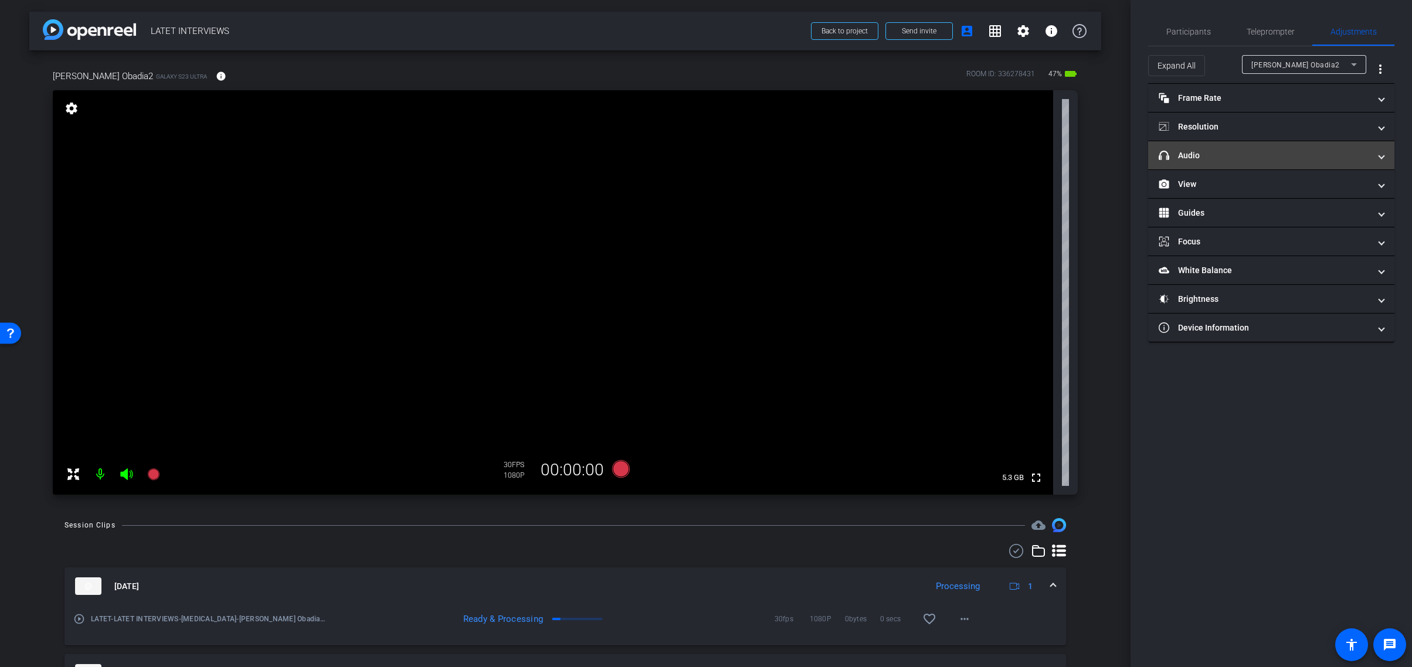
click at [1378, 154] on span "headphone icon Audio" at bounding box center [1269, 156] width 220 height 12
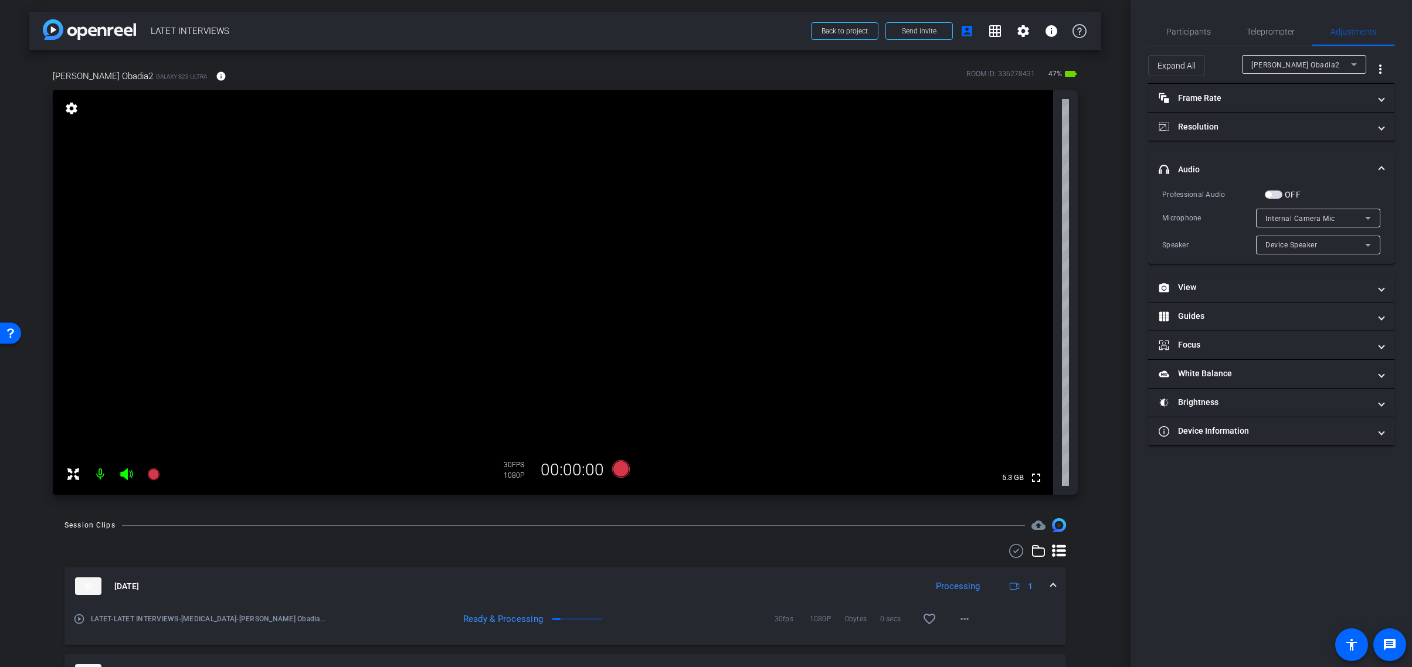
click at [1315, 164] on mat-panel-title "headphone icon Audio" at bounding box center [1264, 170] width 211 height 12
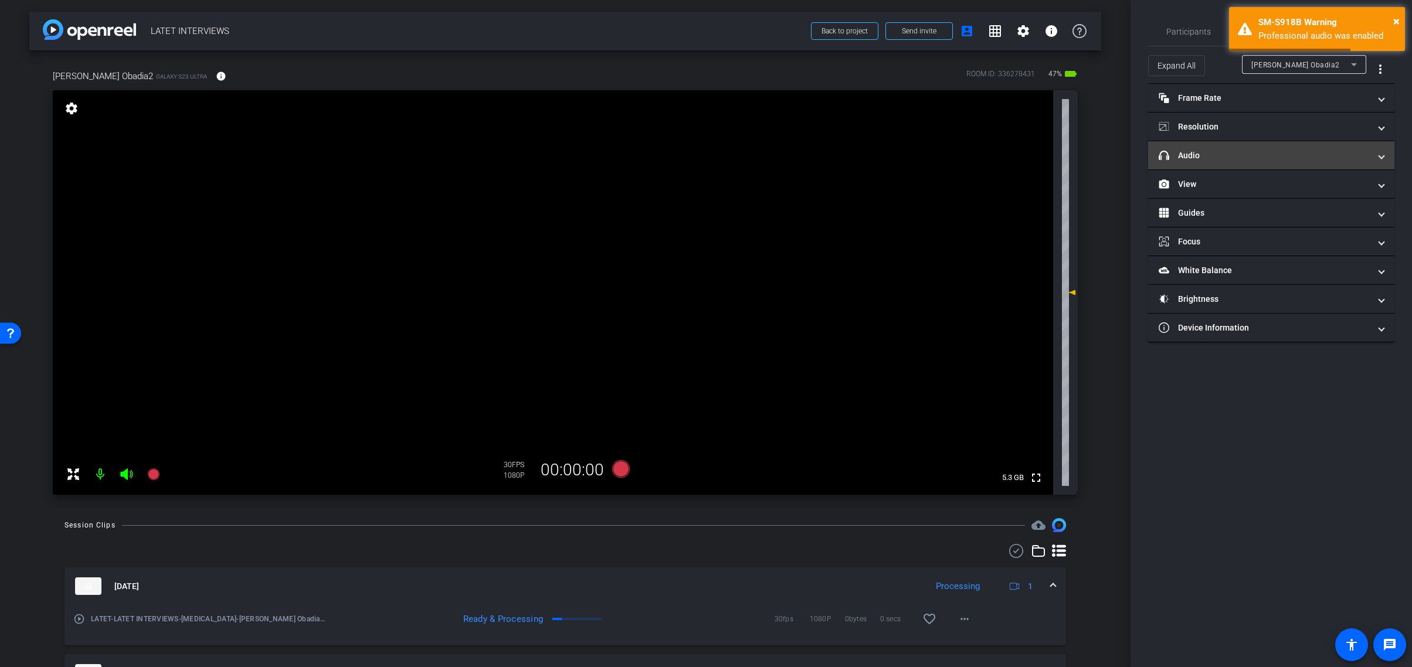
click at [1365, 158] on mat-panel-title "headphone icon Audio" at bounding box center [1264, 156] width 211 height 12
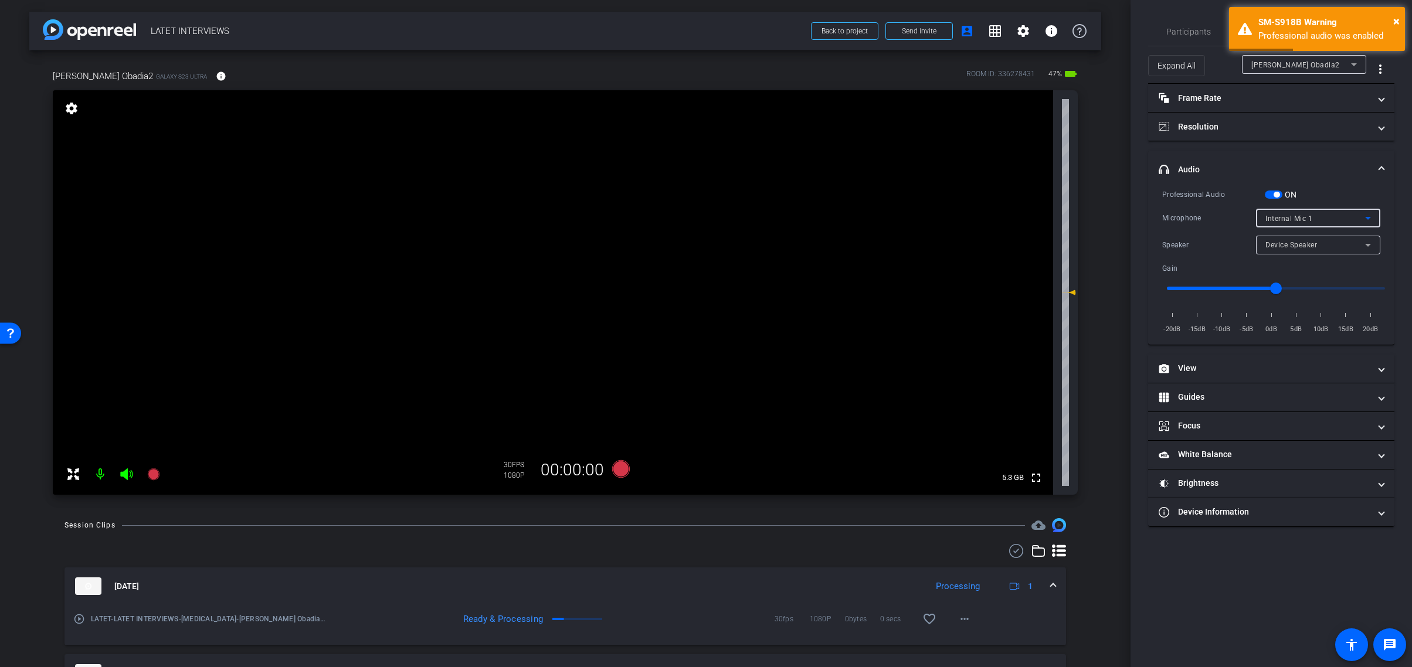
click at [1369, 219] on icon at bounding box center [1368, 218] width 14 height 14
click at [1369, 219] on div at bounding box center [706, 333] width 1412 height 667
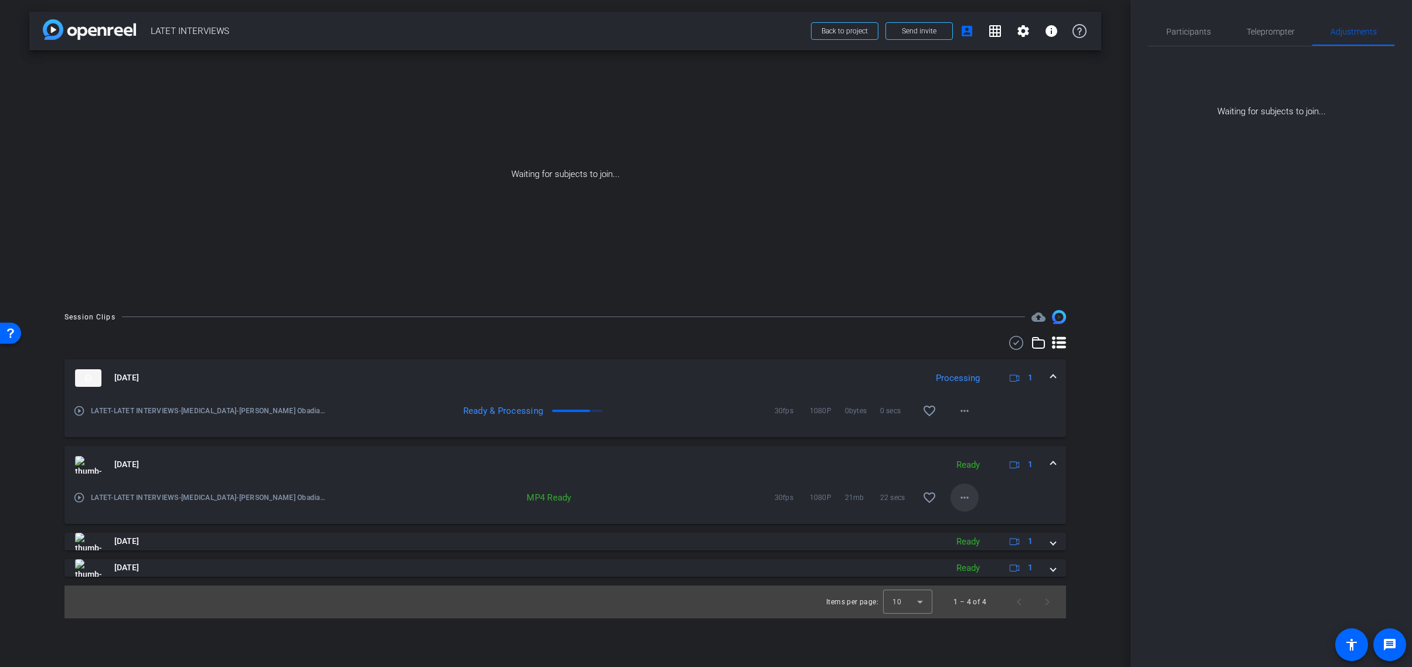
click at [965, 497] on mat-icon "more_horiz" at bounding box center [965, 498] width 14 height 14
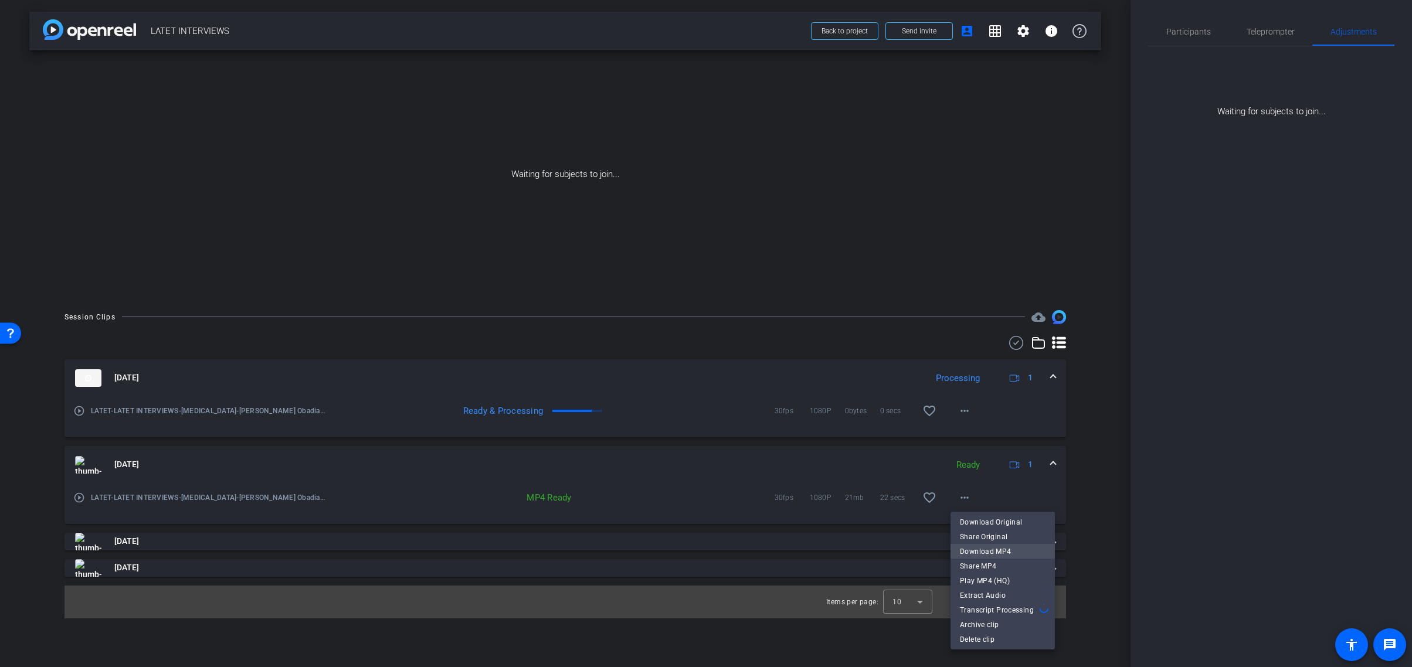
click at [988, 547] on span "Download MP4" at bounding box center [1003, 552] width 86 height 14
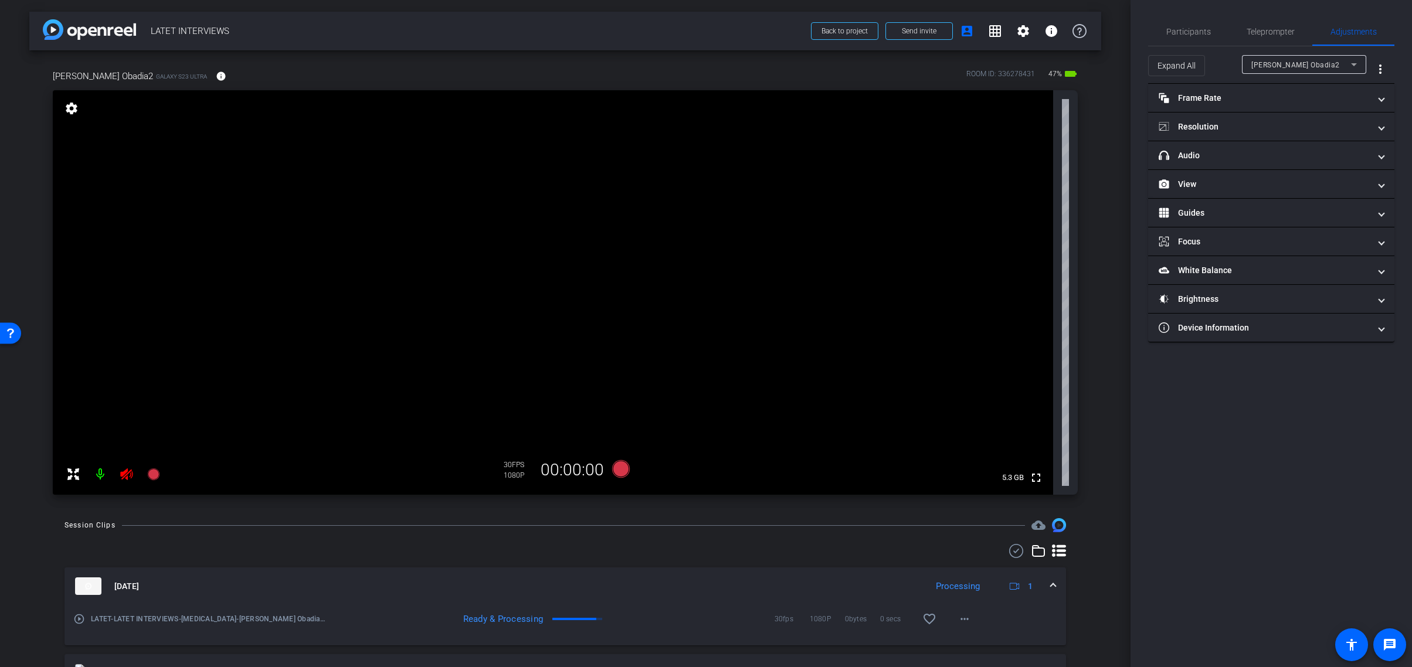
click at [127, 476] on icon at bounding box center [127, 474] width 14 height 14
click at [1365, 155] on mat-panel-title "headphone icon Audio" at bounding box center [1264, 156] width 211 height 12
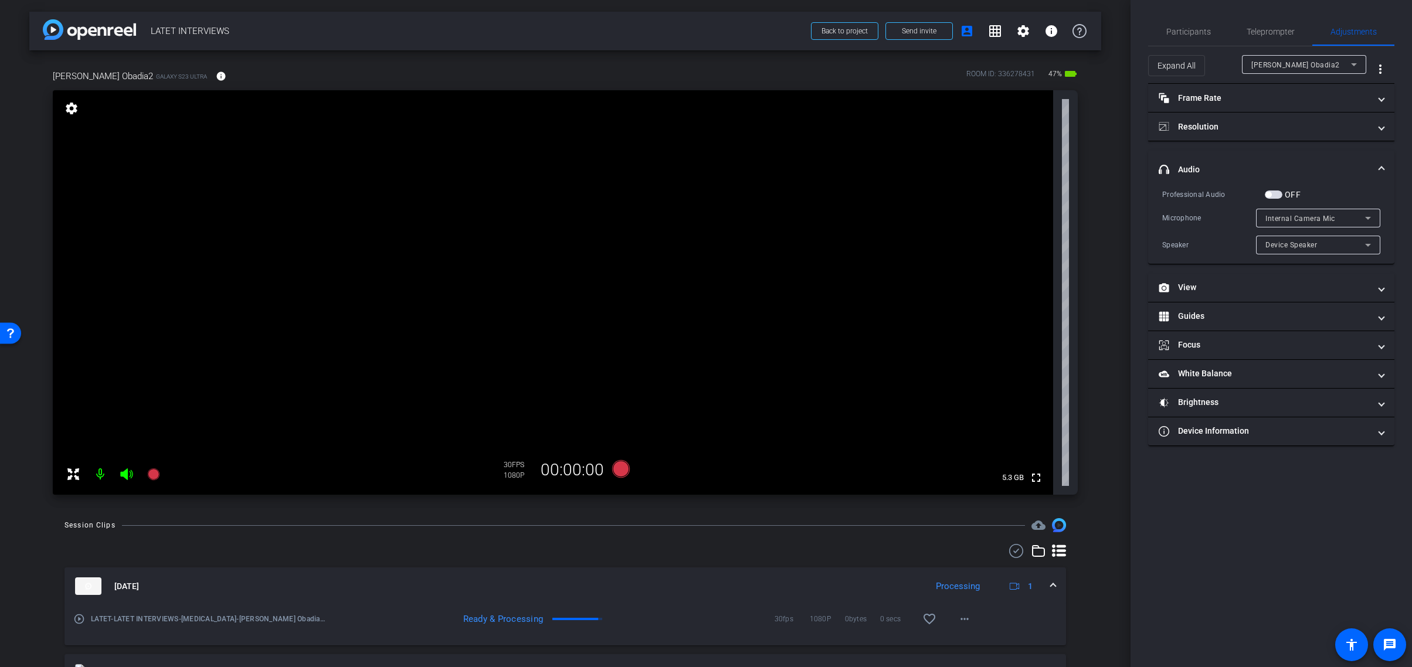
click at [1370, 217] on icon at bounding box center [1368, 218] width 6 height 3
click at [1370, 217] on div at bounding box center [706, 333] width 1412 height 667
click at [1278, 192] on span "button" at bounding box center [1274, 195] width 18 height 8
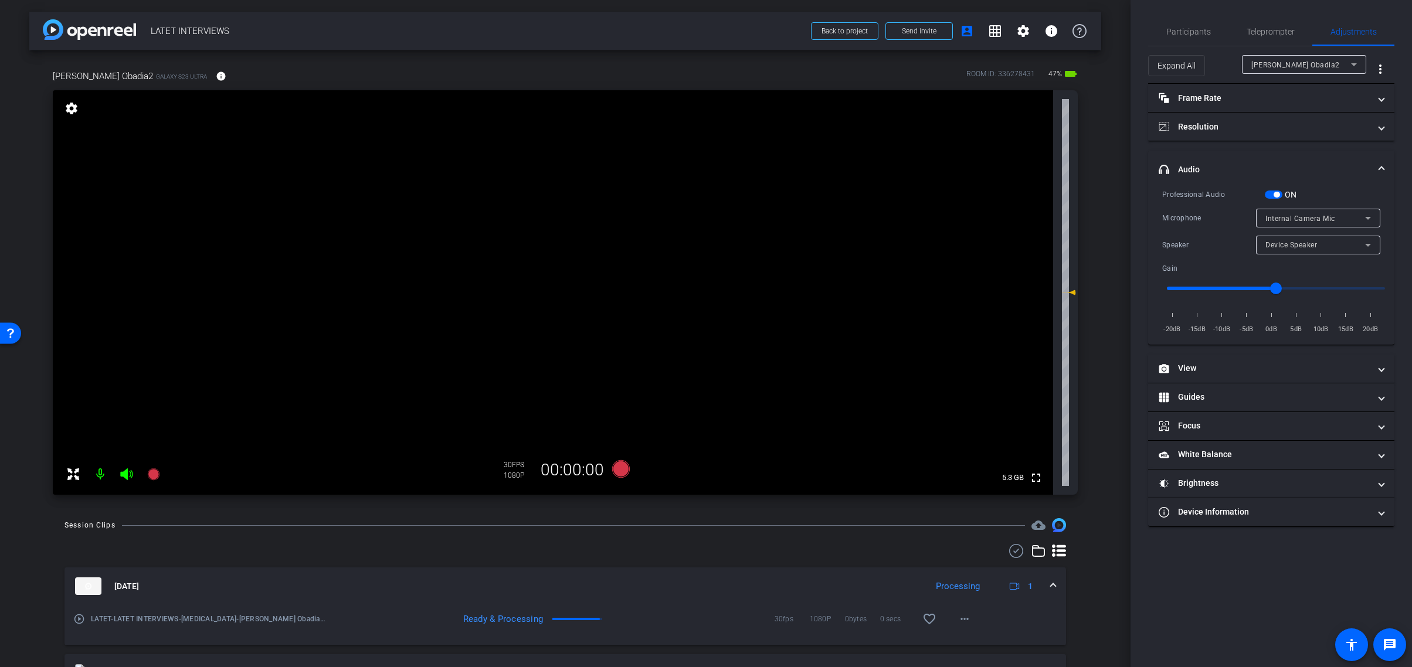
click at [1366, 218] on icon at bounding box center [1368, 218] width 6 height 3
click at [1366, 218] on div at bounding box center [706, 333] width 1412 height 667
click at [1266, 194] on span "button" at bounding box center [1274, 195] width 18 height 8
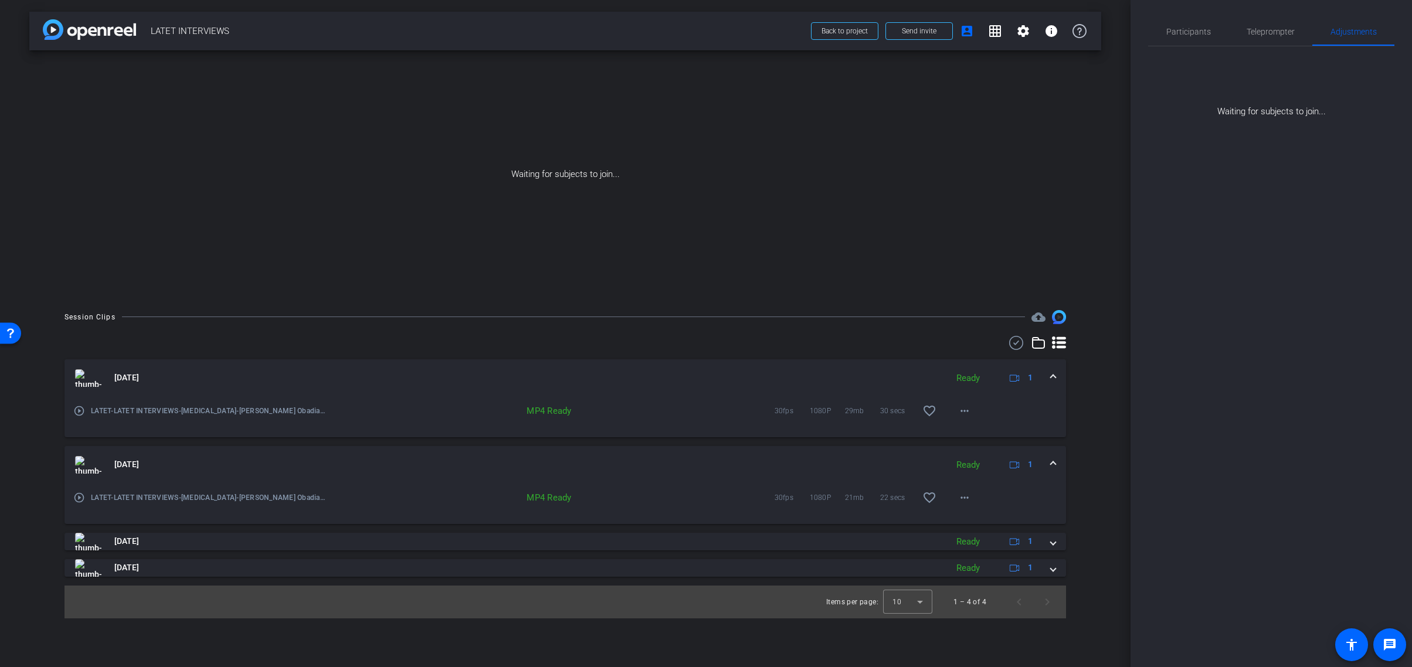
click at [1051, 462] on span at bounding box center [1053, 465] width 5 height 12
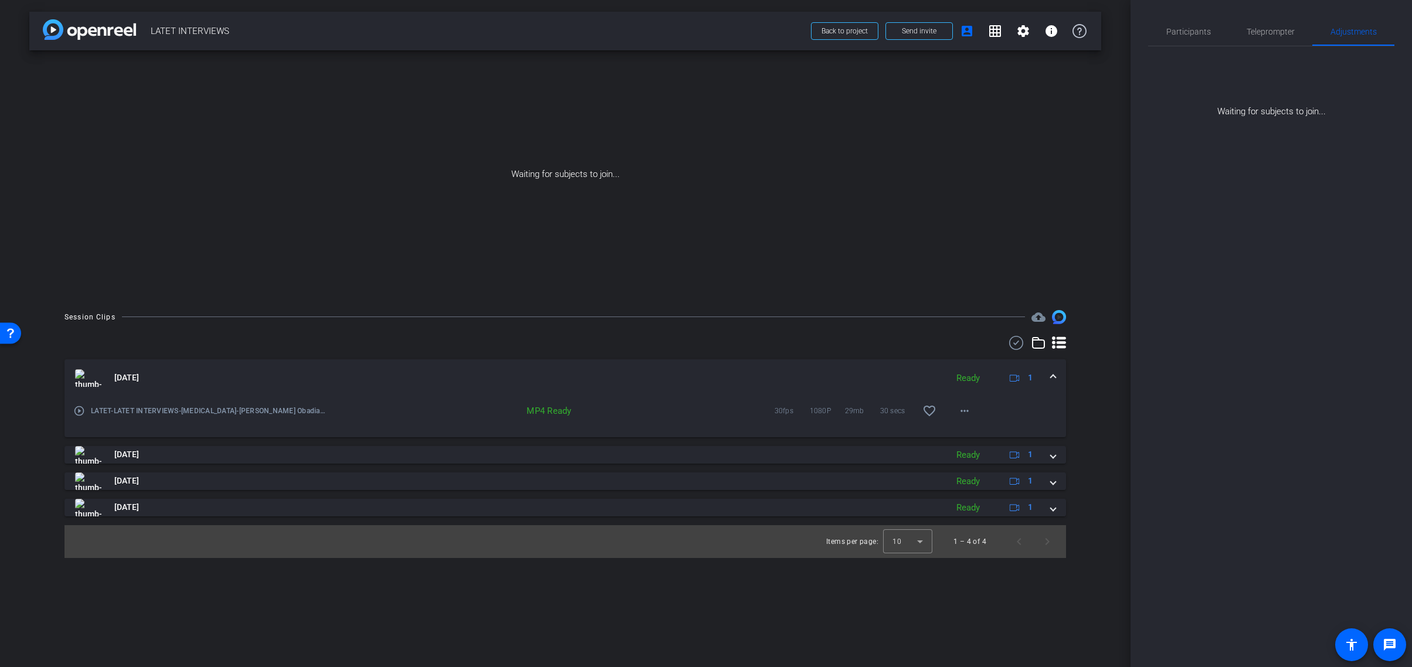
click at [1051, 375] on span at bounding box center [1053, 378] width 5 height 12
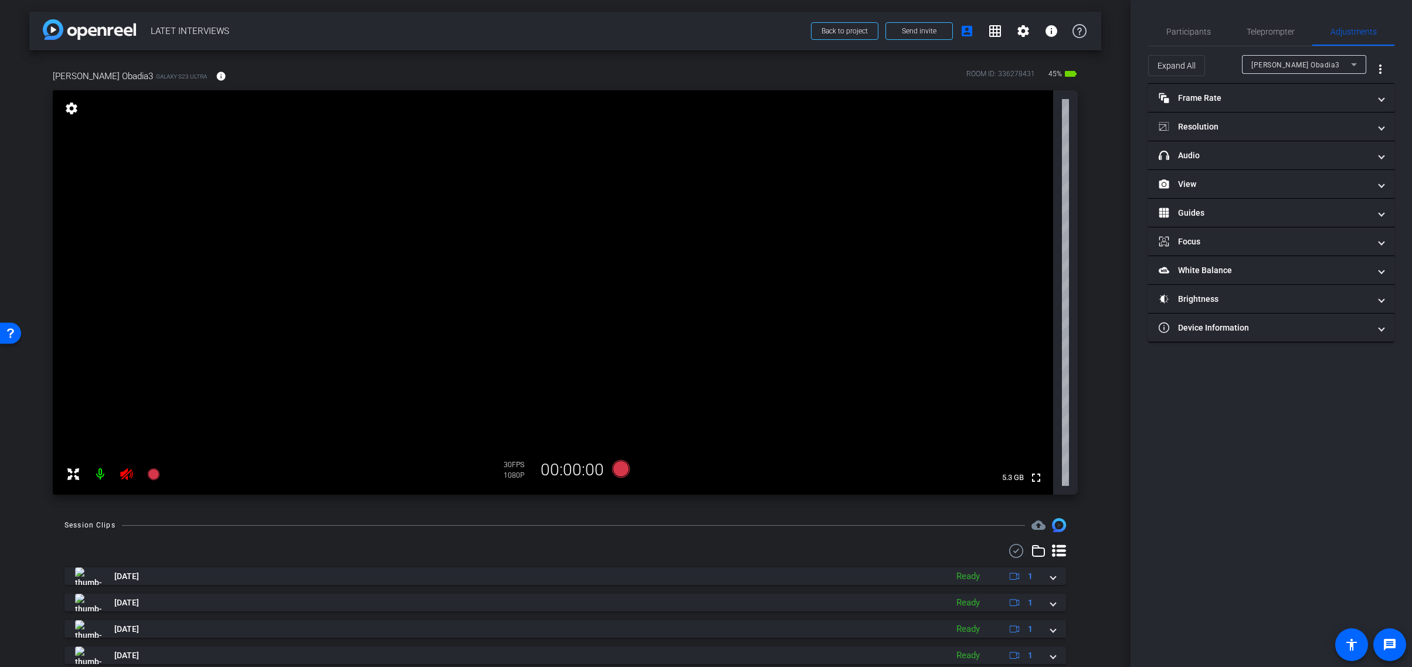
click at [128, 476] on icon at bounding box center [127, 474] width 14 height 14
click at [1375, 157] on span "headphone icon Audio" at bounding box center [1269, 156] width 220 height 12
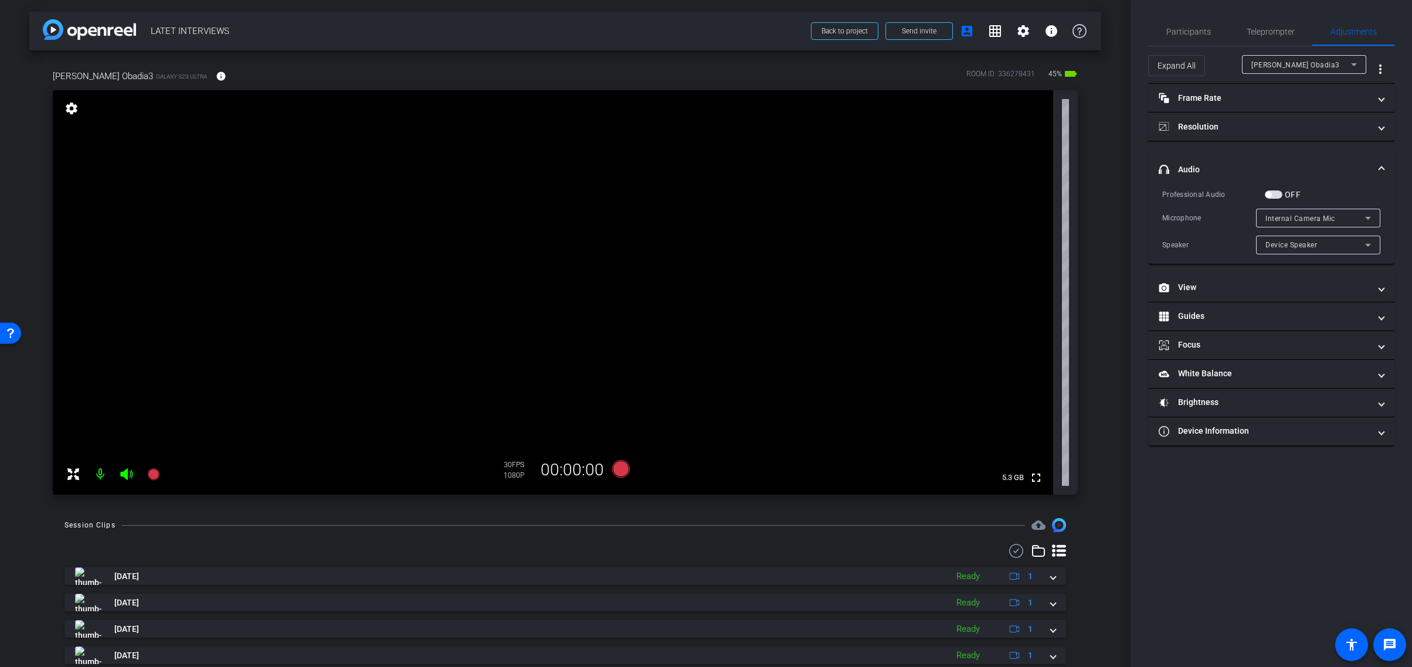
click at [1369, 217] on icon at bounding box center [1368, 218] width 6 height 3
click at [1369, 217] on div at bounding box center [706, 333] width 1412 height 667
click at [1277, 195] on span "button" at bounding box center [1274, 195] width 18 height 8
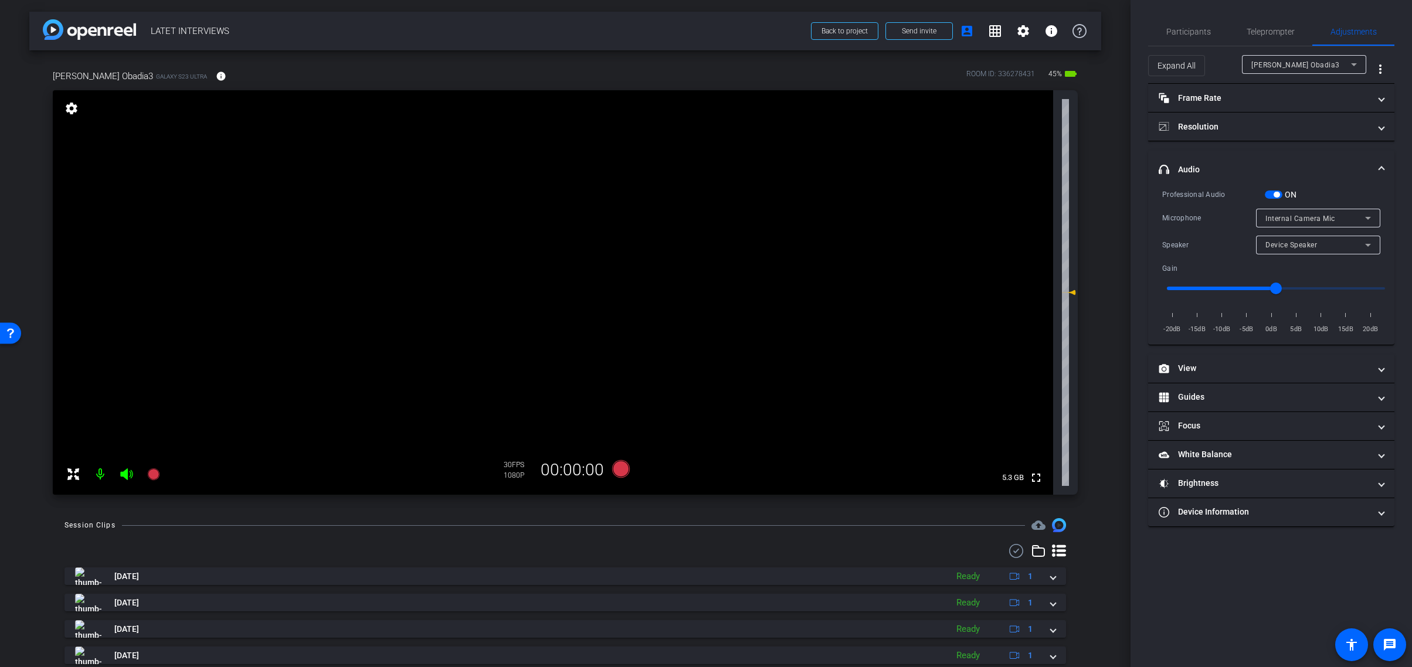
click at [1368, 215] on icon at bounding box center [1368, 218] width 14 height 14
click at [1314, 259] on span "Internal Mic 1" at bounding box center [1290, 260] width 48 height 14
click at [1369, 217] on icon at bounding box center [1368, 218] width 6 height 3
click at [1310, 281] on span "Internal Mic 2" at bounding box center [1290, 279] width 48 height 14
click at [1244, 232] on div "Professional Audio ON Microphone Internal Mic 2 Speaker Device Speaker Gain -20…" at bounding box center [1271, 261] width 218 height 147
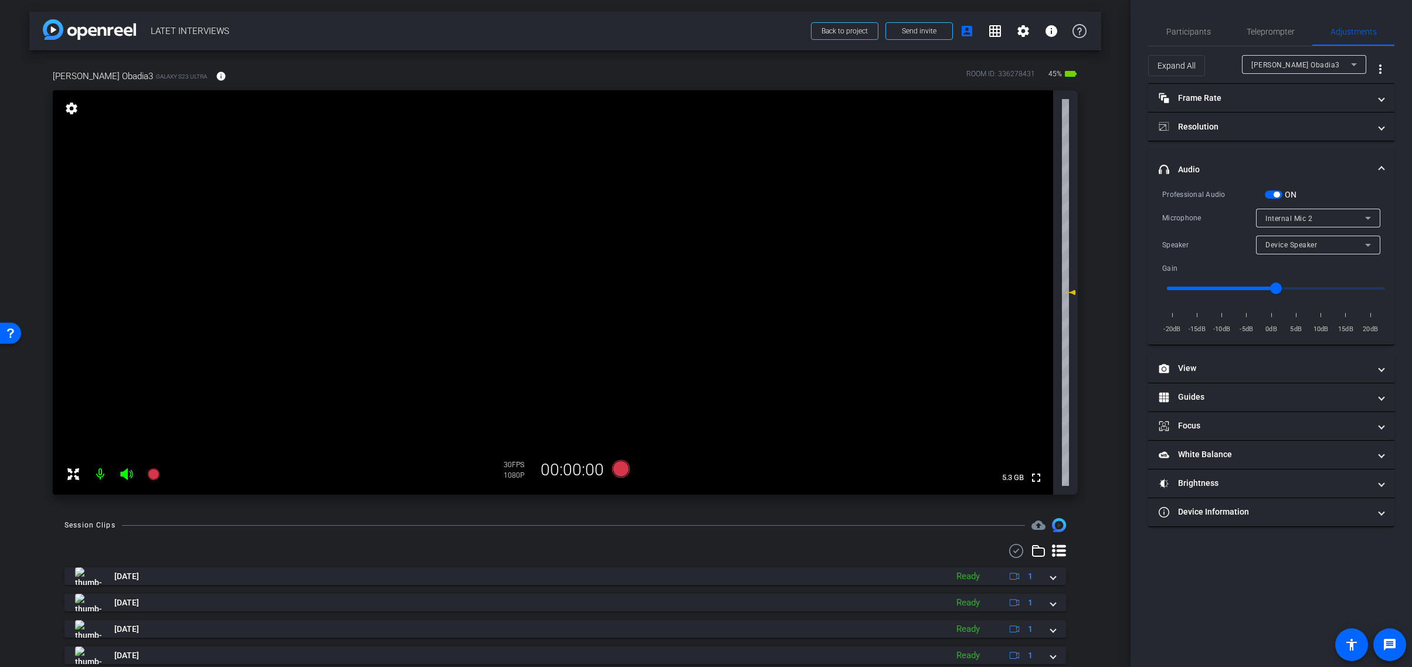
click at [1270, 194] on span "button" at bounding box center [1274, 195] width 18 height 8
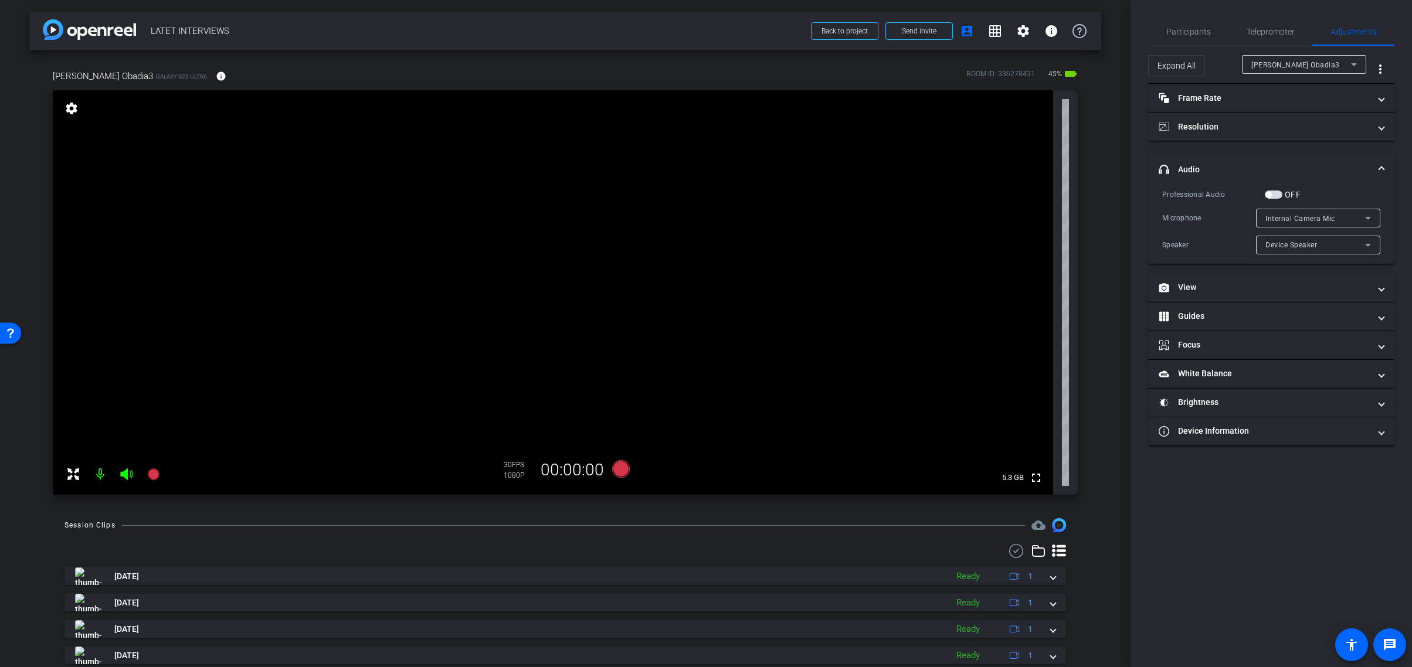
click at [1382, 165] on span at bounding box center [1381, 170] width 5 height 12
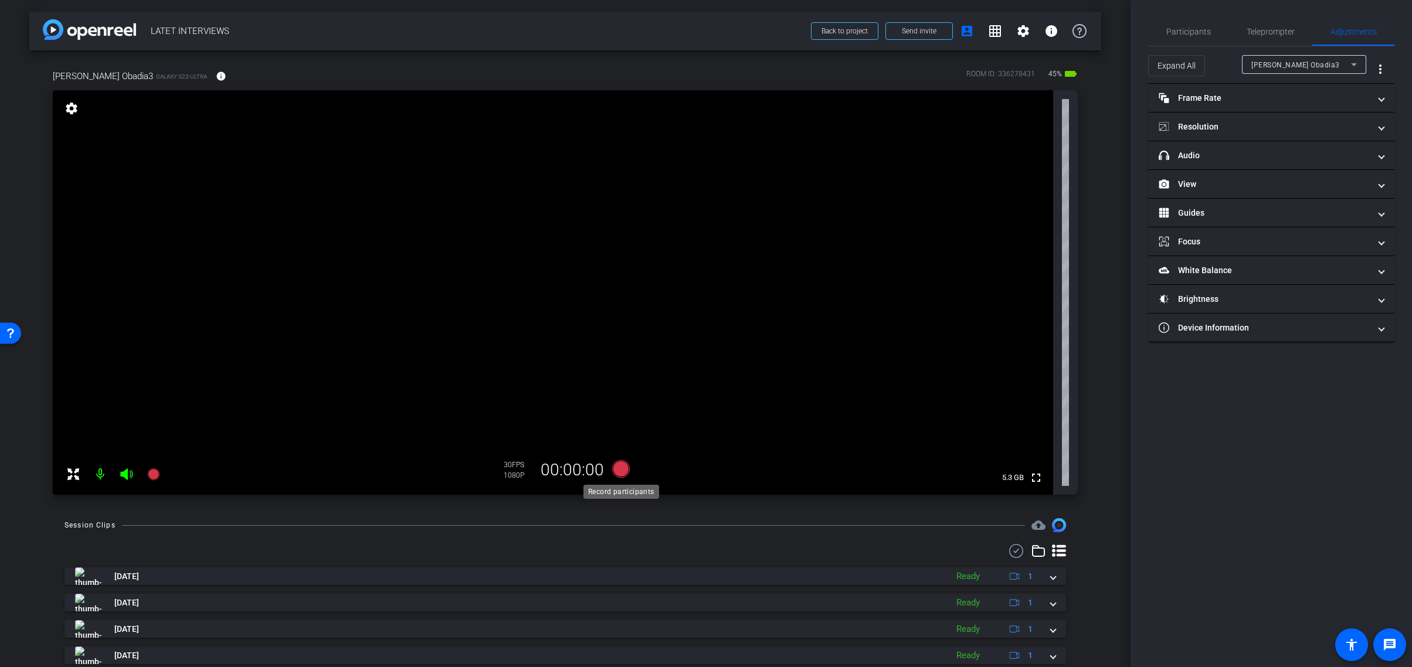
click at [622, 469] on icon at bounding box center [621, 469] width 18 height 18
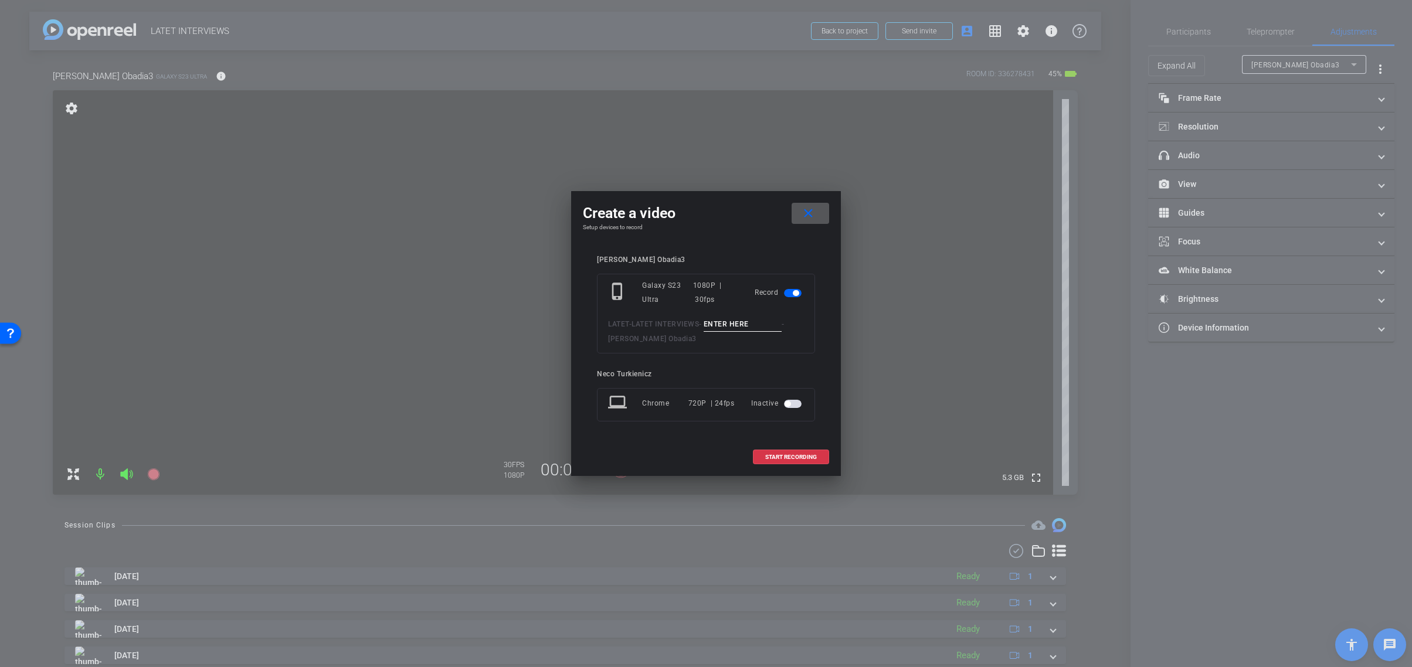
click at [731, 326] on input at bounding box center [743, 324] width 79 height 15
type input "Telma001"
click at [793, 457] on span "START RECORDING" at bounding box center [791, 457] width 52 height 6
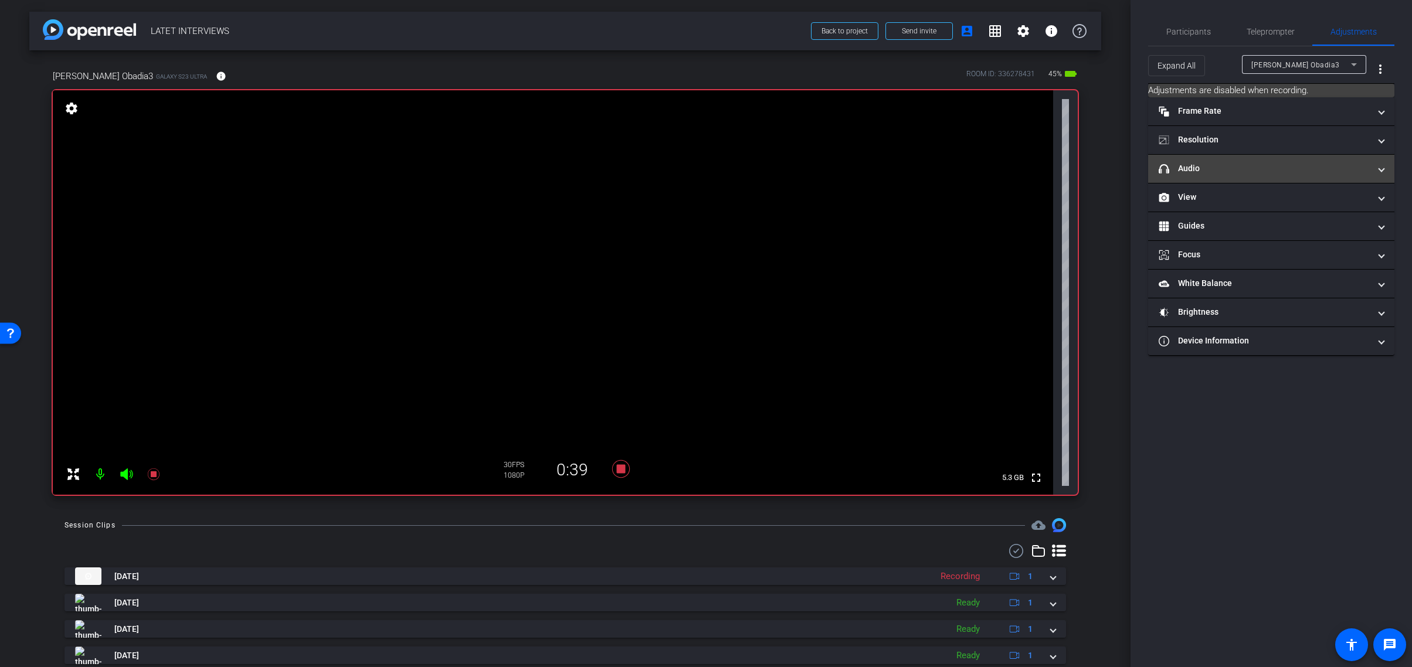
click at [1285, 169] on mat-panel-title "headphone icon Audio" at bounding box center [1264, 168] width 211 height 12
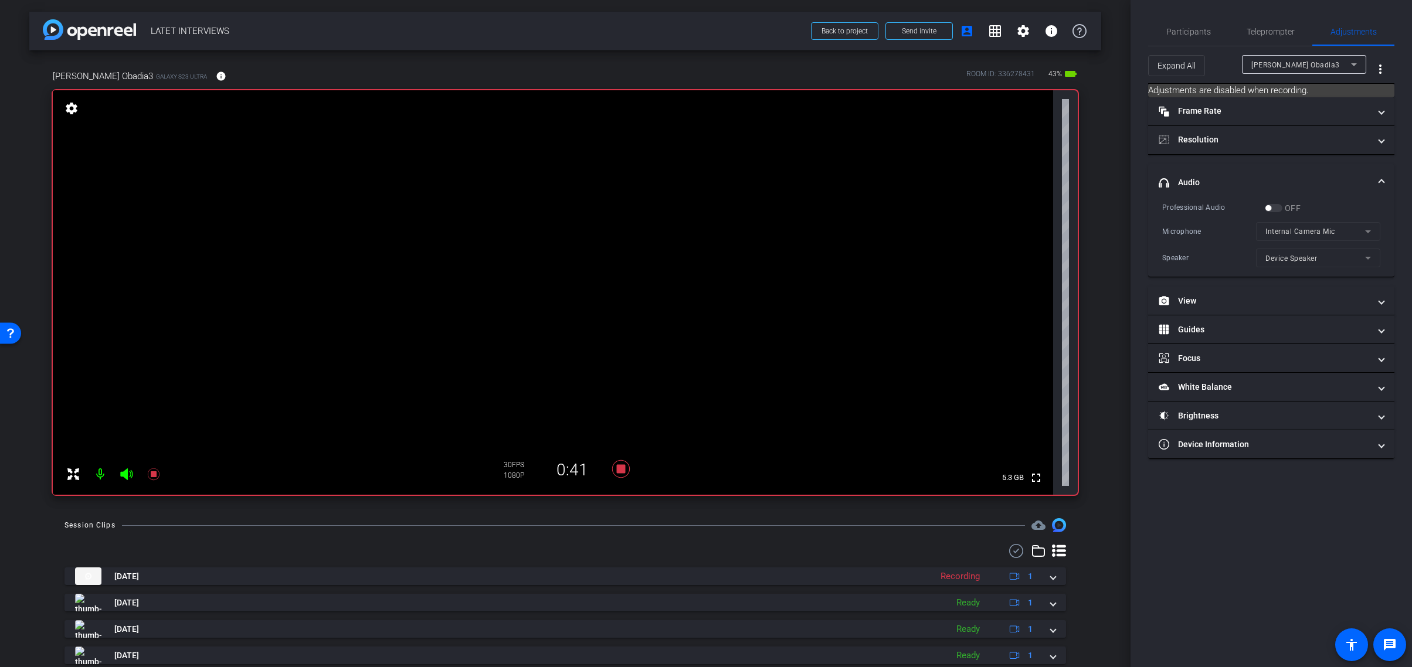
click at [1274, 206] on div "OFF" at bounding box center [1283, 208] width 36 height 12
click at [1275, 208] on div "OFF" at bounding box center [1283, 208] width 36 height 12
click at [1281, 209] on div "OFF" at bounding box center [1283, 208] width 36 height 12
click at [614, 470] on icon at bounding box center [621, 469] width 28 height 21
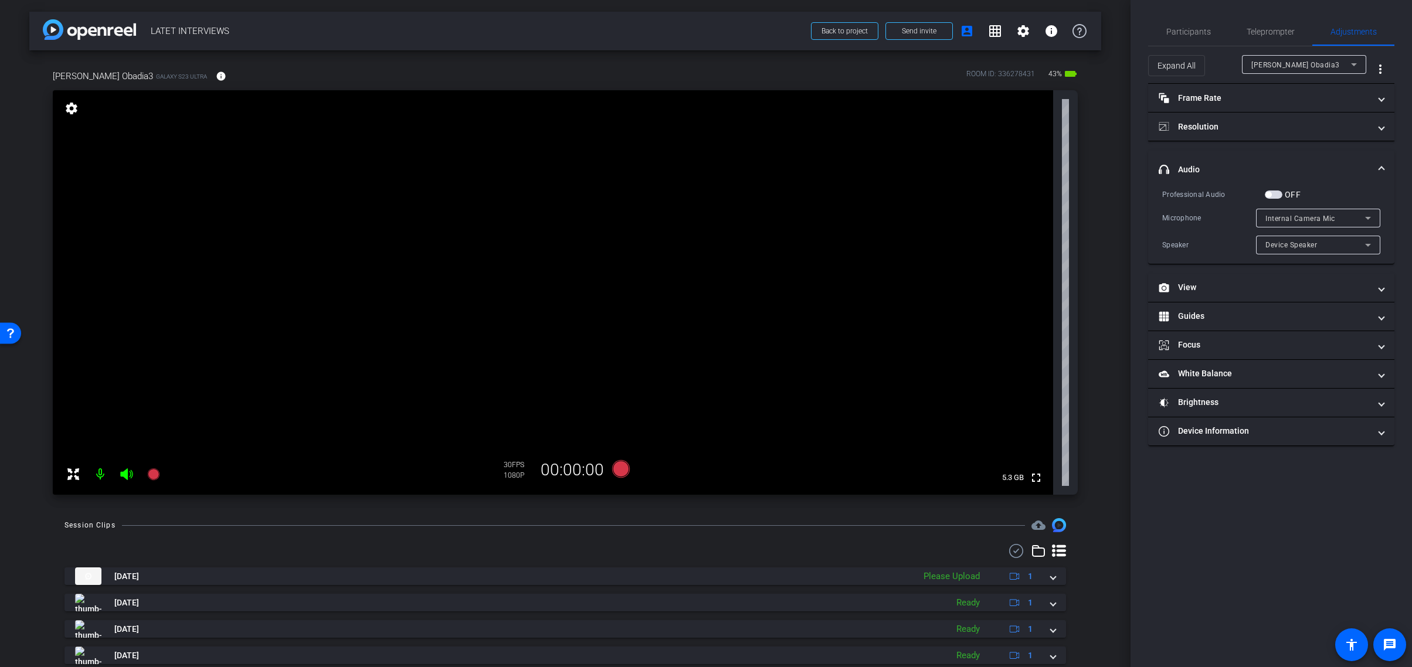
click at [1275, 192] on span "button" at bounding box center [1274, 195] width 18 height 8
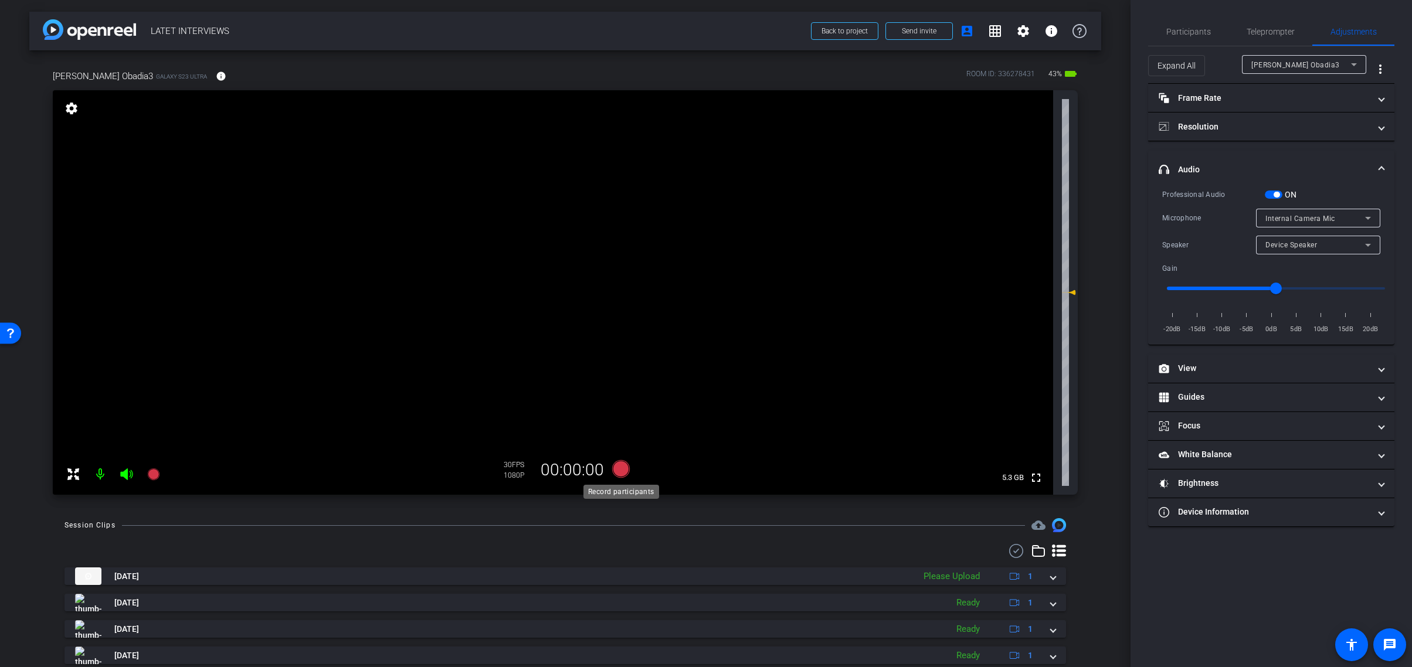
click at [621, 470] on icon at bounding box center [621, 469] width 18 height 18
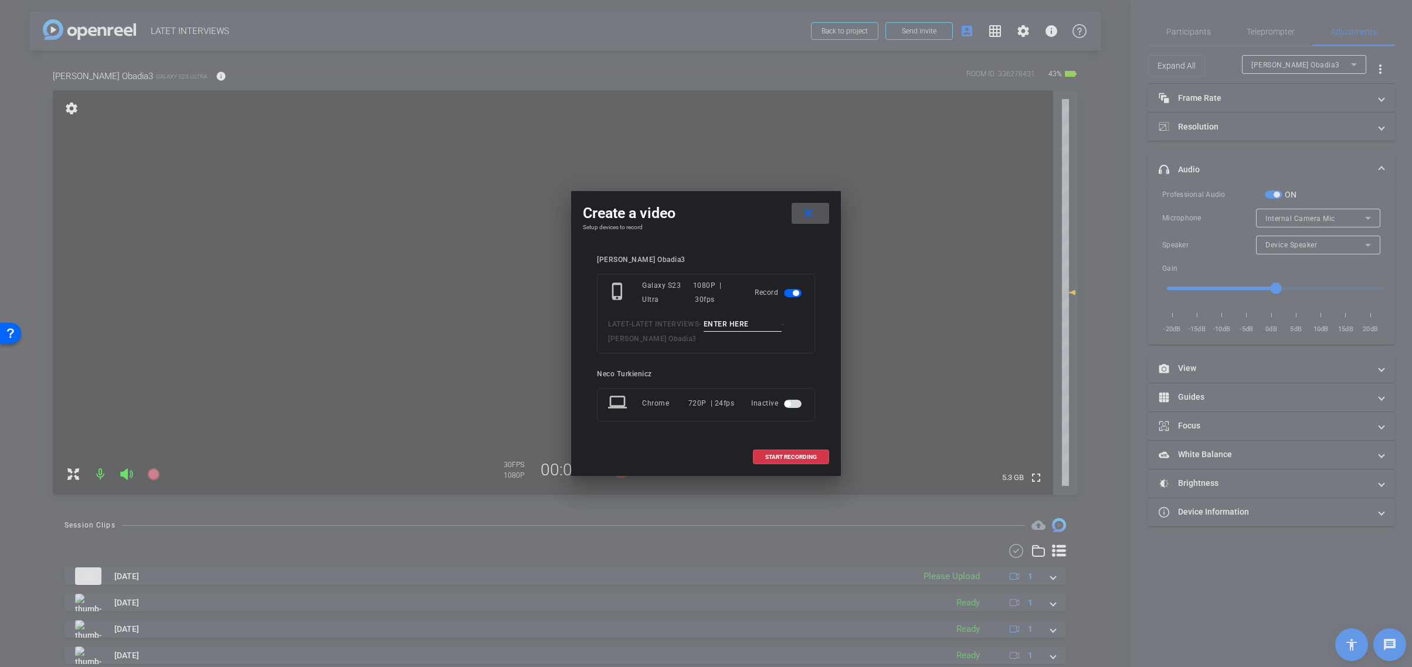
click at [742, 326] on input at bounding box center [743, 324] width 79 height 15
type input "0"
type input "Telma 002"
click at [792, 453] on span at bounding box center [791, 457] width 75 height 28
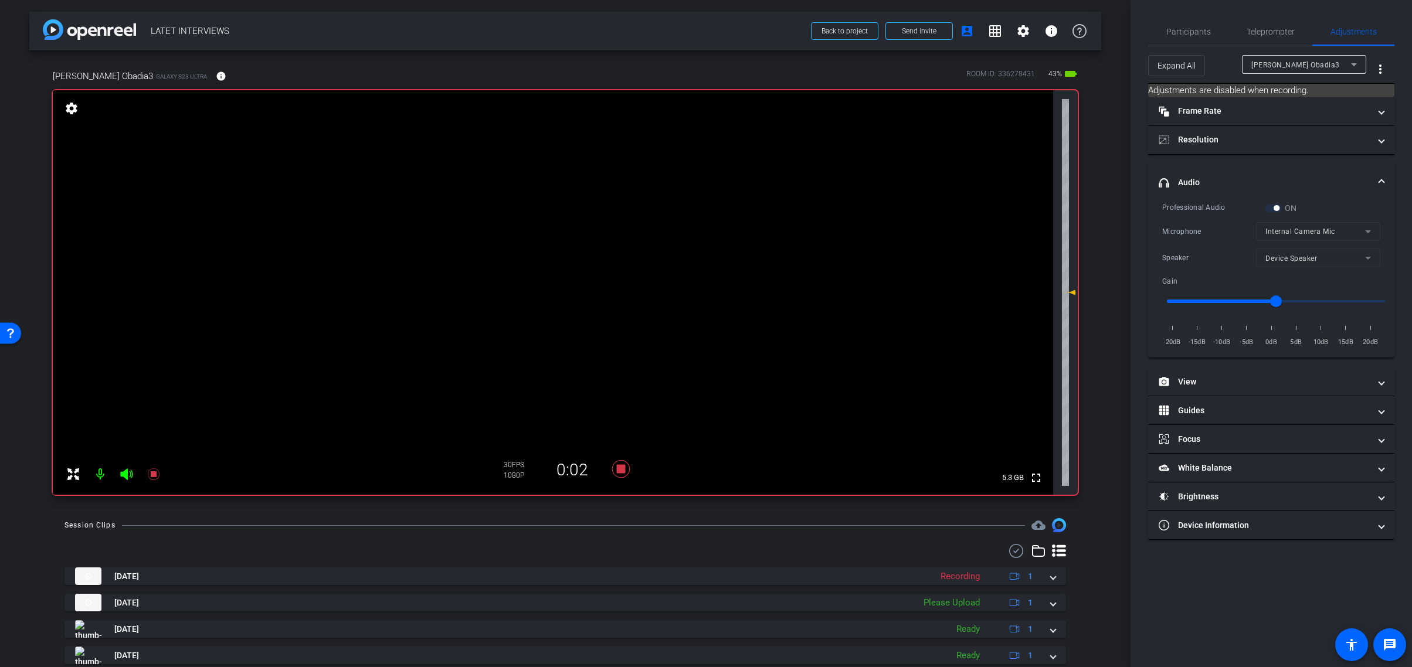
click at [1368, 234] on mat-form-field "Internal Camera Mic" at bounding box center [1318, 231] width 124 height 19
drag, startPoint x: 1275, startPoint y: 300, endPoint x: 1261, endPoint y: 300, distance: 13.5
click at [1261, 300] on input "range" at bounding box center [1276, 302] width 243 height 26
drag, startPoint x: 1261, startPoint y: 300, endPoint x: 1294, endPoint y: 300, distance: 32.3
click at [1294, 299] on input "range" at bounding box center [1276, 302] width 243 height 26
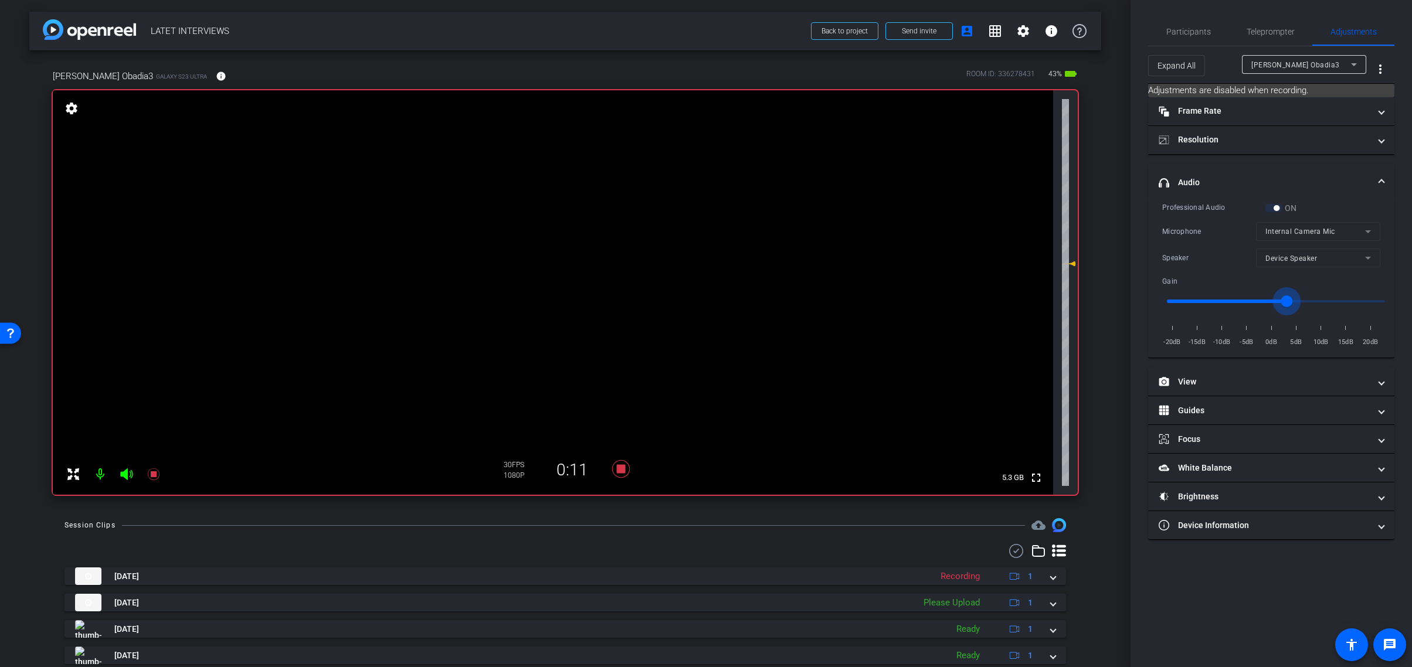
click at [1288, 300] on input "range" at bounding box center [1276, 302] width 243 height 26
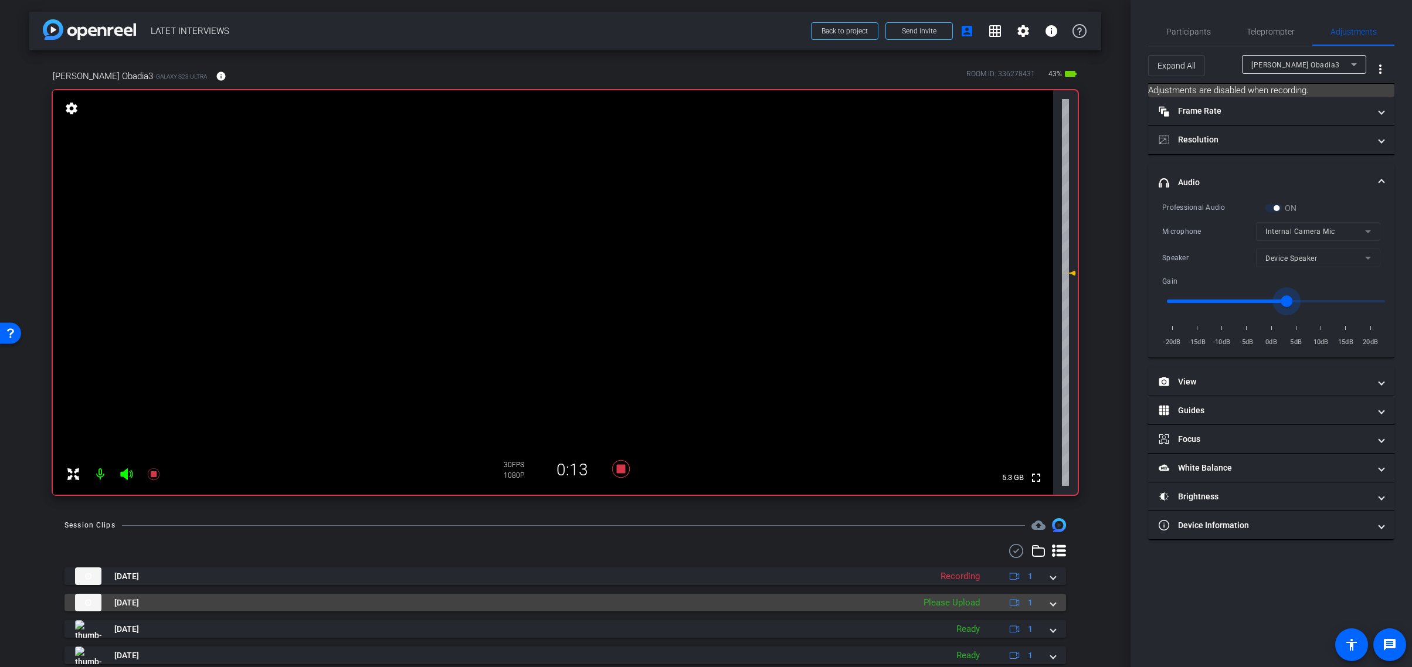
click at [1054, 608] on span at bounding box center [1053, 603] width 5 height 12
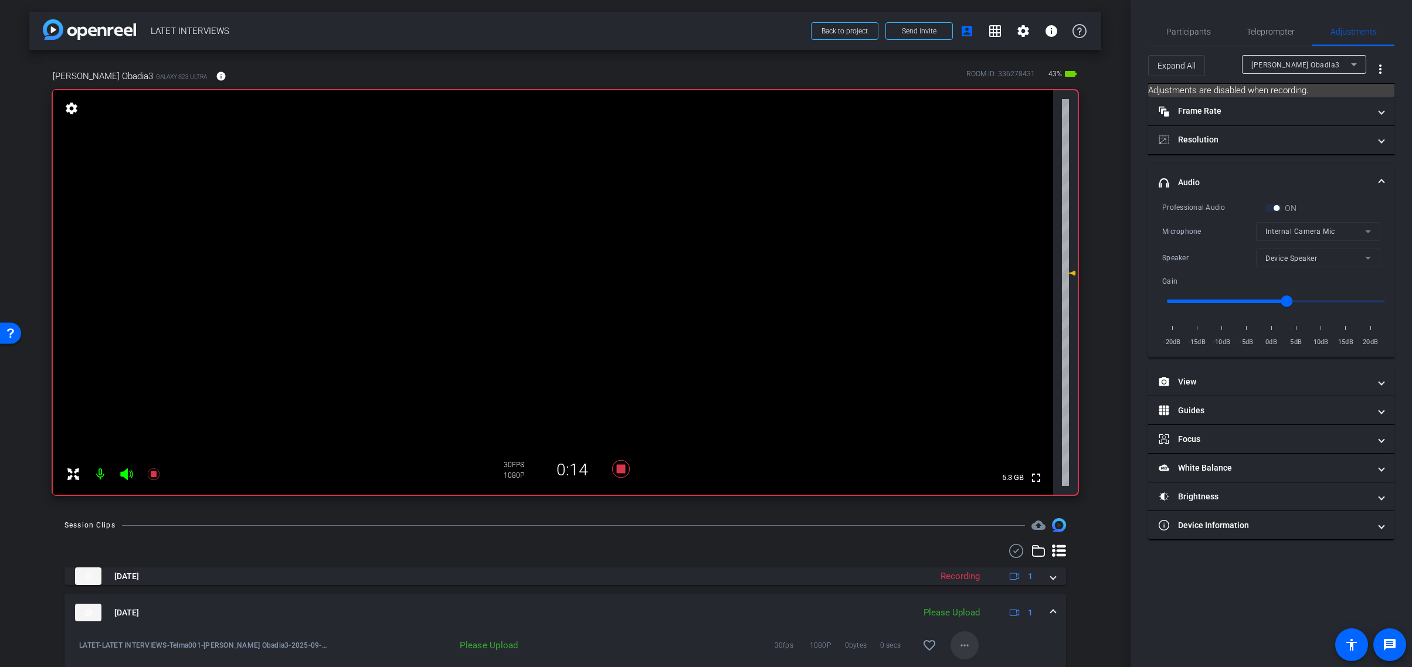
click at [964, 645] on mat-icon "more_horiz" at bounding box center [965, 646] width 14 height 14
click at [980, 592] on span "Upload" at bounding box center [983, 592] width 47 height 14
type input "-2"
drag, startPoint x: 1281, startPoint y: 301, endPoint x: 1267, endPoint y: 301, distance: 14.1
click at [1267, 301] on input "range" at bounding box center [1276, 302] width 243 height 26
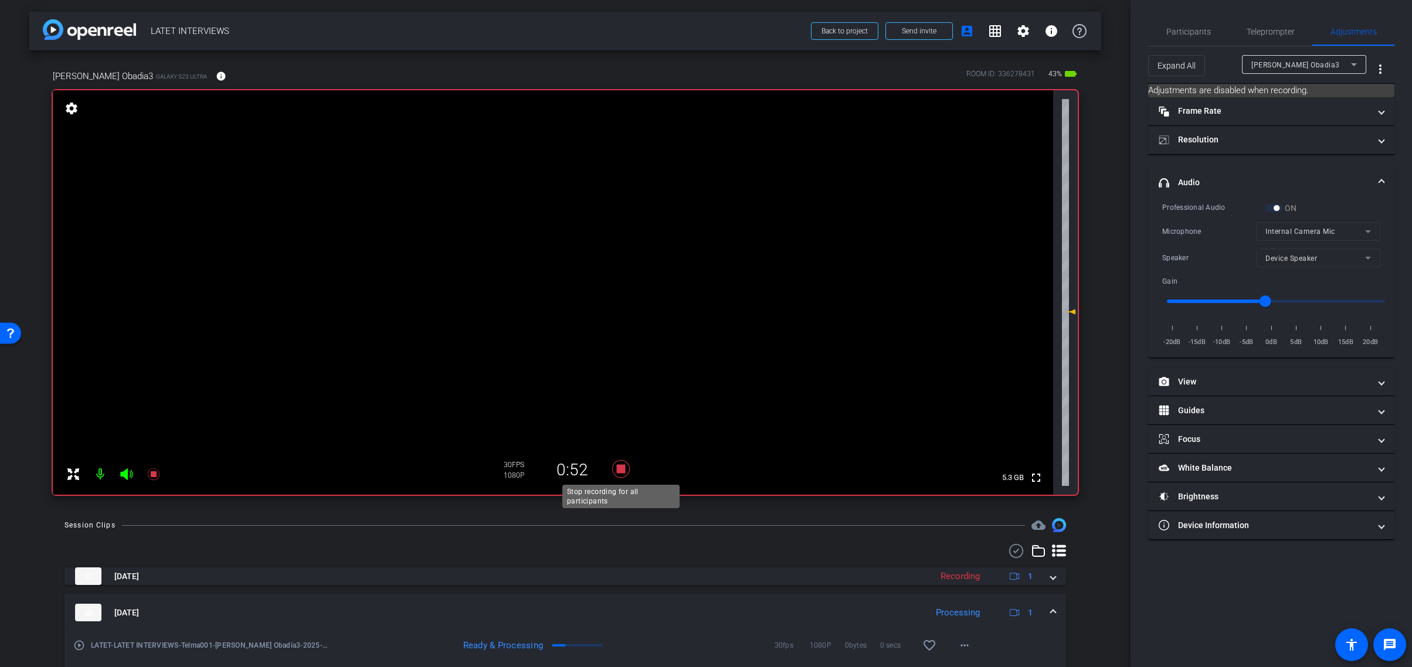
click at [622, 470] on icon at bounding box center [621, 469] width 18 height 18
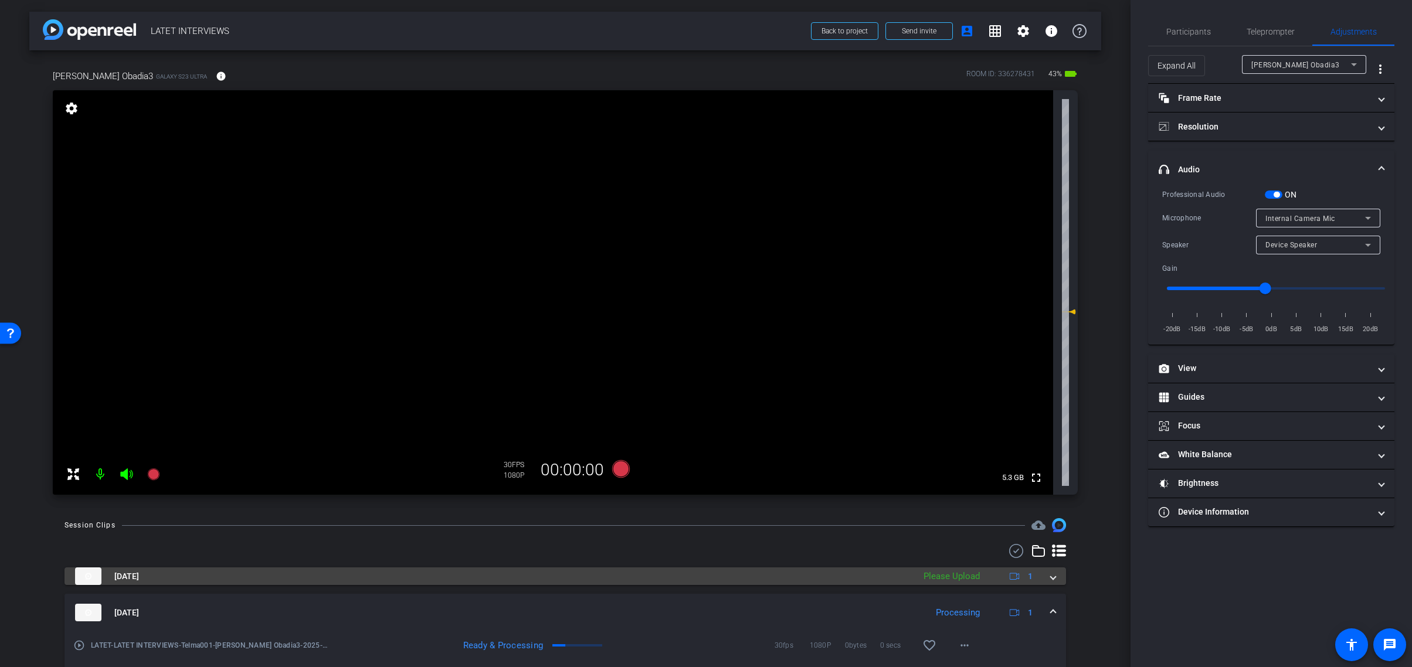
click at [1051, 577] on span at bounding box center [1053, 577] width 5 height 12
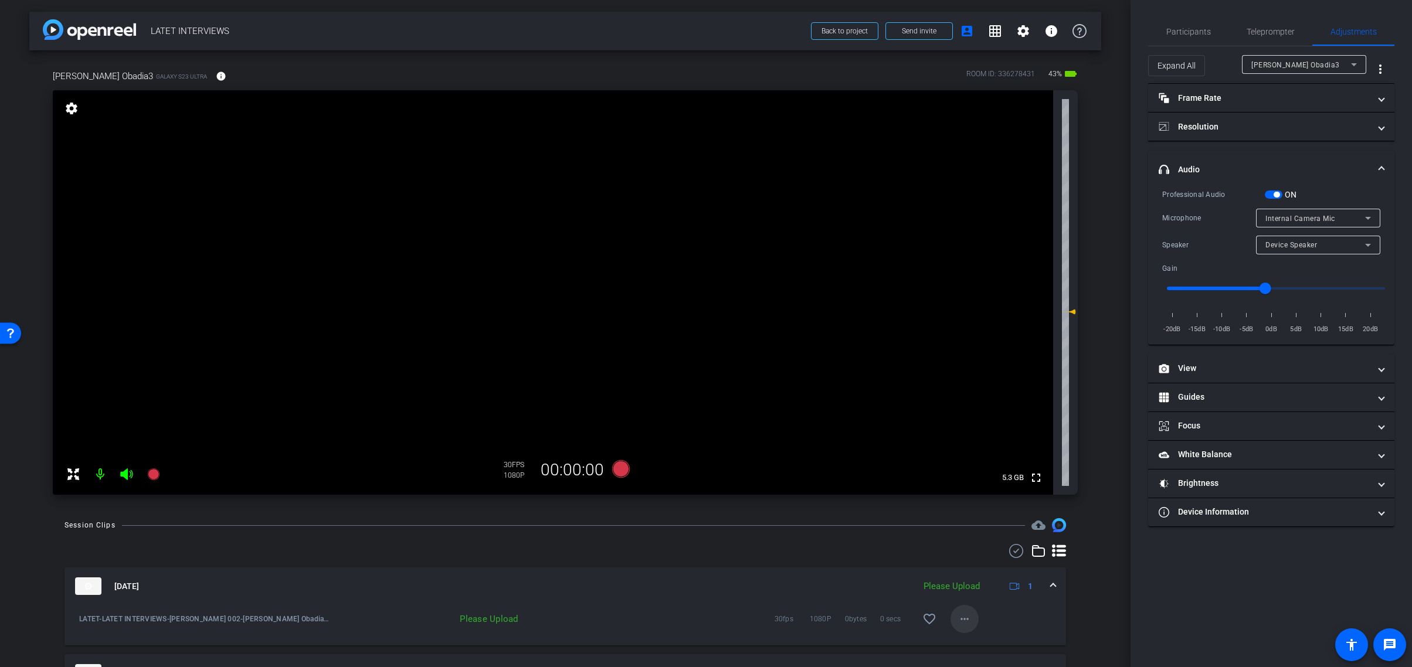
click at [956, 619] on span at bounding box center [965, 619] width 28 height 28
click at [971, 563] on span "Upload" at bounding box center [983, 566] width 47 height 14
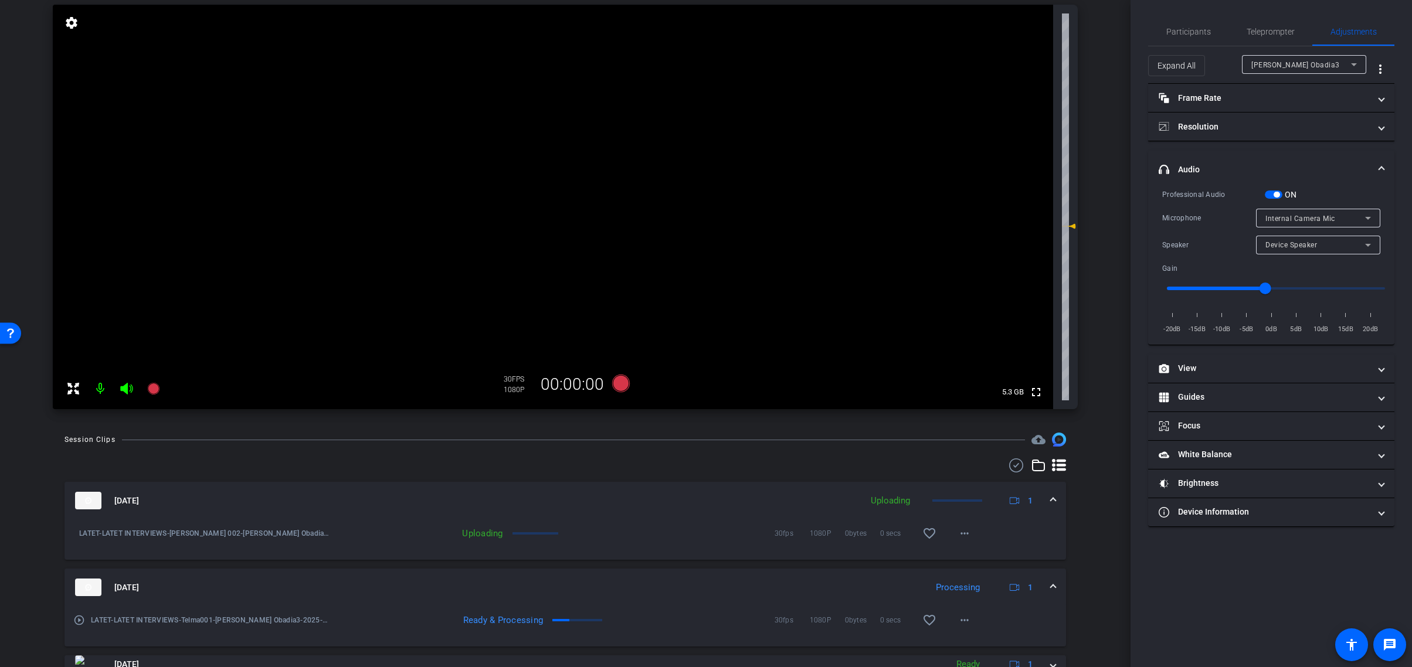
scroll to position [89, 0]
click at [1051, 496] on span at bounding box center [1053, 498] width 5 height 12
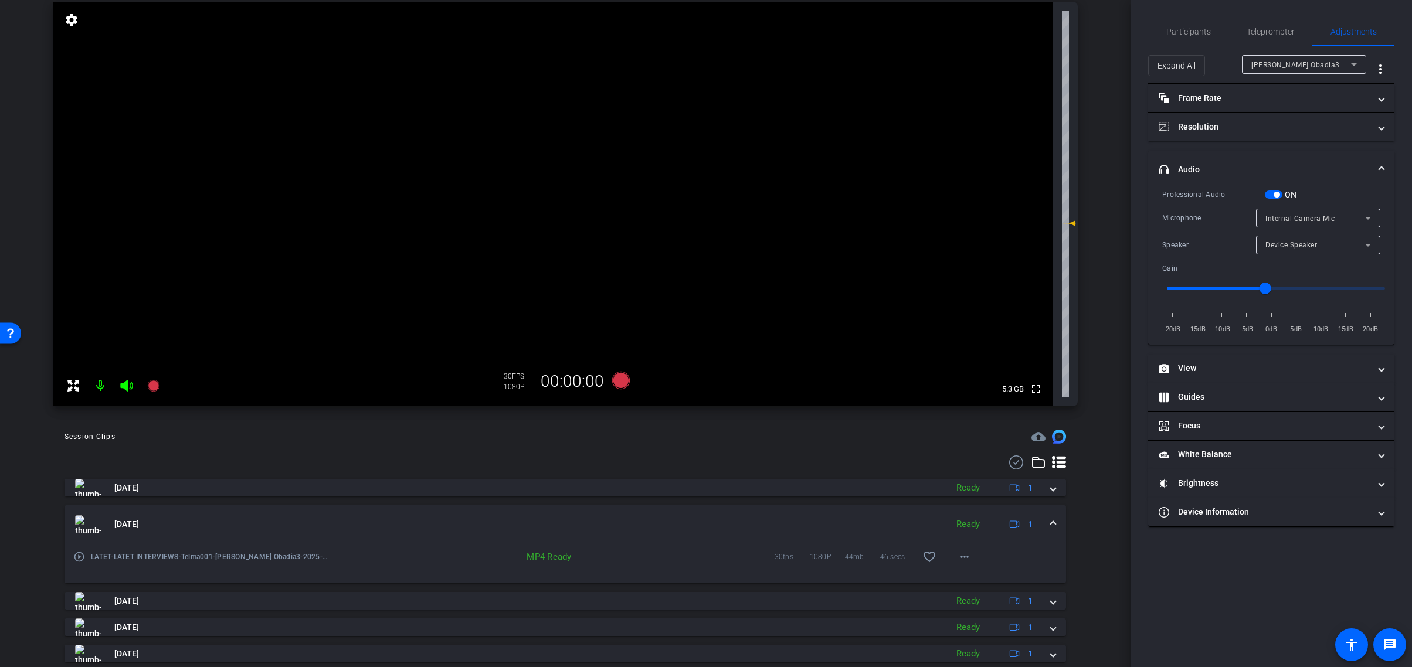
click at [1053, 523] on span at bounding box center [1053, 524] width 5 height 12
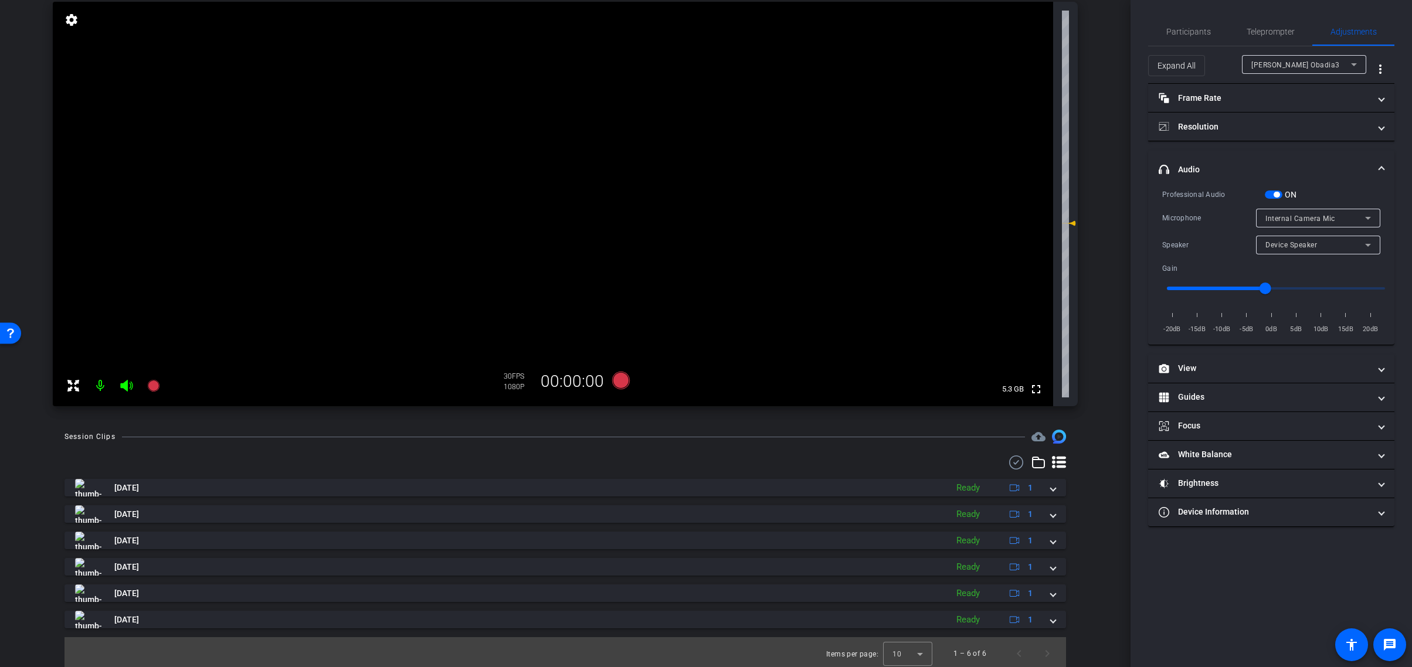
scroll to position [0, 0]
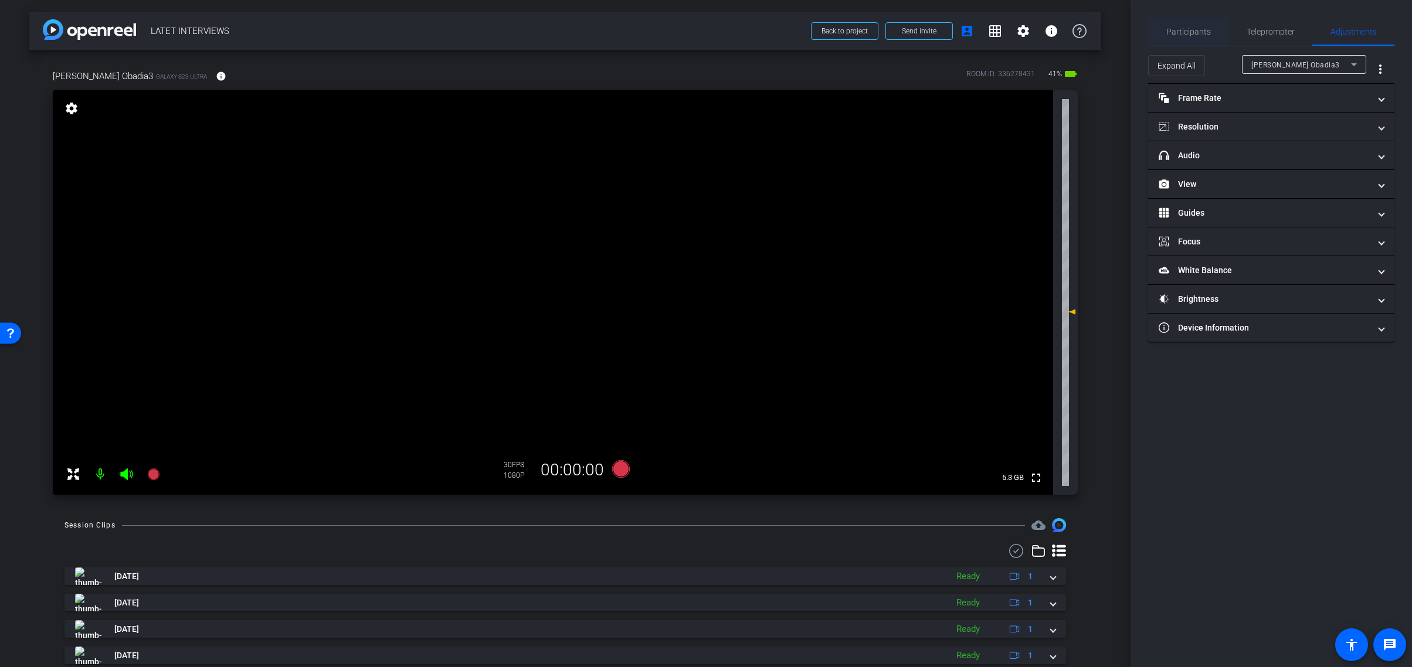
click at [1190, 34] on span "Participants" at bounding box center [1188, 32] width 45 height 8
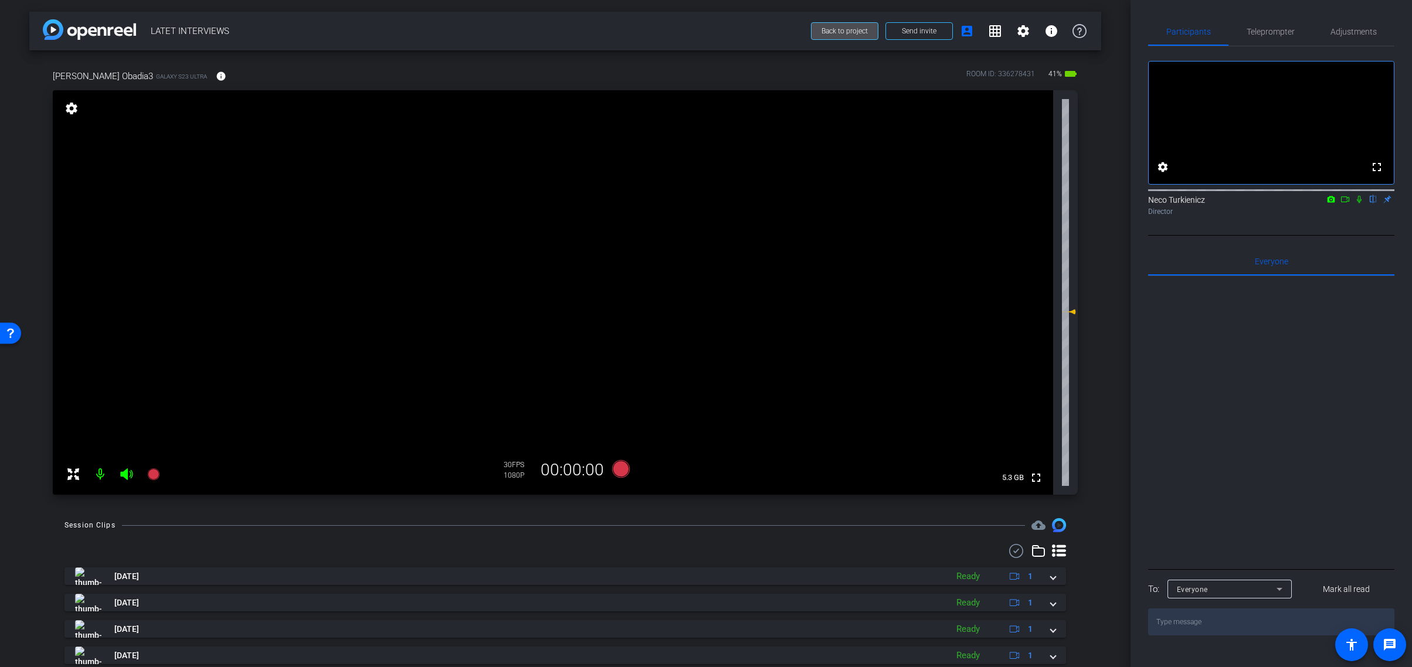
click at [844, 31] on span "Back to project" at bounding box center [845, 31] width 46 height 8
